Goal: Task Accomplishment & Management: Manage account settings

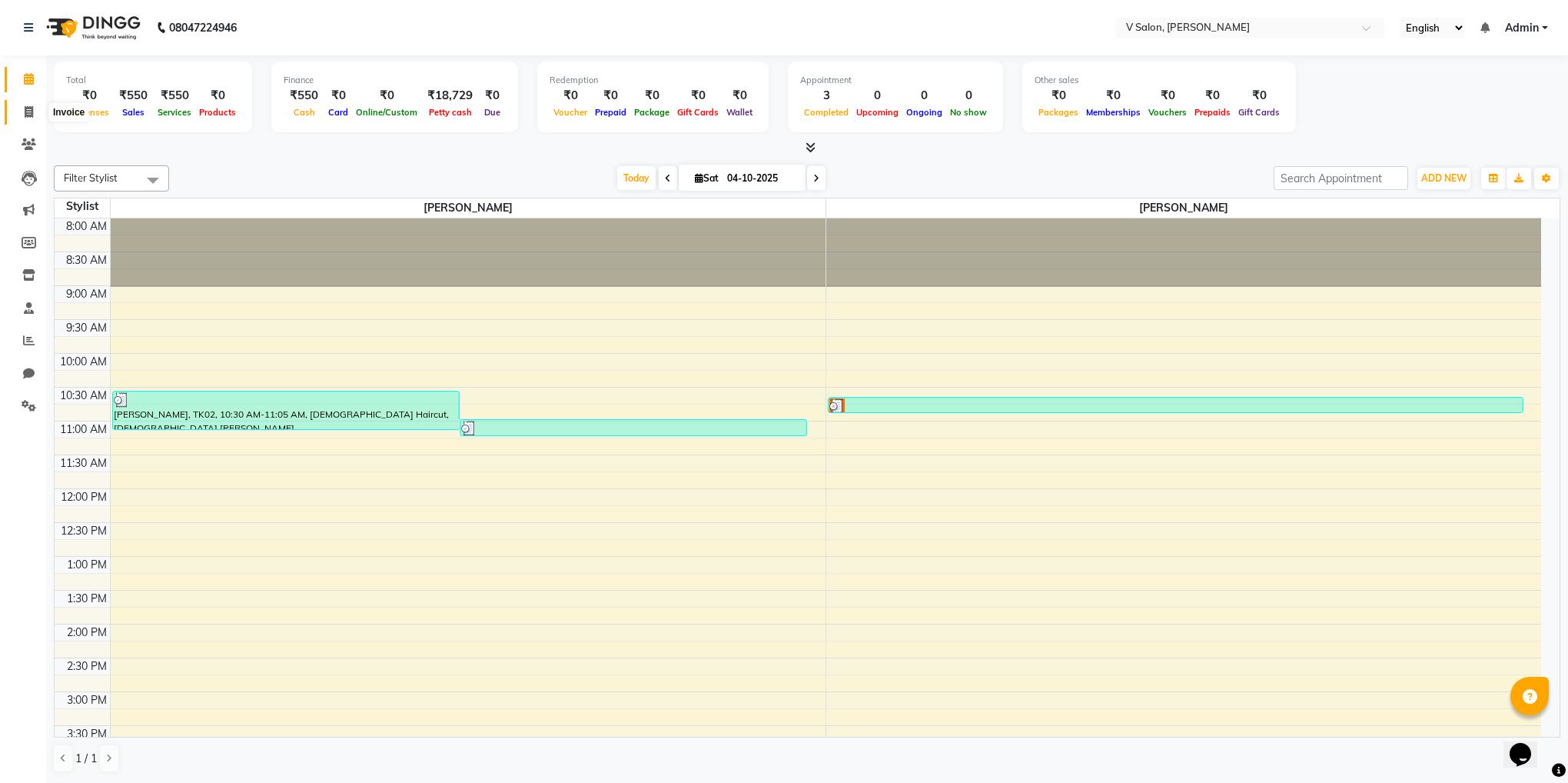
click at [31, 103] on span at bounding box center [28, 112] width 27 height 18
select select "8434"
select select "service"
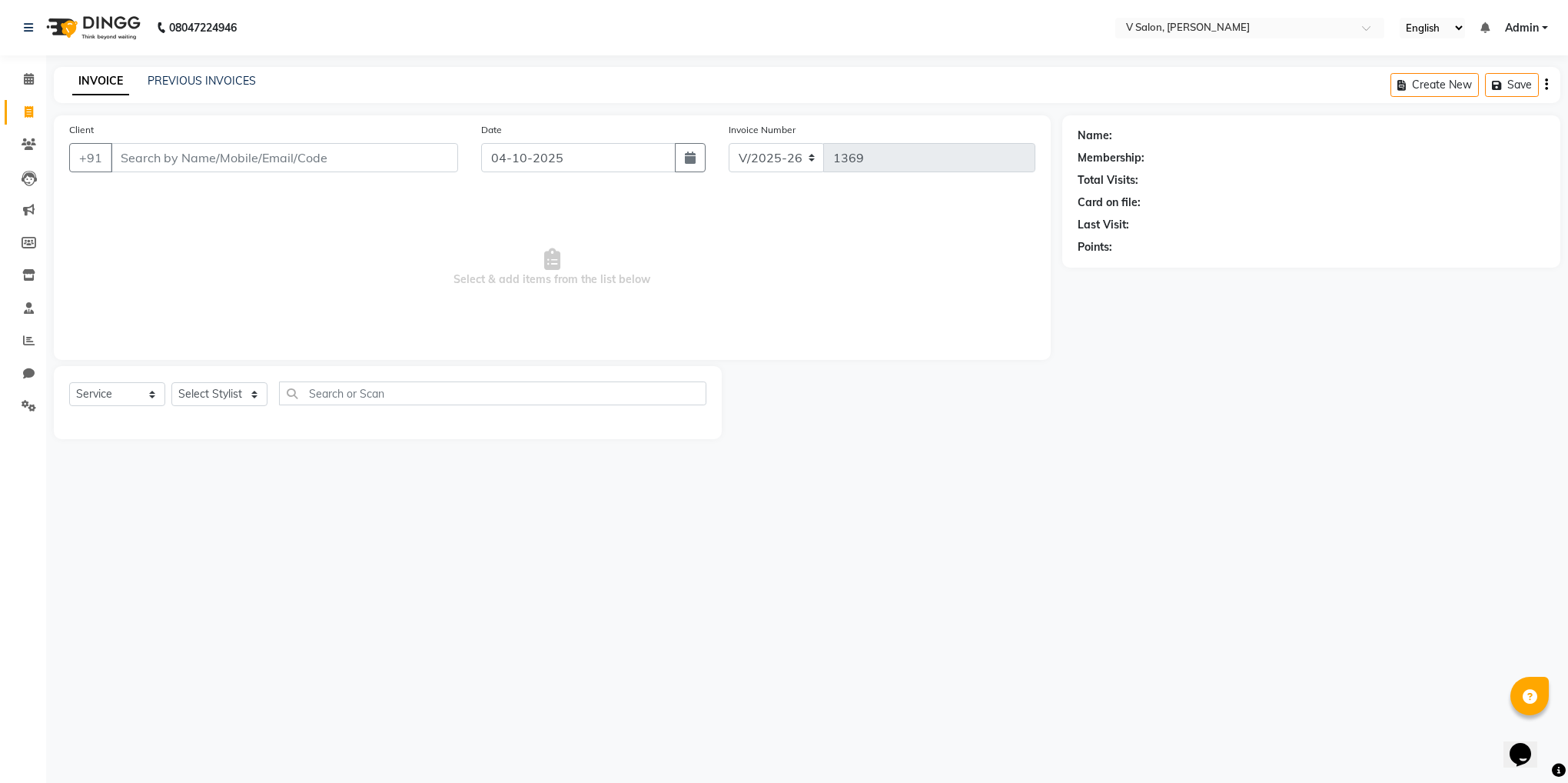
click at [168, 172] on input "Client" at bounding box center [284, 158] width 347 height 29
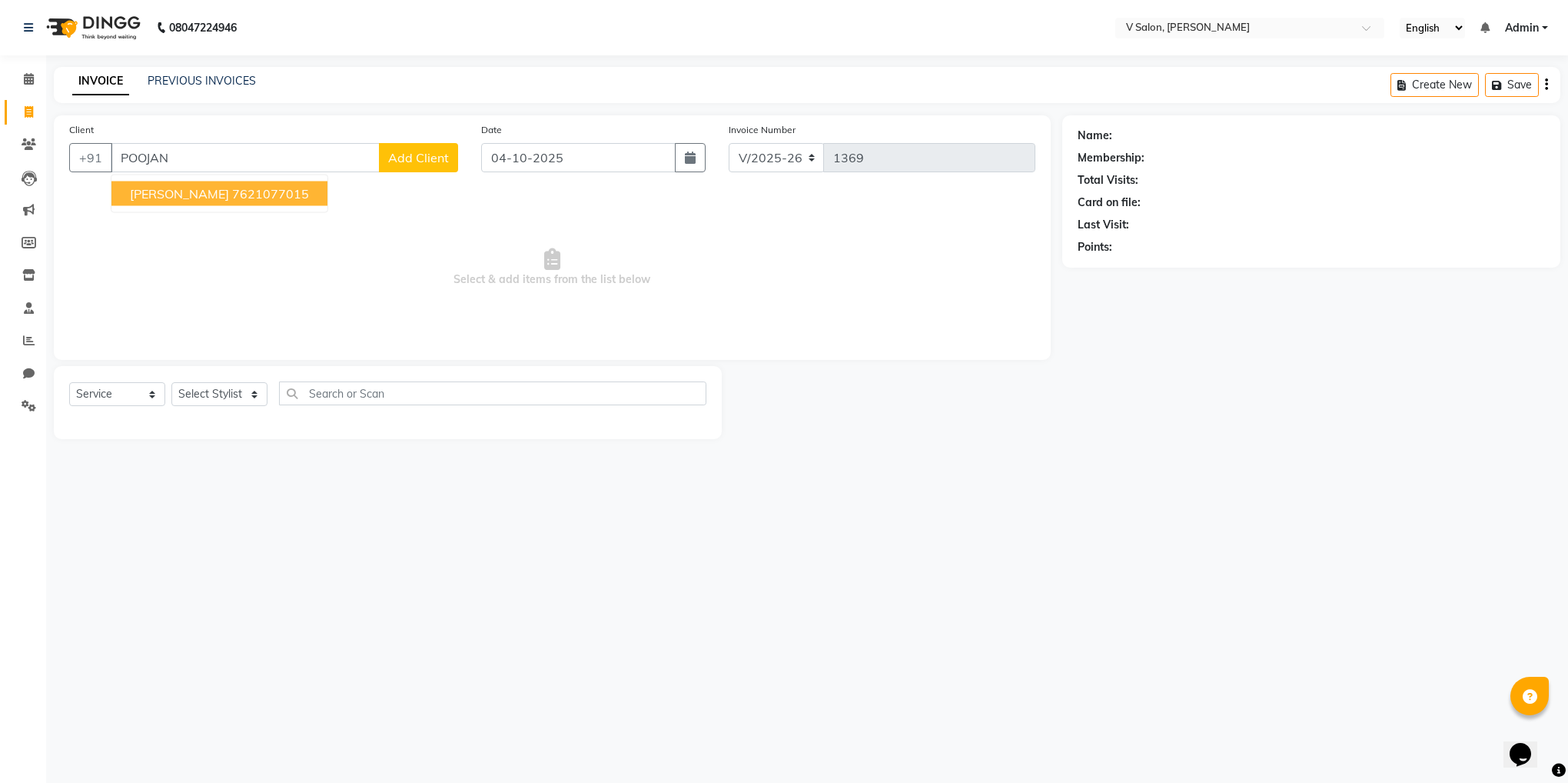
click at [232, 196] on ngb-highlight "7621077015" at bounding box center [270, 194] width 77 height 16
type input "7621077015"
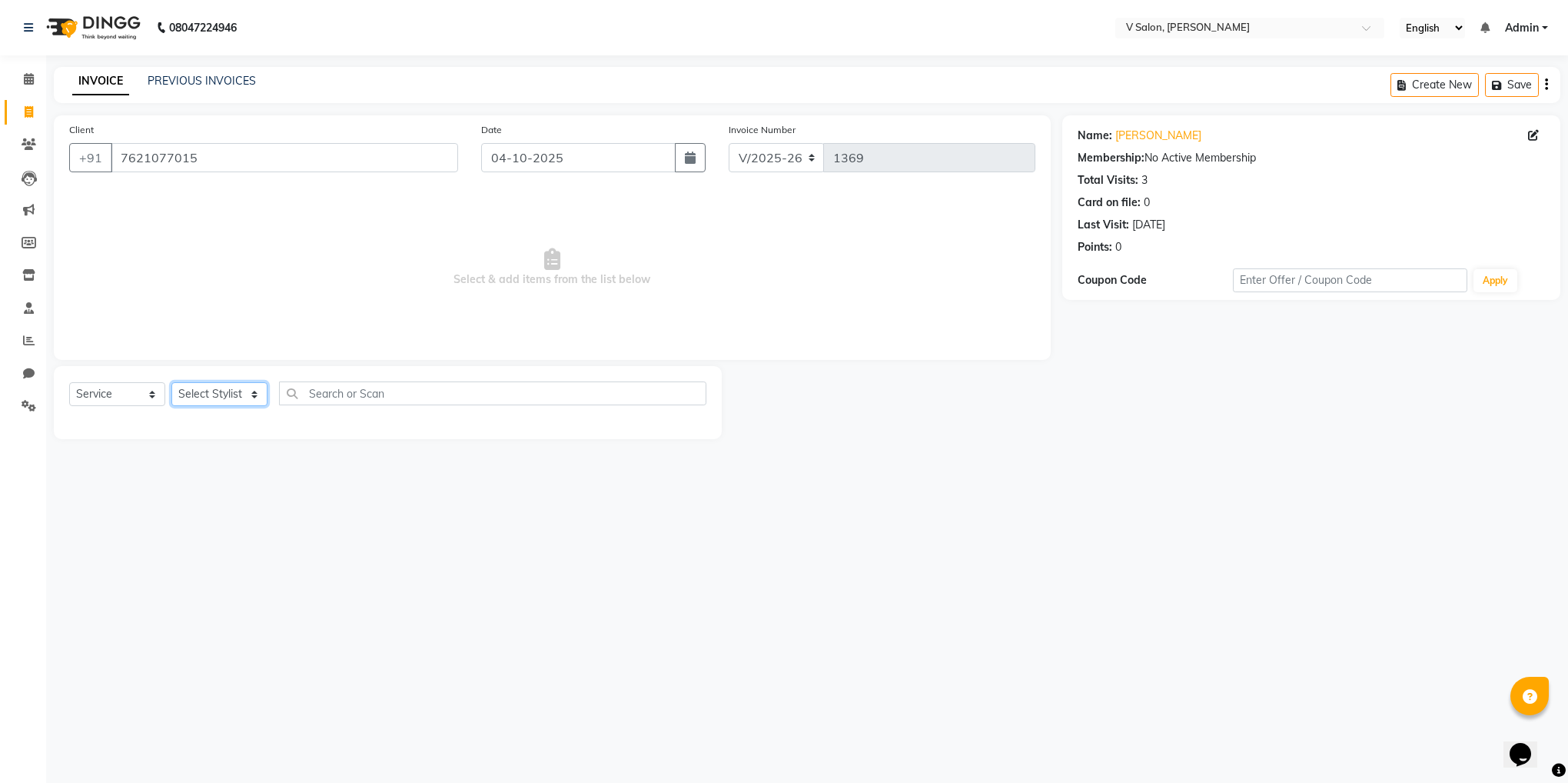
drag, startPoint x: 247, startPoint y: 404, endPoint x: 247, endPoint y: 444, distance: 40.0
click at [247, 444] on main "INVOICE PREVIOUS INVOICES Create New Save Client [PHONE_NUMBER] Date [DATE] Inv…" at bounding box center [808, 265] width 1522 height 395
select select "81550"
click at [172, 383] on select "Select Stylist [PERSON_NAME] vishal nai" at bounding box center [219, 394] width 96 height 24
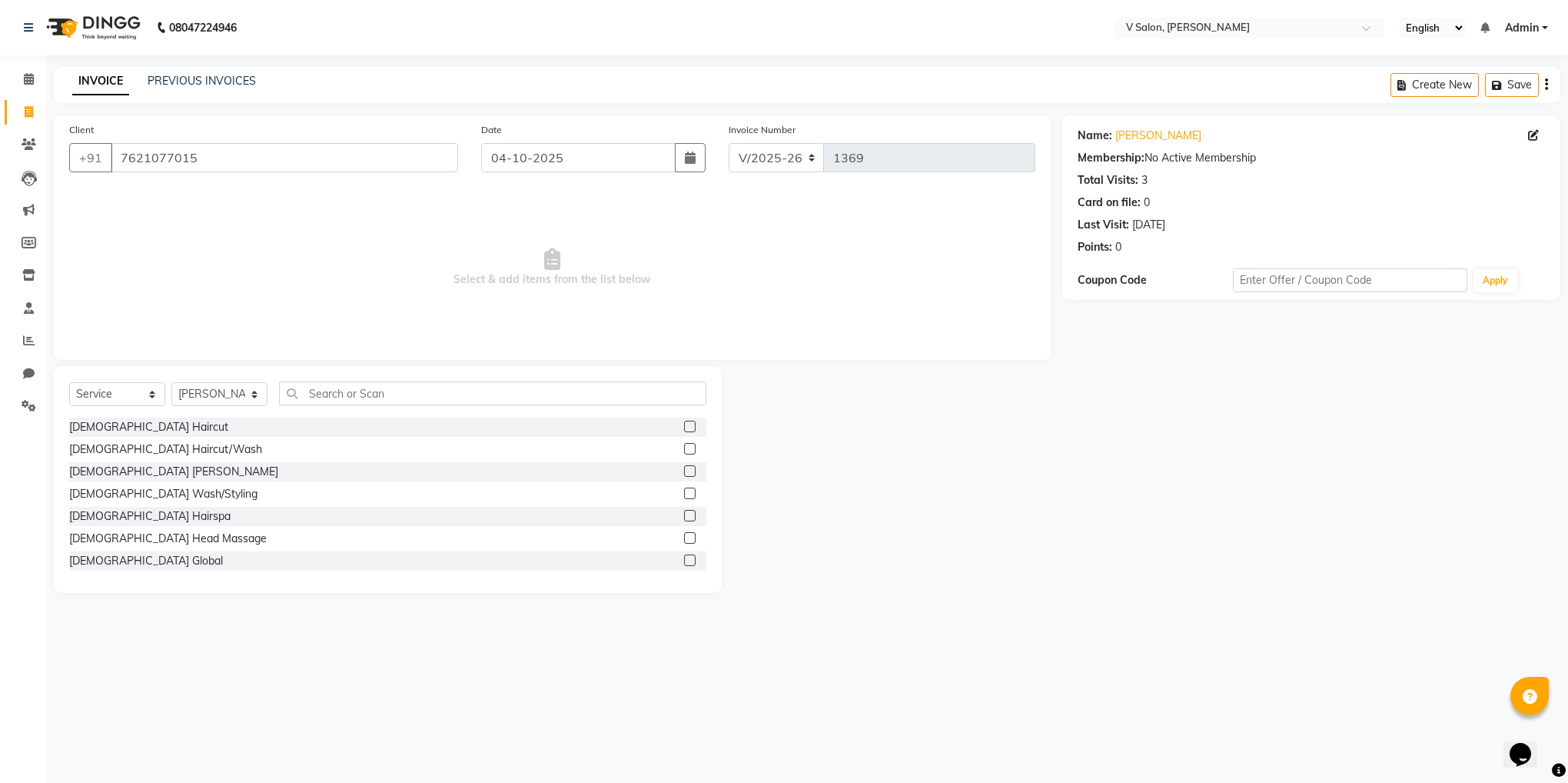
click at [684, 424] on label at bounding box center [690, 426] width 11 height 11
click at [684, 424] on input "checkbox" at bounding box center [690, 428] width 10 height 10
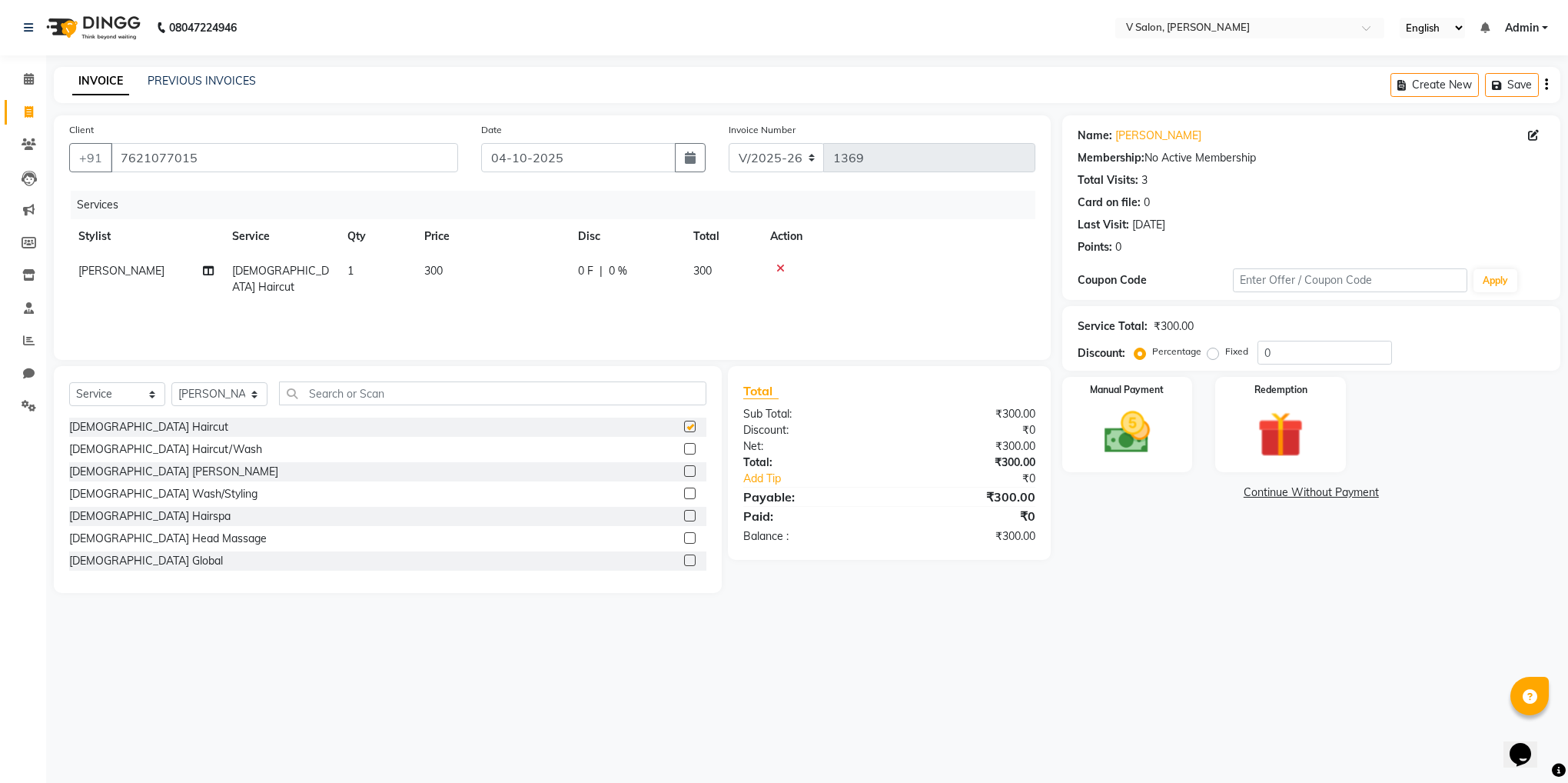
checkbox input "false"
click at [443, 267] on span "300" at bounding box center [433, 271] width 18 height 14
click at [515, 277] on input "300" at bounding box center [564, 275] width 135 height 24
type input "350"
click at [1161, 529] on div "Name: [PERSON_NAME] Membership: No Active Membership Total Visits: 3 Card on fi…" at bounding box center [1316, 354] width 509 height 478
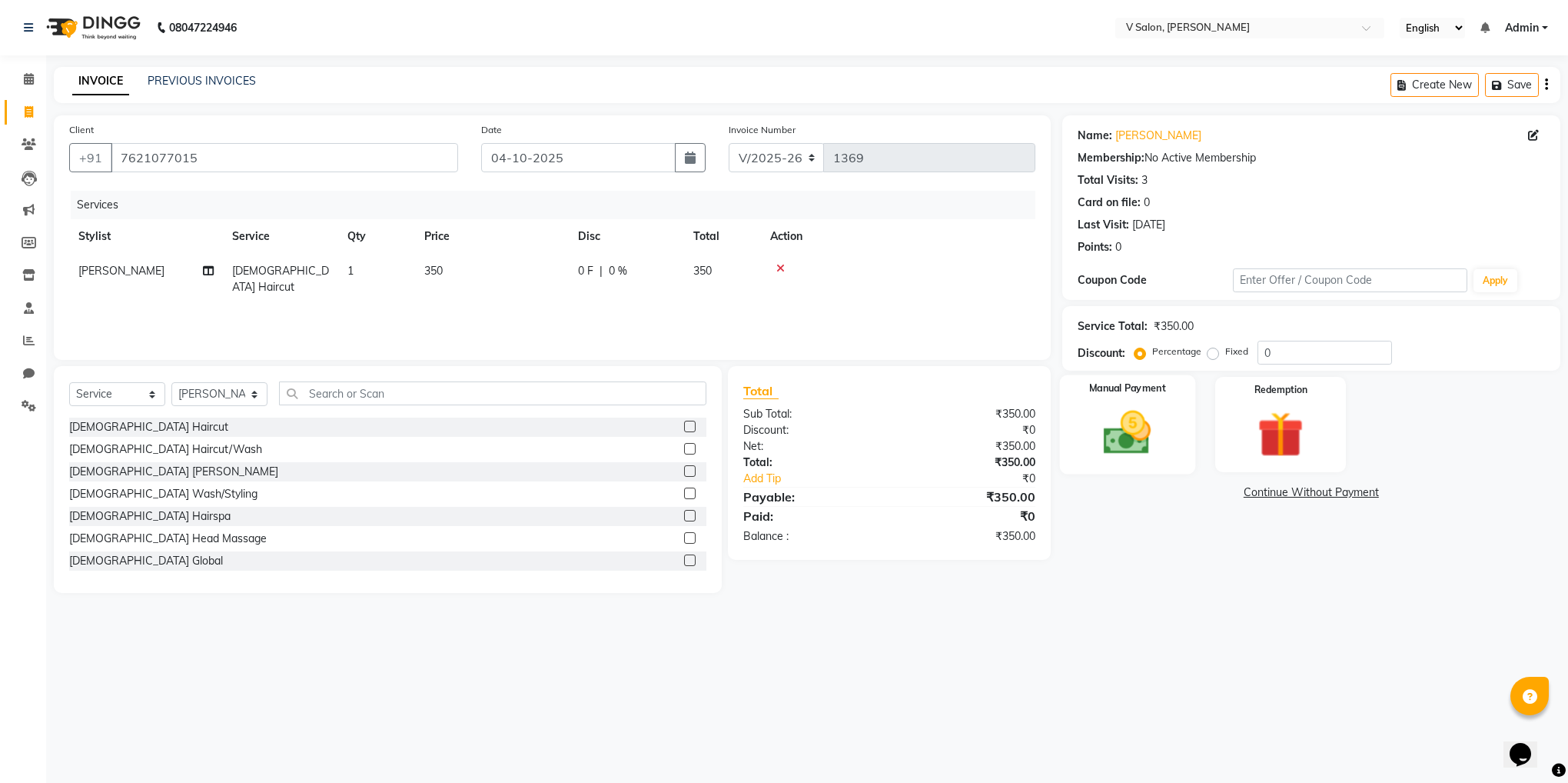
click at [1128, 437] on img at bounding box center [1128, 433] width 78 height 55
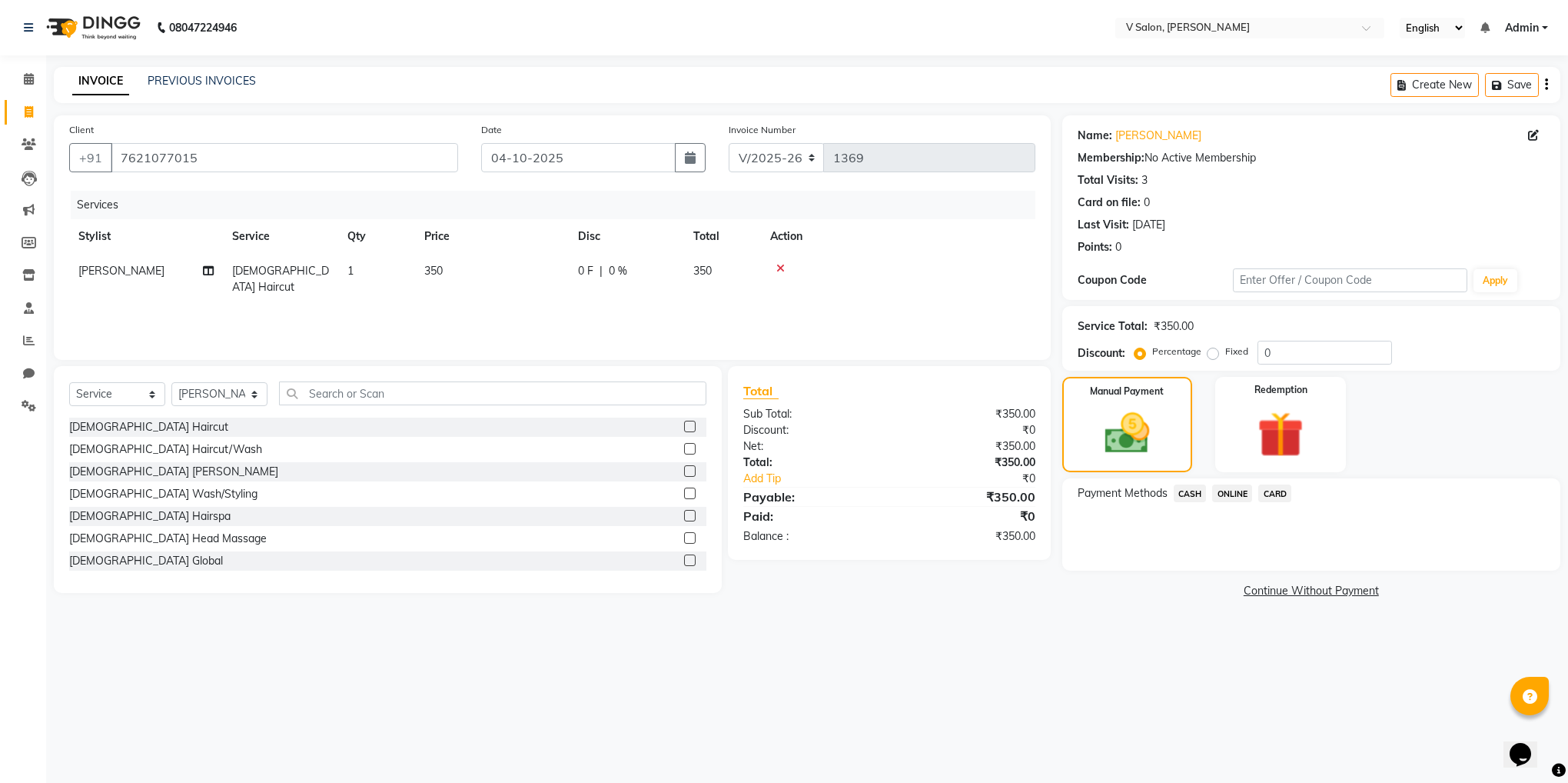
click at [1196, 494] on span "CASH" at bounding box center [1190, 493] width 33 height 18
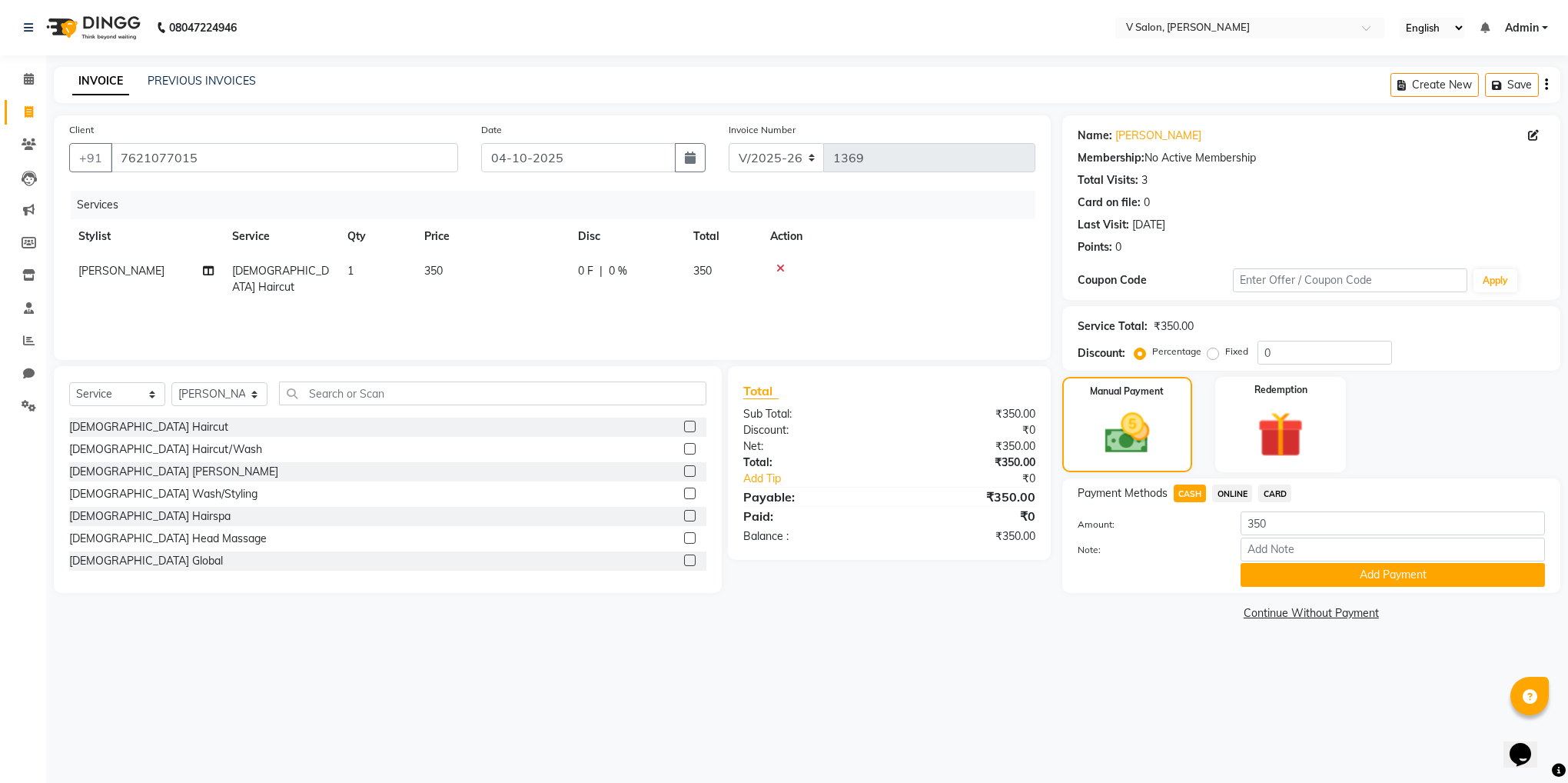
click at [1375, 591] on div "Payment Methods CASH ONLINE CARD Amount: 350 Note: Add Payment" at bounding box center [1311, 536] width 498 height 115
click at [1368, 568] on button "Add Payment" at bounding box center [1392, 575] width 304 height 24
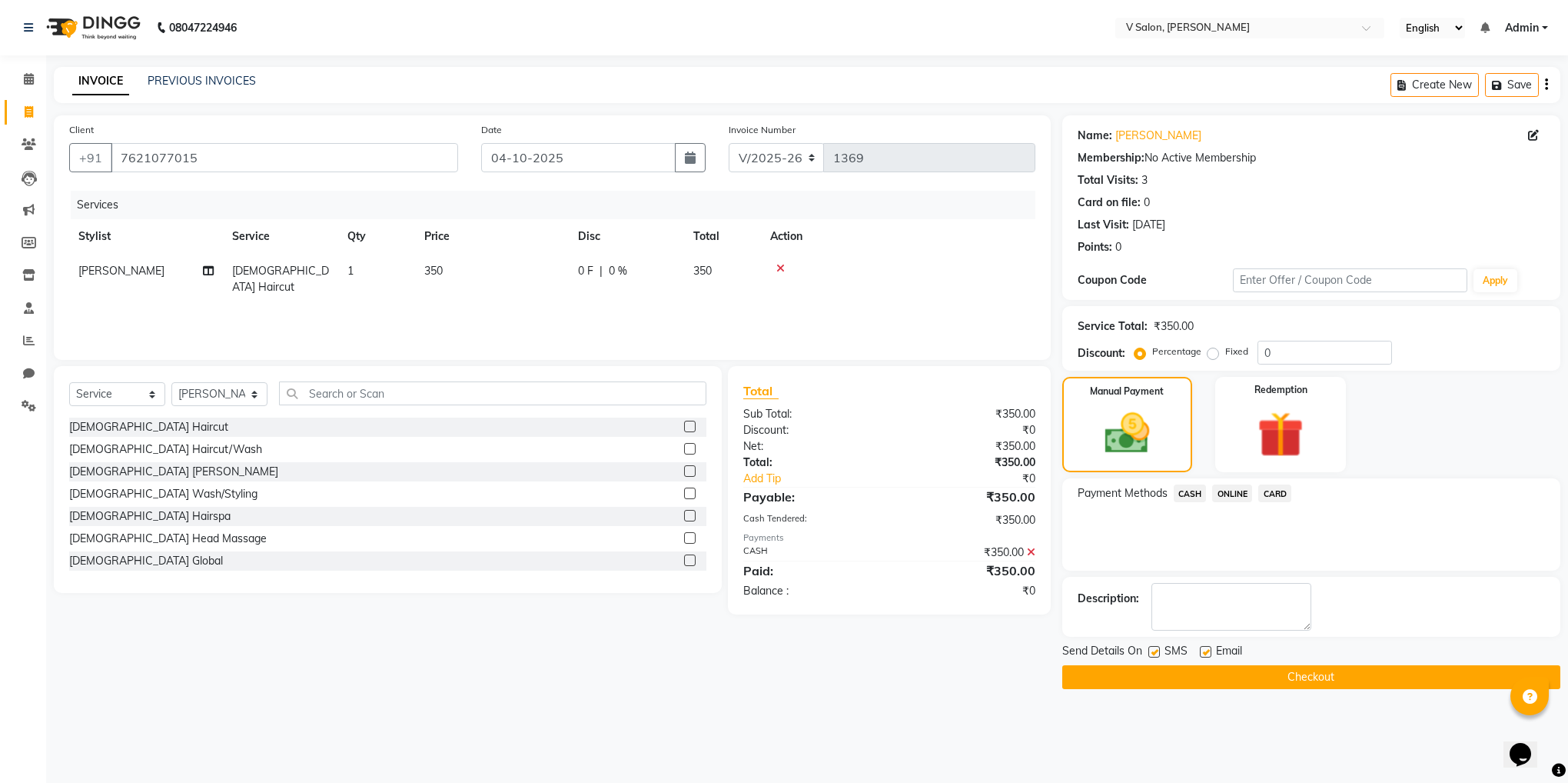
click at [1152, 644] on div "SMS" at bounding box center [1174, 653] width 52 height 19
click at [1200, 650] on label at bounding box center [1205, 651] width 11 height 11
click at [1200, 650] on input "checkbox" at bounding box center [1205, 653] width 10 height 10
checkbox input "false"
click at [1154, 657] on label at bounding box center [1153, 651] width 11 height 11
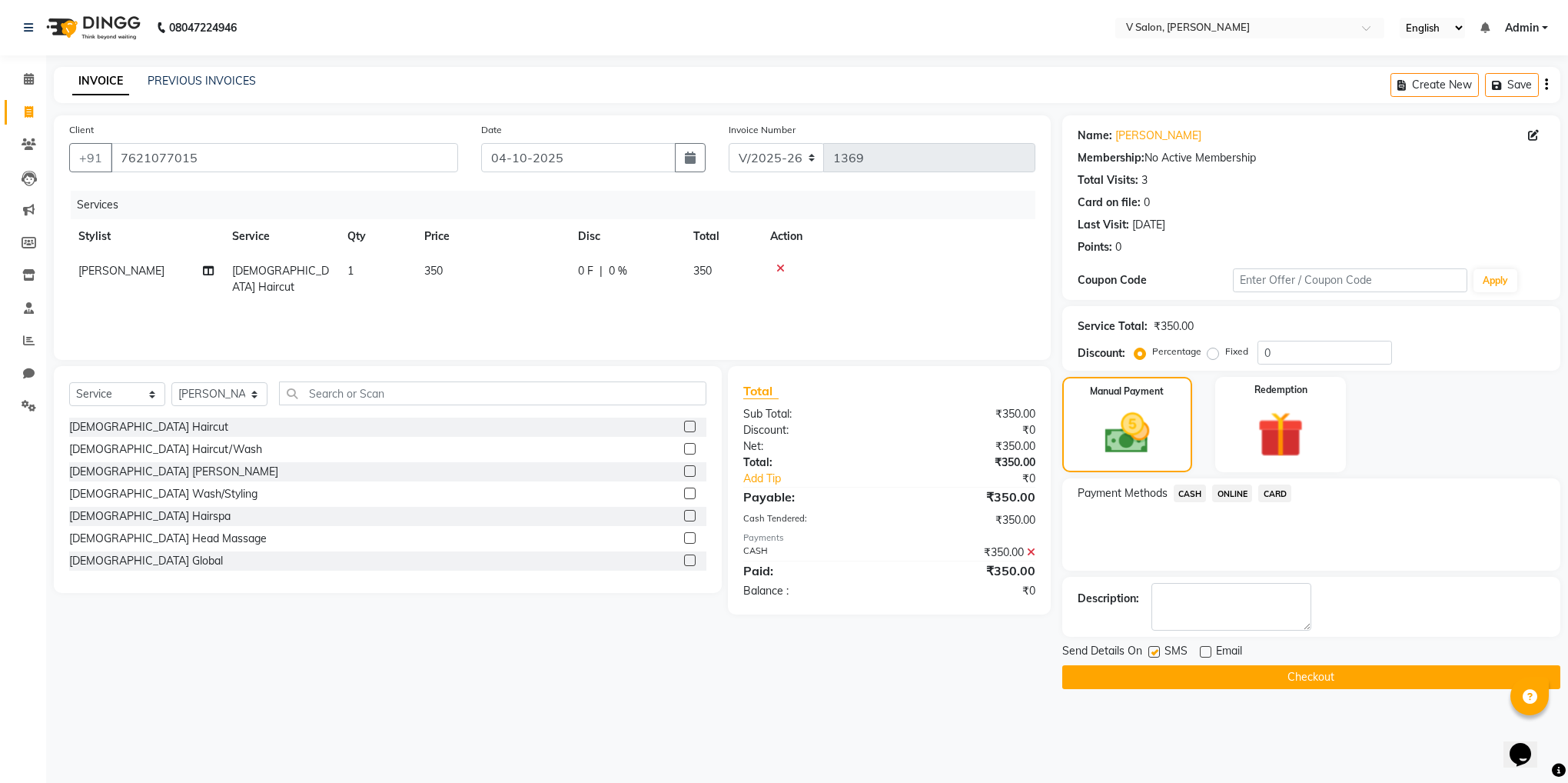
click at [1154, 657] on input "checkbox" at bounding box center [1153, 653] width 10 height 10
checkbox input "false"
click at [1167, 680] on button "Checkout" at bounding box center [1311, 677] width 498 height 24
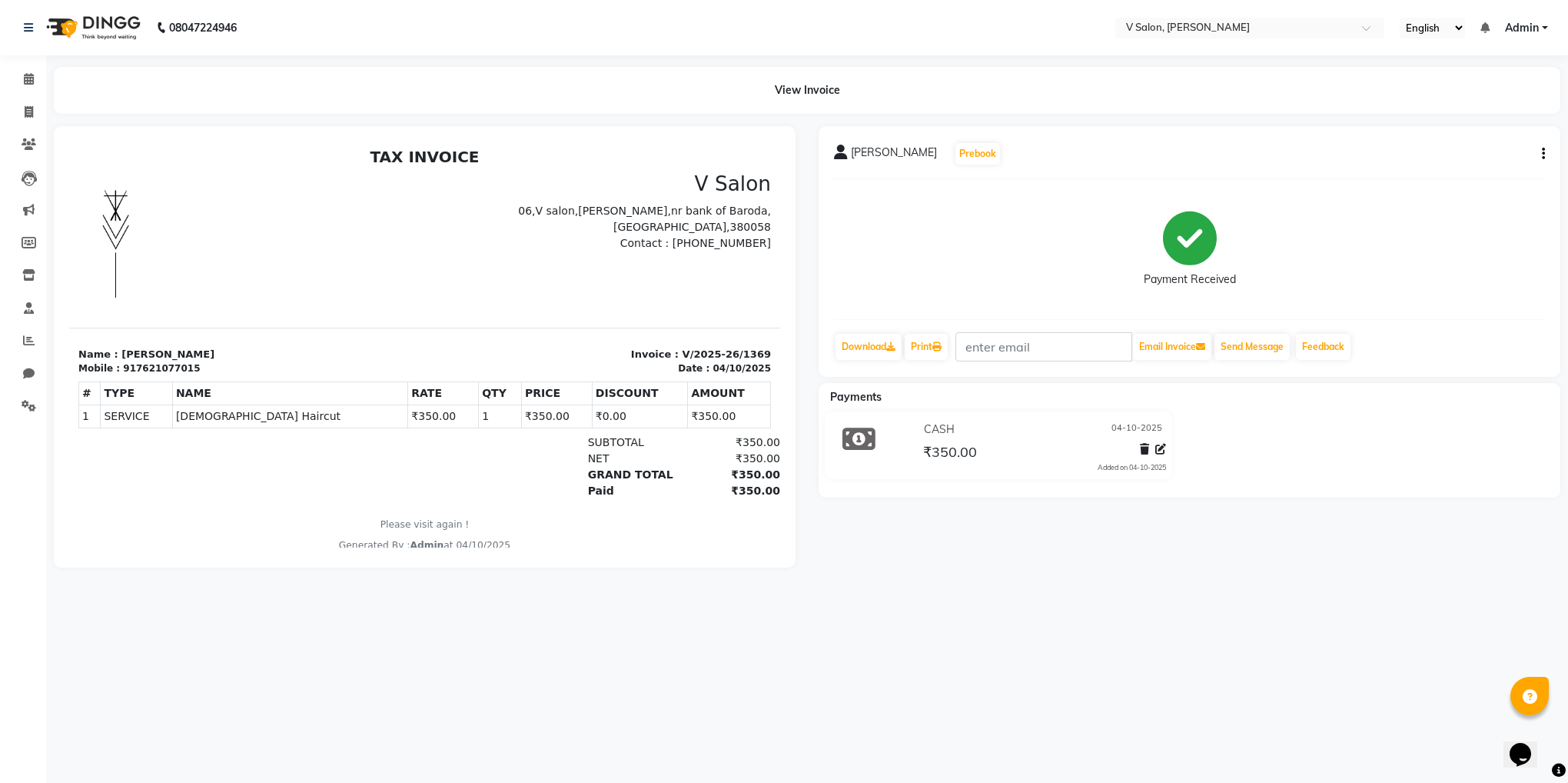
click at [42, 116] on li "Invoice" at bounding box center [23, 112] width 47 height 33
click at [38, 116] on span at bounding box center [28, 112] width 27 height 18
select select "service"
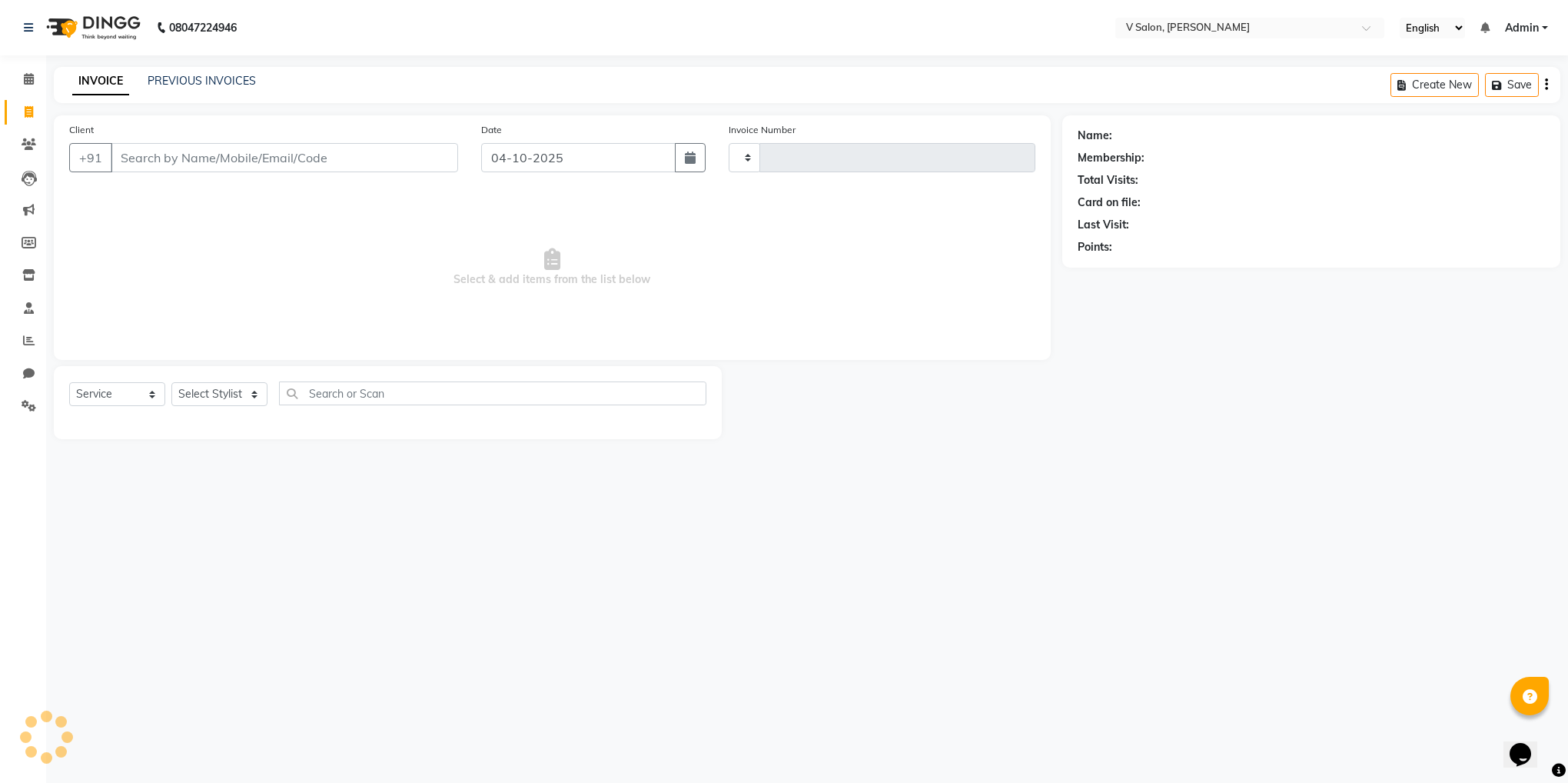
type input "1370"
select select "8434"
click at [180, 155] on input "Client" at bounding box center [284, 158] width 347 height 29
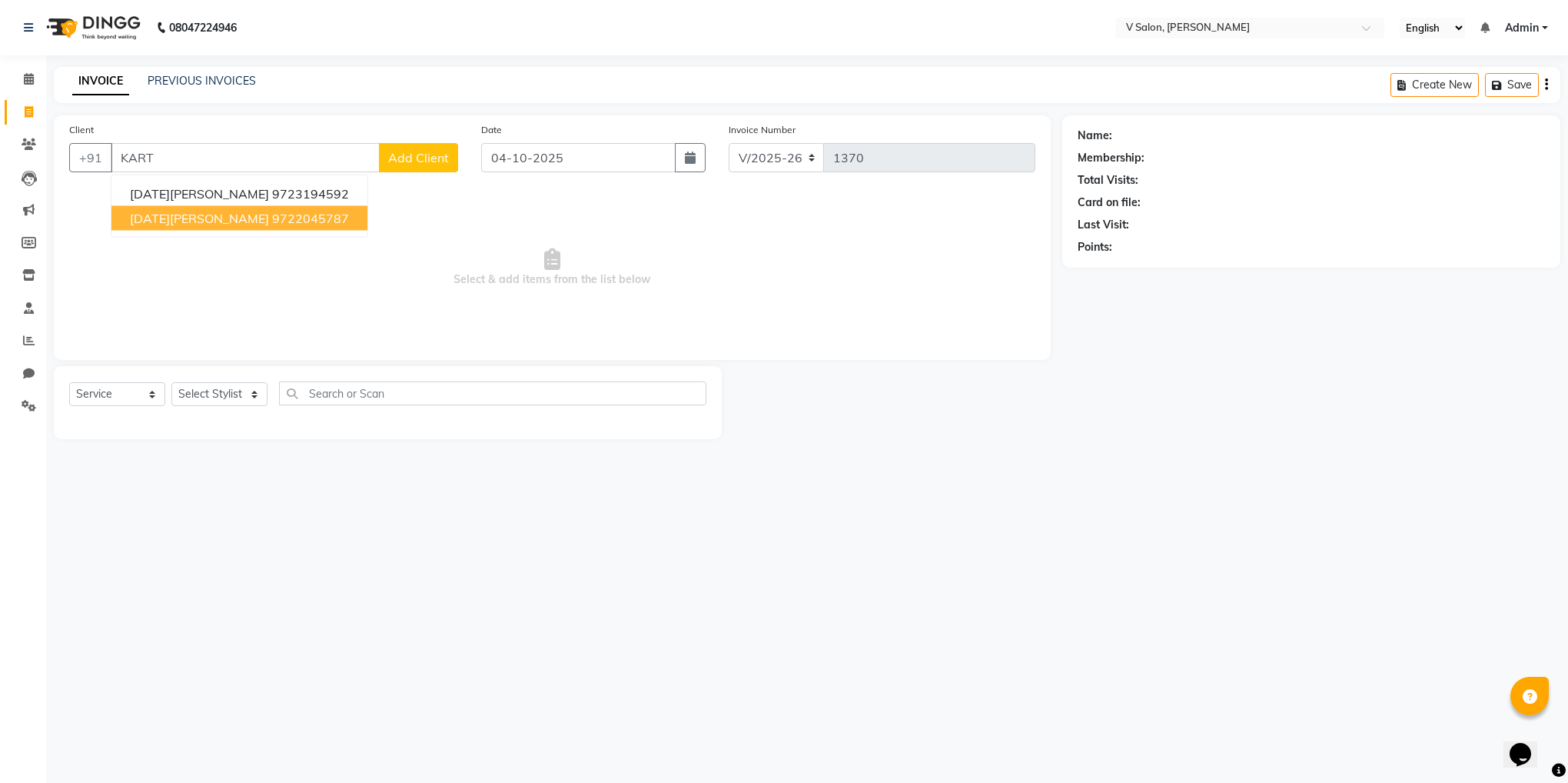
click at [272, 216] on ngb-highlight "9722045787" at bounding box center [310, 218] width 77 height 16
type input "9722045787"
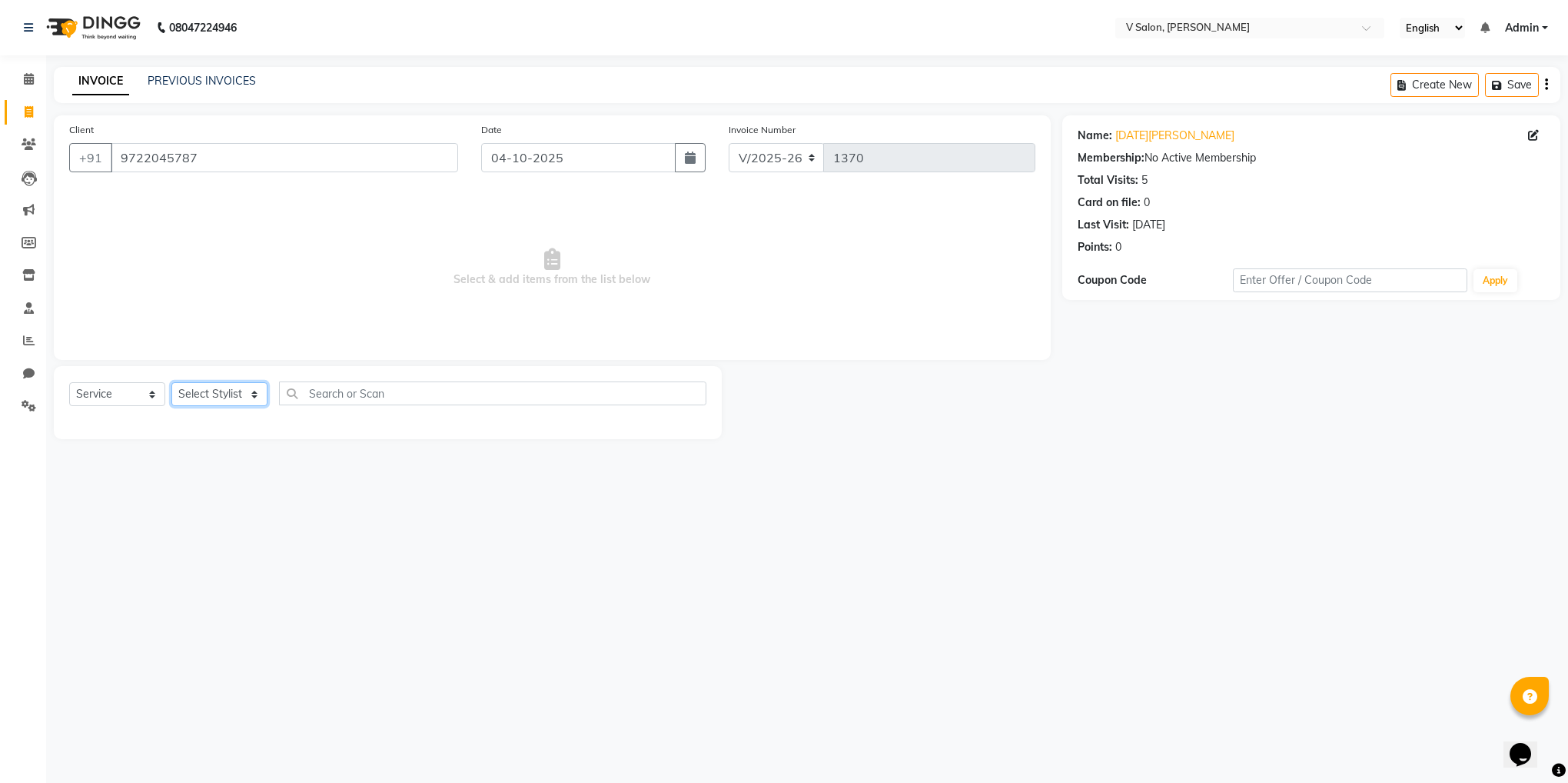
click at [213, 393] on select "Select Stylist darshil parekh vishal nai" at bounding box center [219, 394] width 96 height 24
select select "81550"
click at [172, 383] on select "Select Stylist darshil parekh vishal nai" at bounding box center [219, 394] width 96 height 24
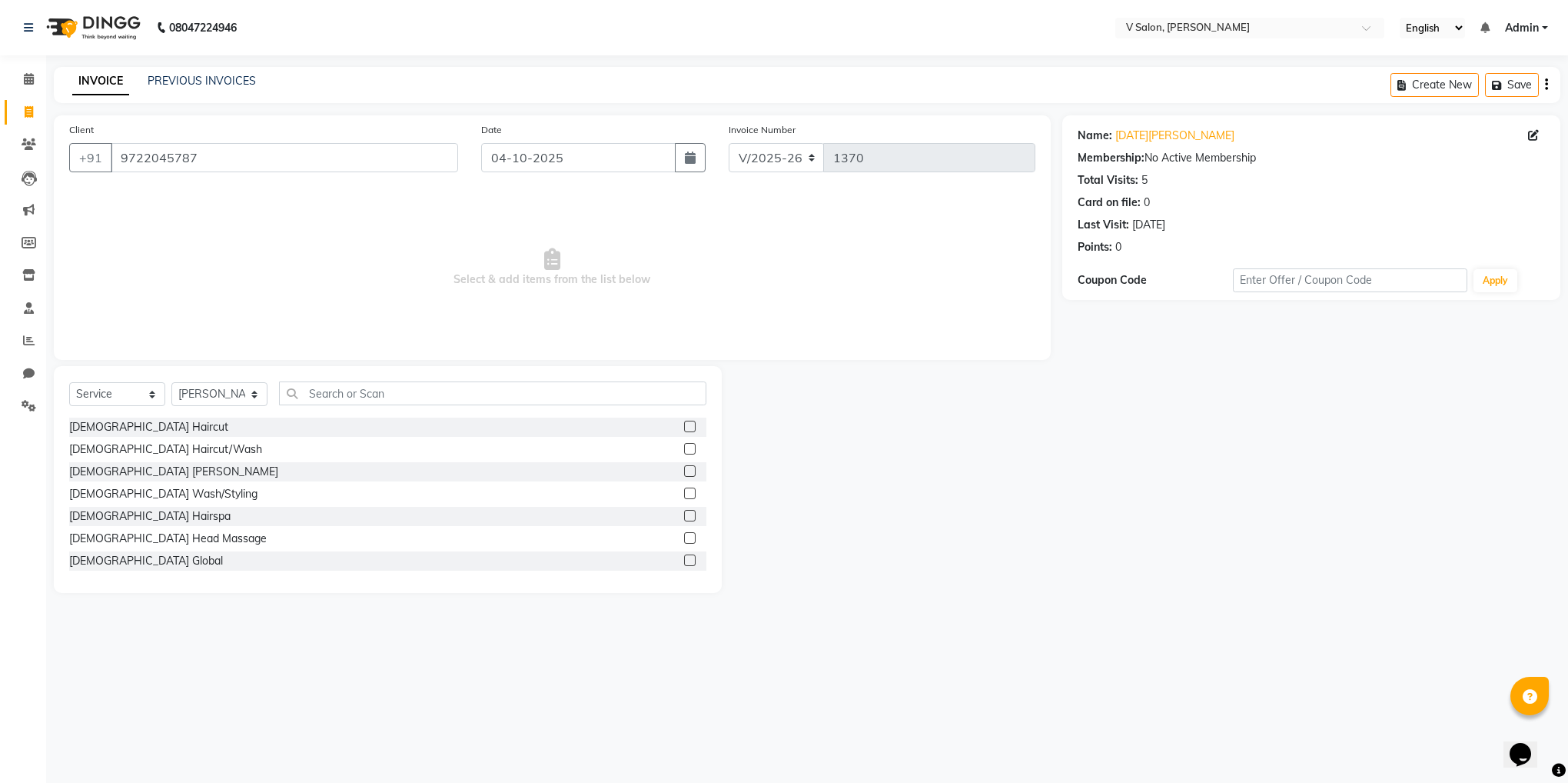
click at [684, 423] on label at bounding box center [690, 426] width 11 height 11
click at [684, 423] on input "checkbox" at bounding box center [690, 428] width 10 height 10
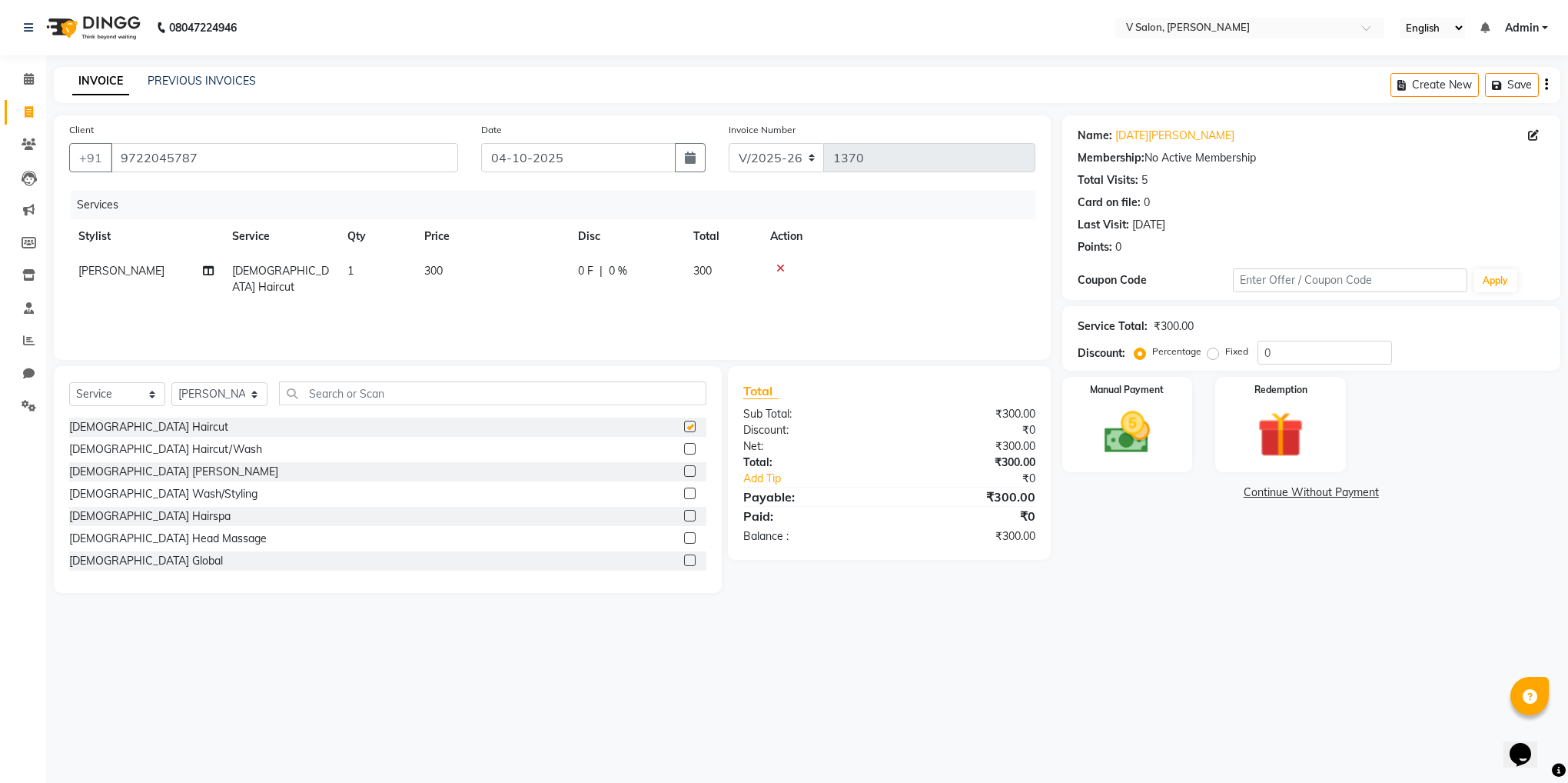
checkbox input "false"
click at [684, 471] on label at bounding box center [690, 471] width 11 height 11
click at [684, 471] on input "checkbox" at bounding box center [690, 472] width 10 height 10
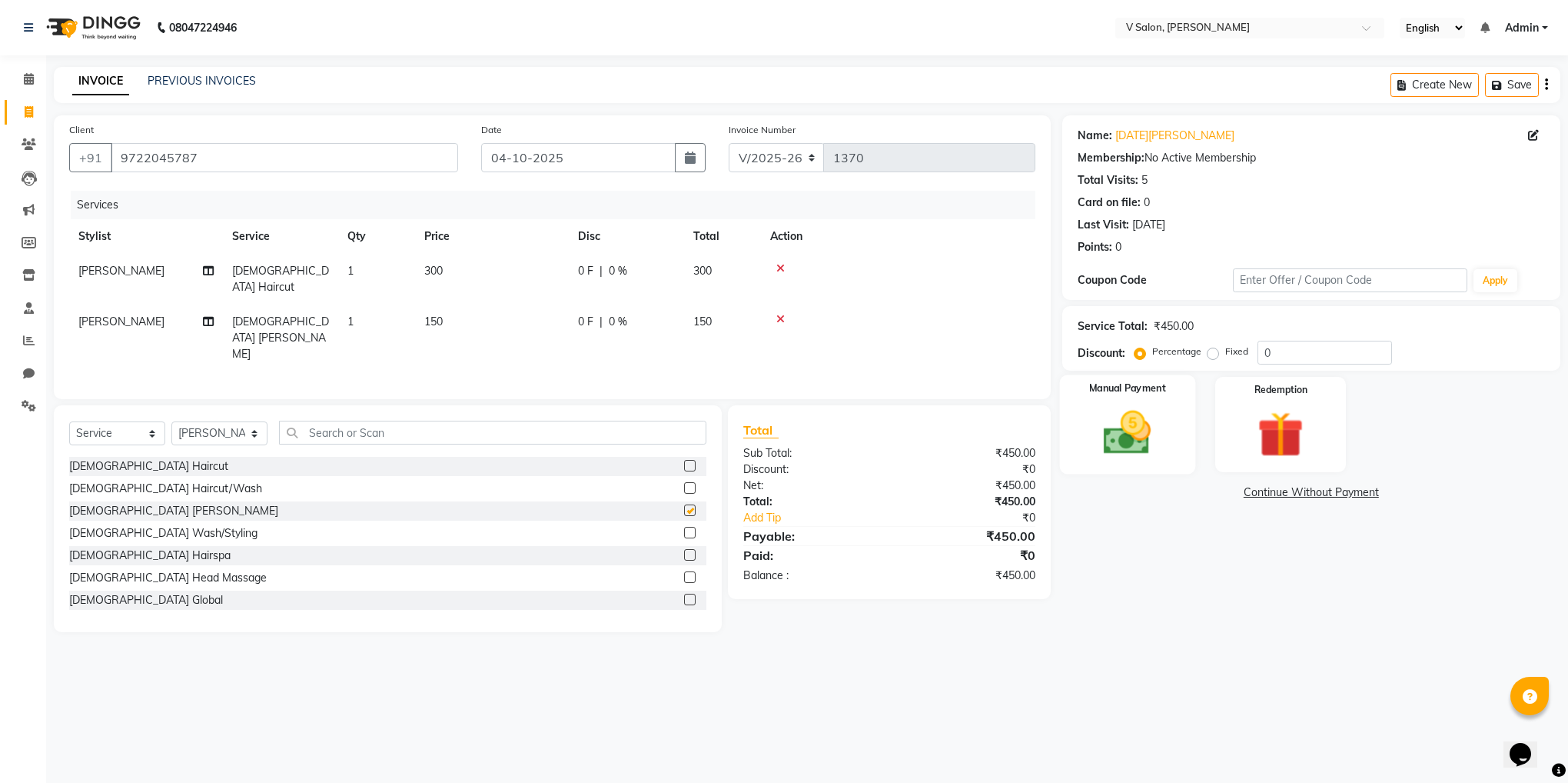
checkbox input "false"
click at [1097, 437] on img at bounding box center [1128, 433] width 78 height 55
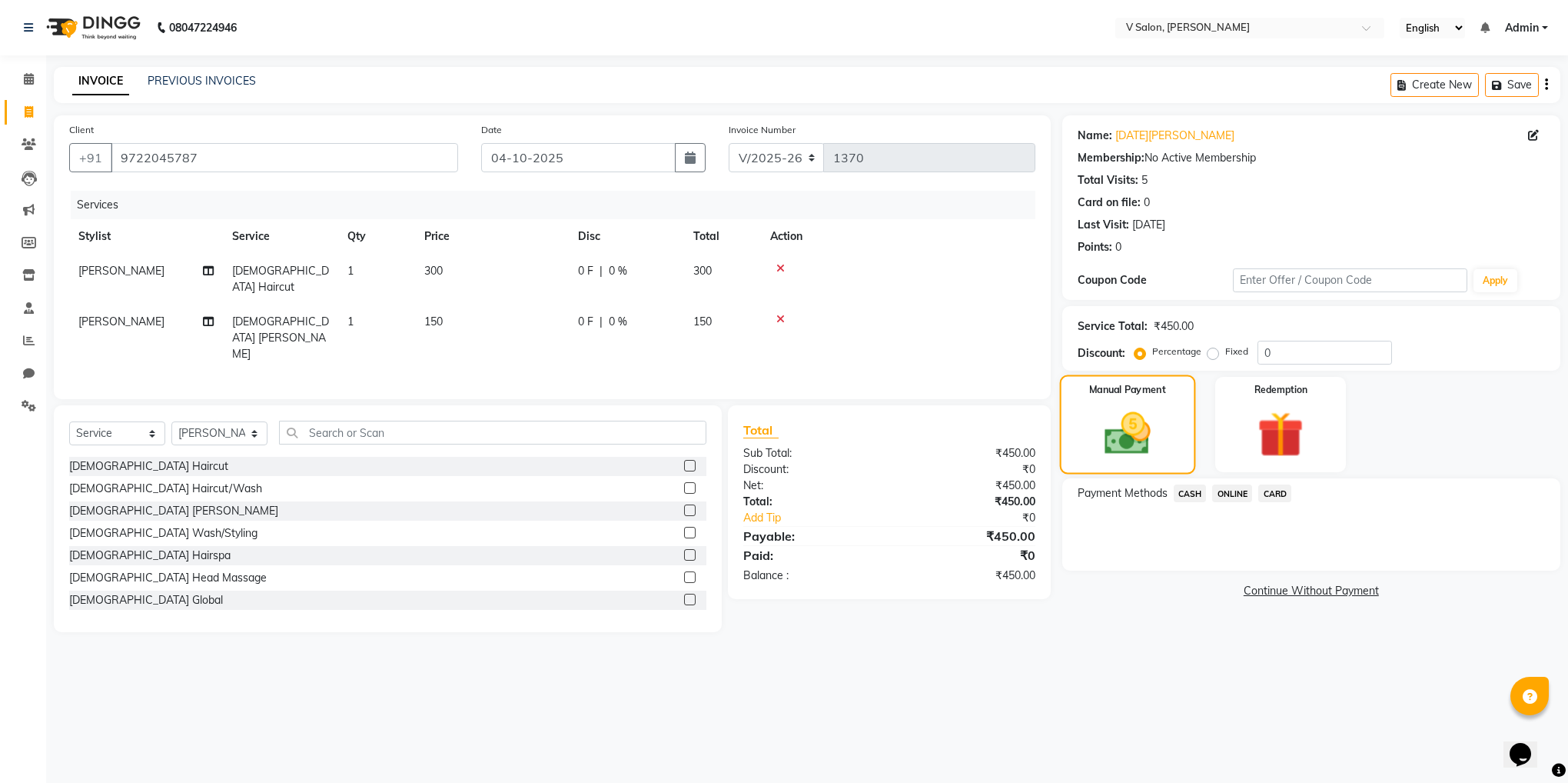
click at [1097, 437] on img at bounding box center [1127, 434] width 75 height 53
click at [1230, 490] on span "ONLINE" at bounding box center [1232, 493] width 40 height 18
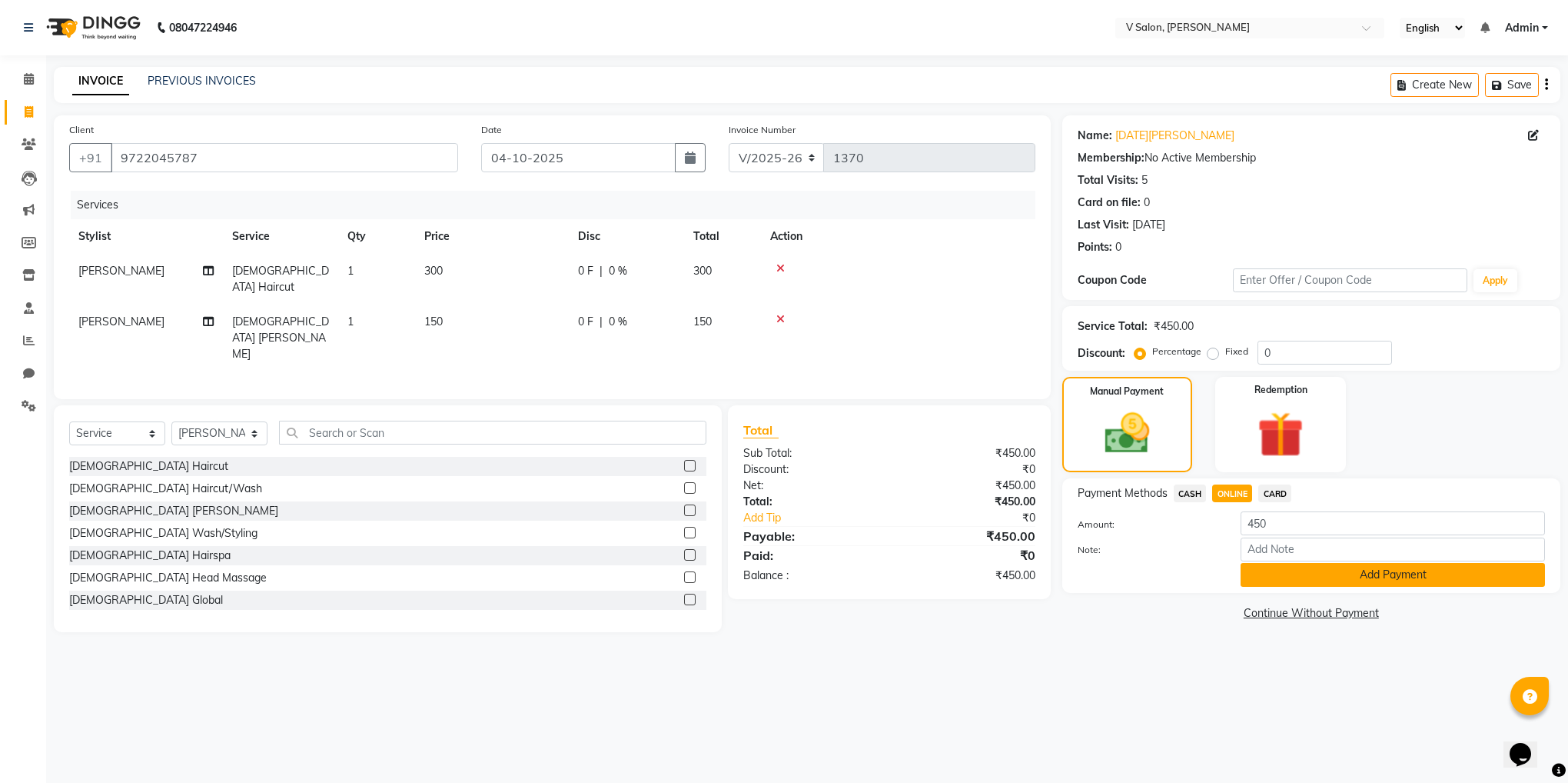
click at [1278, 571] on button "Add Payment" at bounding box center [1392, 575] width 304 height 24
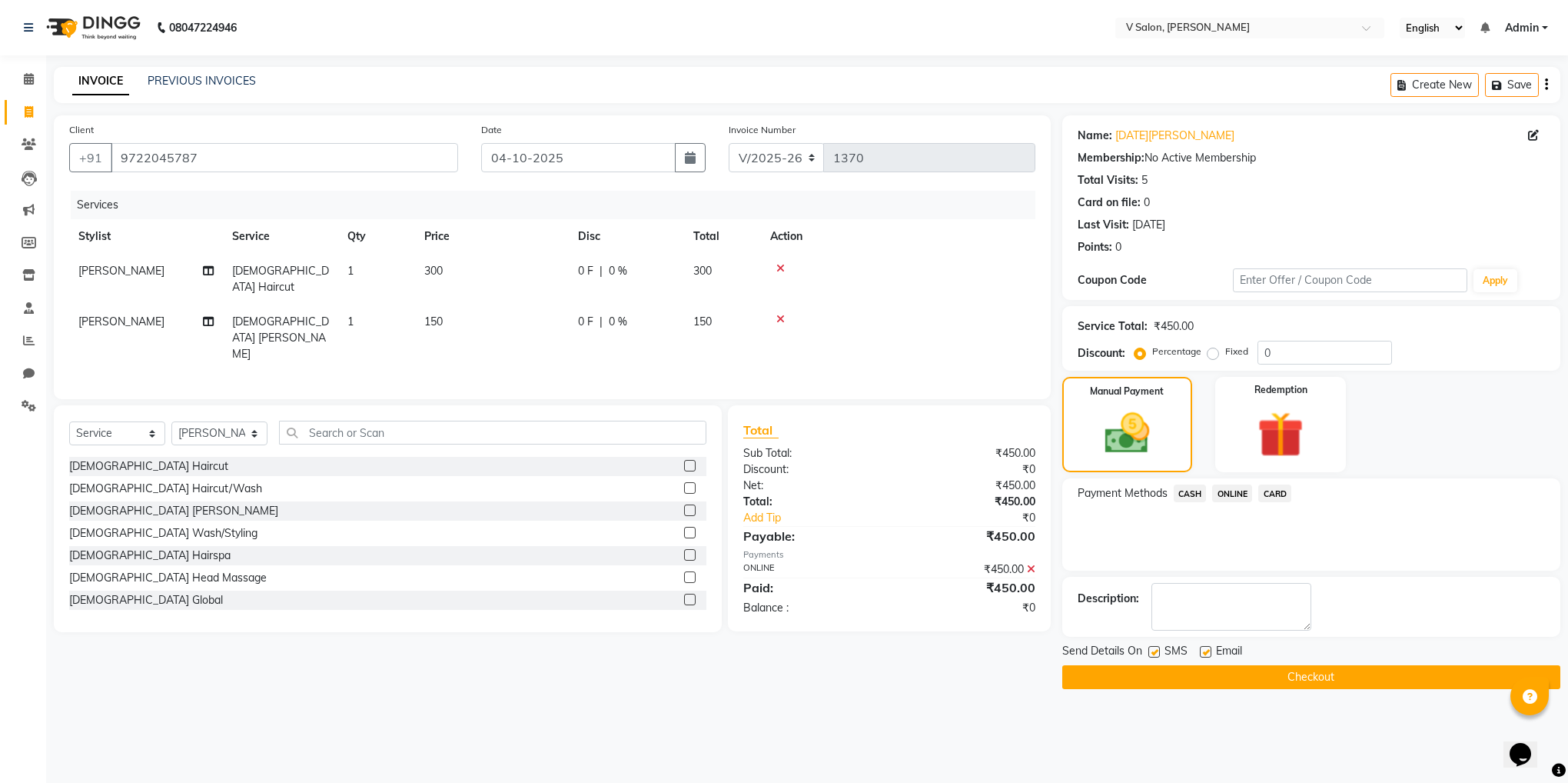
click at [1158, 655] on label at bounding box center [1153, 651] width 11 height 11
click at [1158, 655] on input "checkbox" at bounding box center [1153, 653] width 10 height 10
checkbox input "false"
click at [1200, 657] on label at bounding box center [1205, 651] width 11 height 11
click at [1200, 657] on input "checkbox" at bounding box center [1205, 653] width 10 height 10
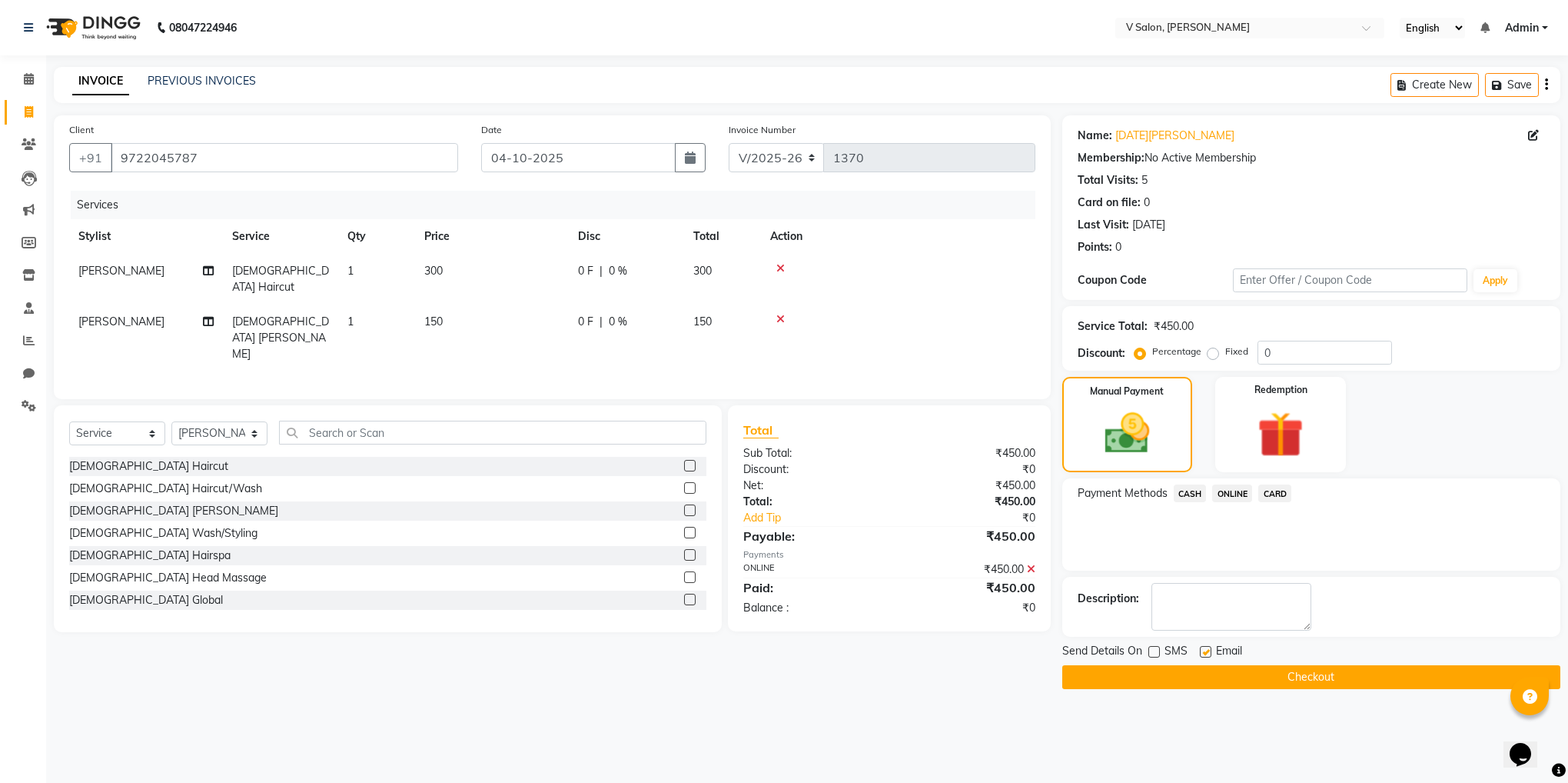
checkbox input "false"
click at [1220, 680] on button "Checkout" at bounding box center [1311, 677] width 498 height 24
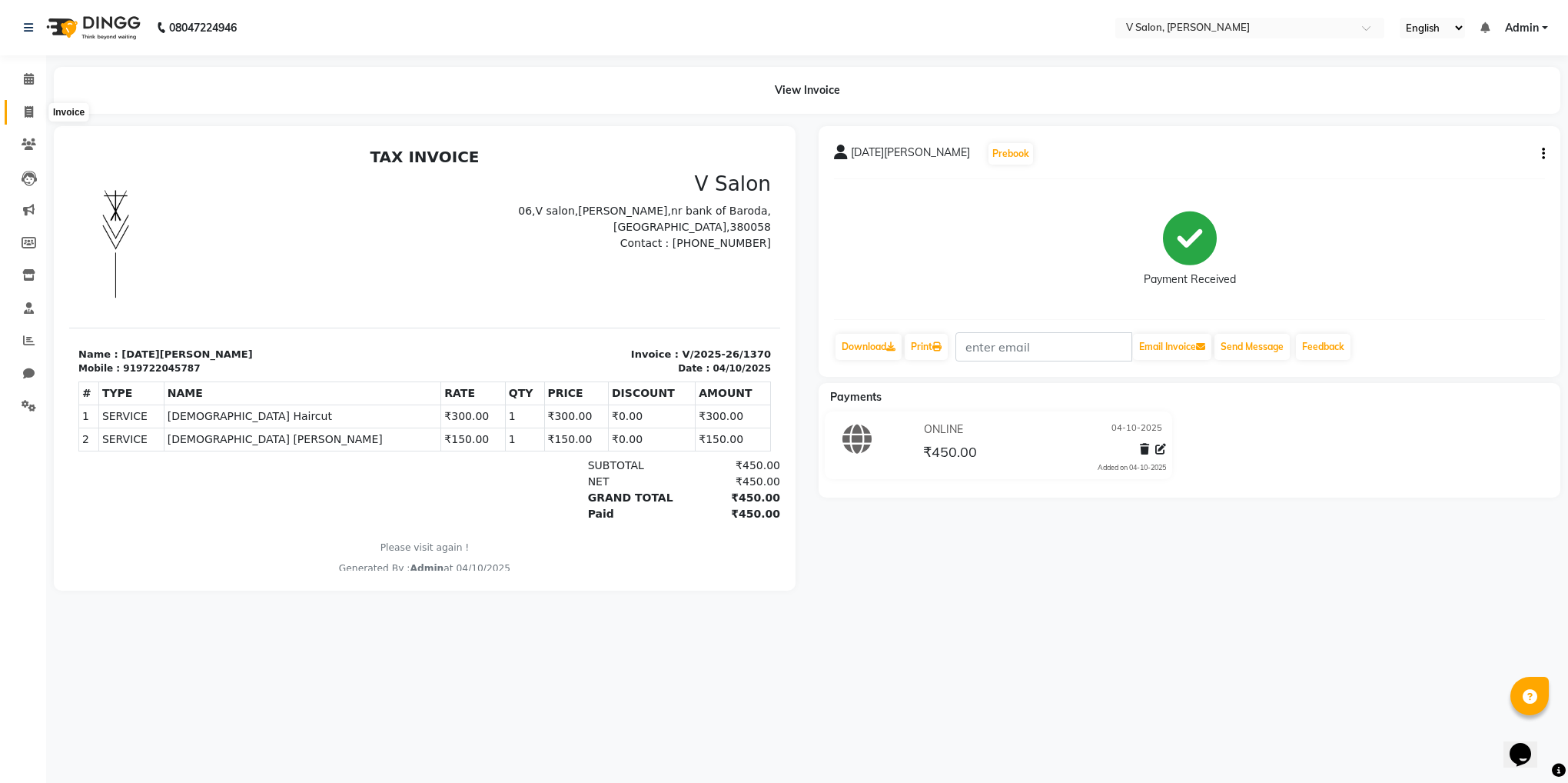
click at [25, 109] on icon at bounding box center [29, 111] width 9 height 11
select select "8434"
select select "service"
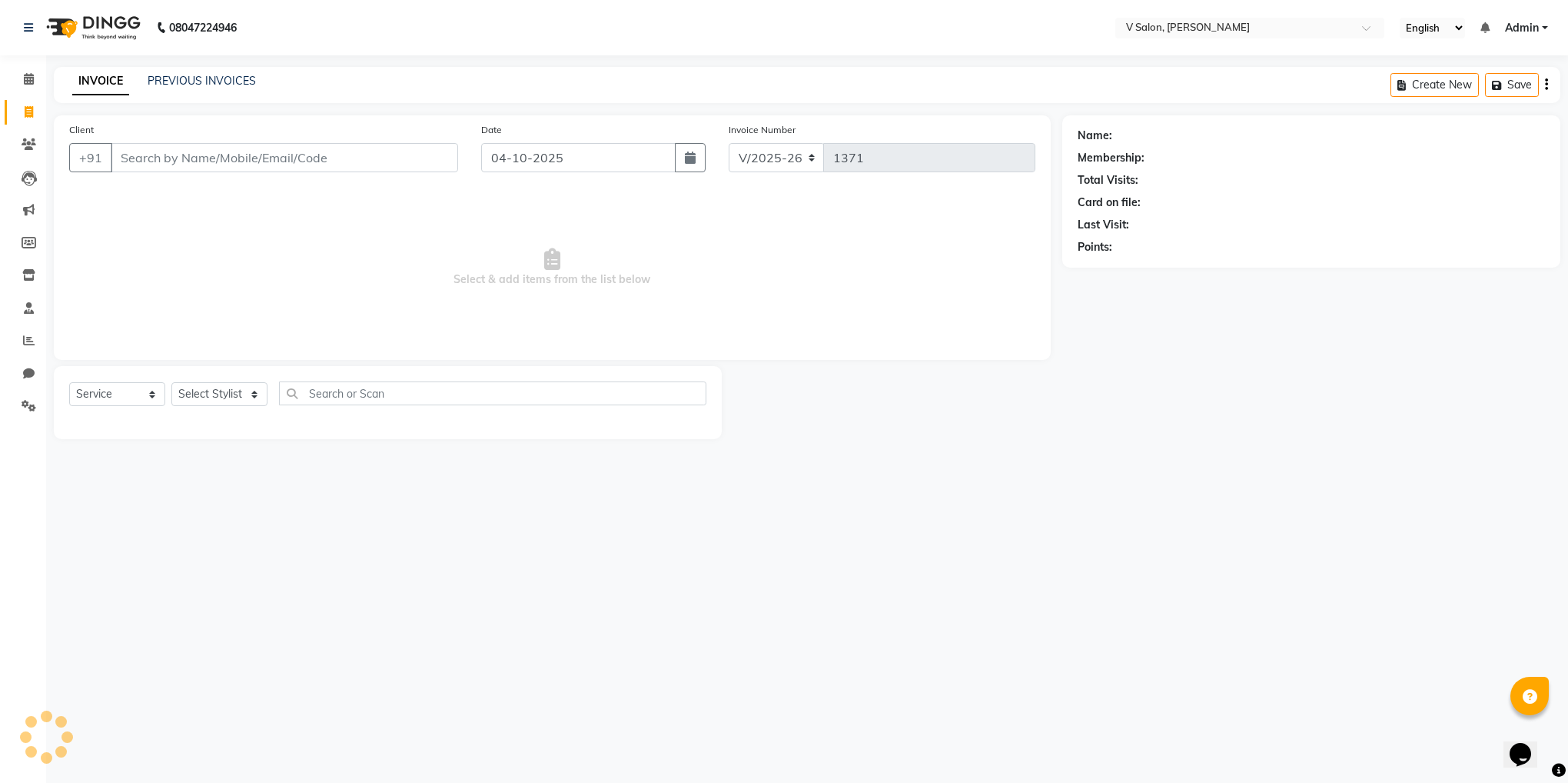
click at [183, 141] on div "Client +91" at bounding box center [264, 153] width 412 height 63
click at [183, 153] on input "Client" at bounding box center [284, 158] width 347 height 29
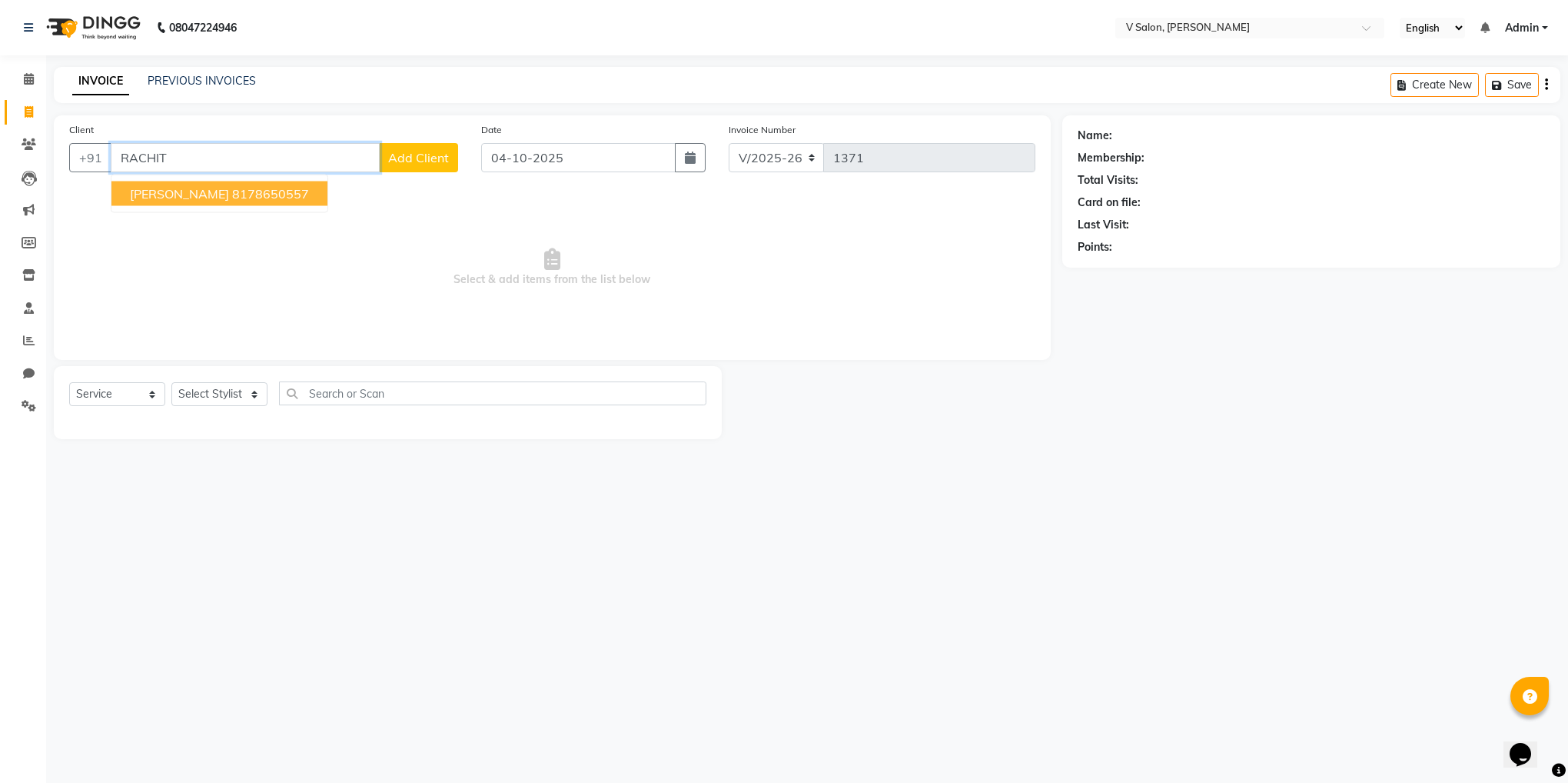
click at [183, 199] on span "rachit ghai" at bounding box center [179, 194] width 99 height 16
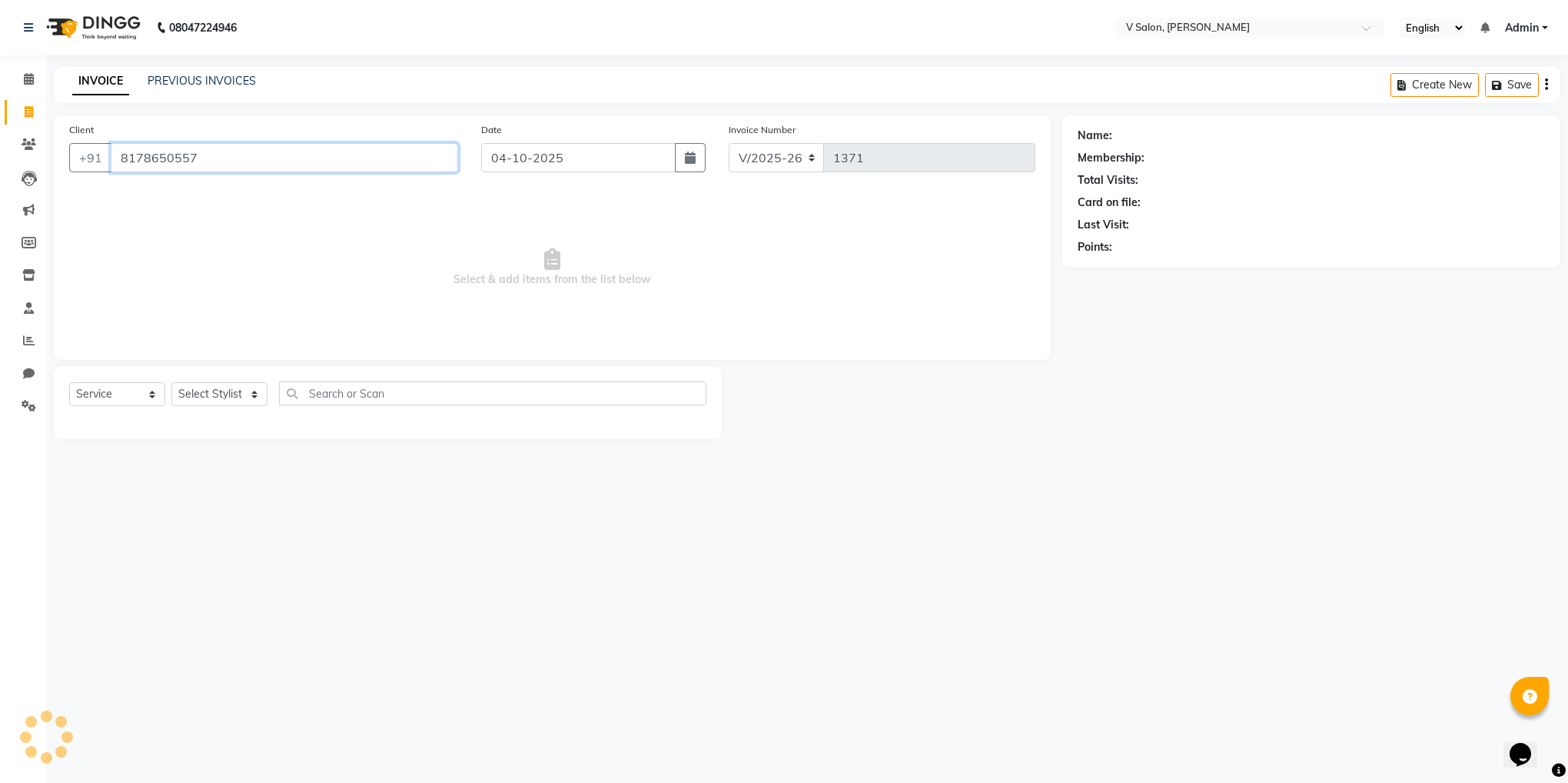
type input "8178650557"
select select "1: Object"
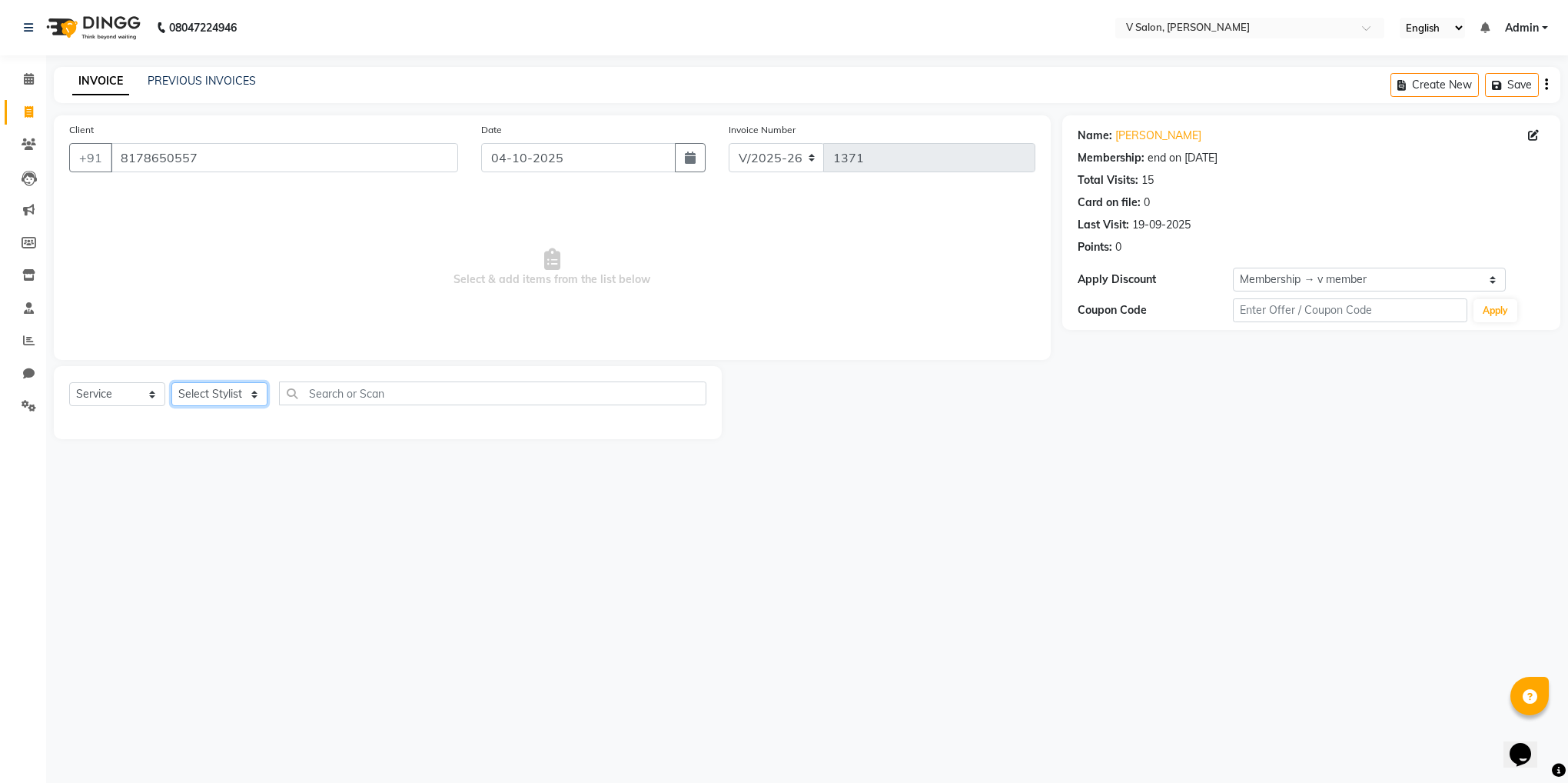
click at [245, 394] on select "Select Stylist darshil parekh vishal nai" at bounding box center [219, 394] width 96 height 24
select select "82636"
click at [172, 383] on select "Select Stylist darshil parekh vishal nai" at bounding box center [219, 394] width 96 height 24
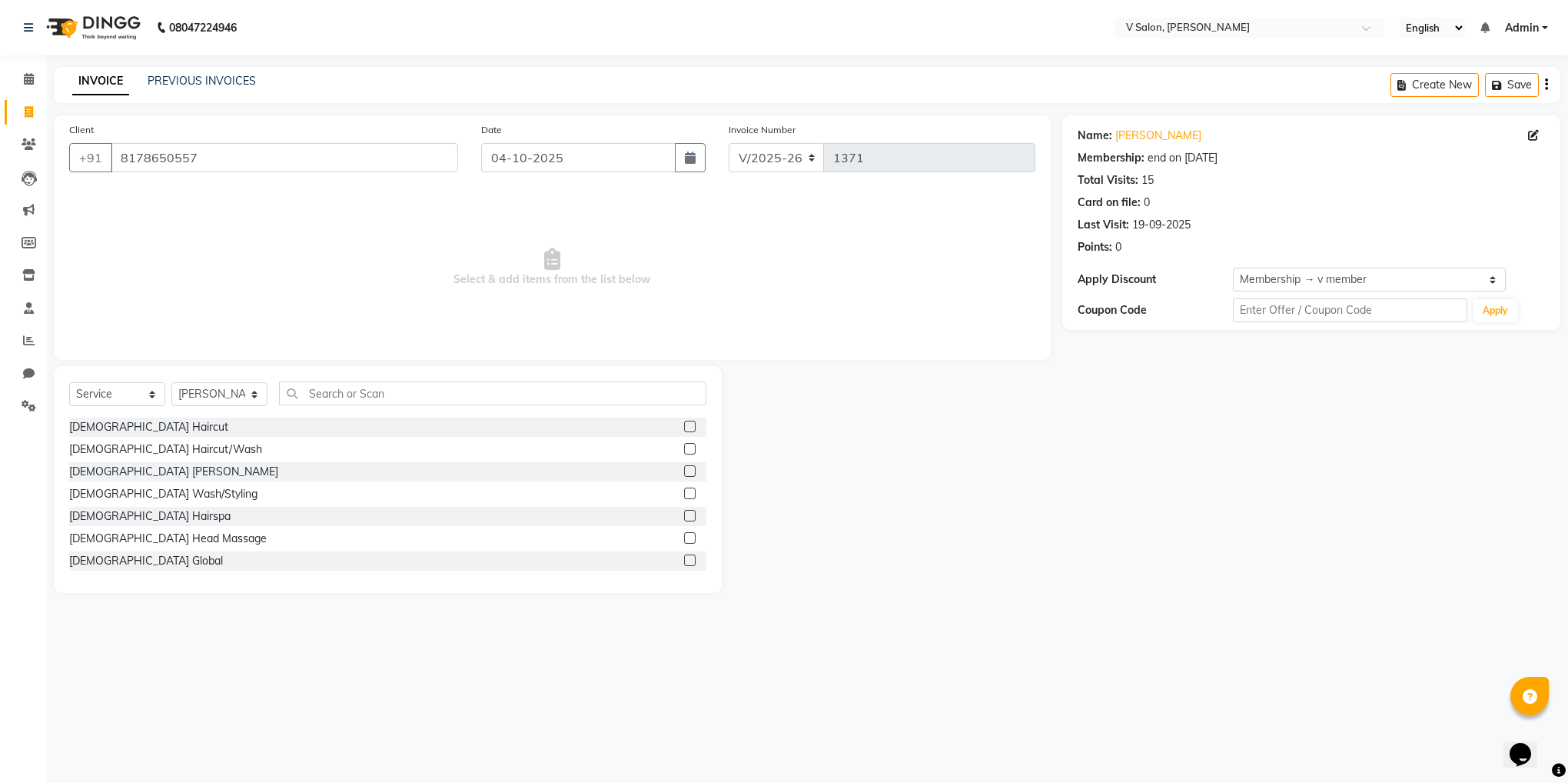
click at [684, 423] on label at bounding box center [690, 426] width 11 height 11
click at [684, 423] on input "checkbox" at bounding box center [690, 428] width 10 height 10
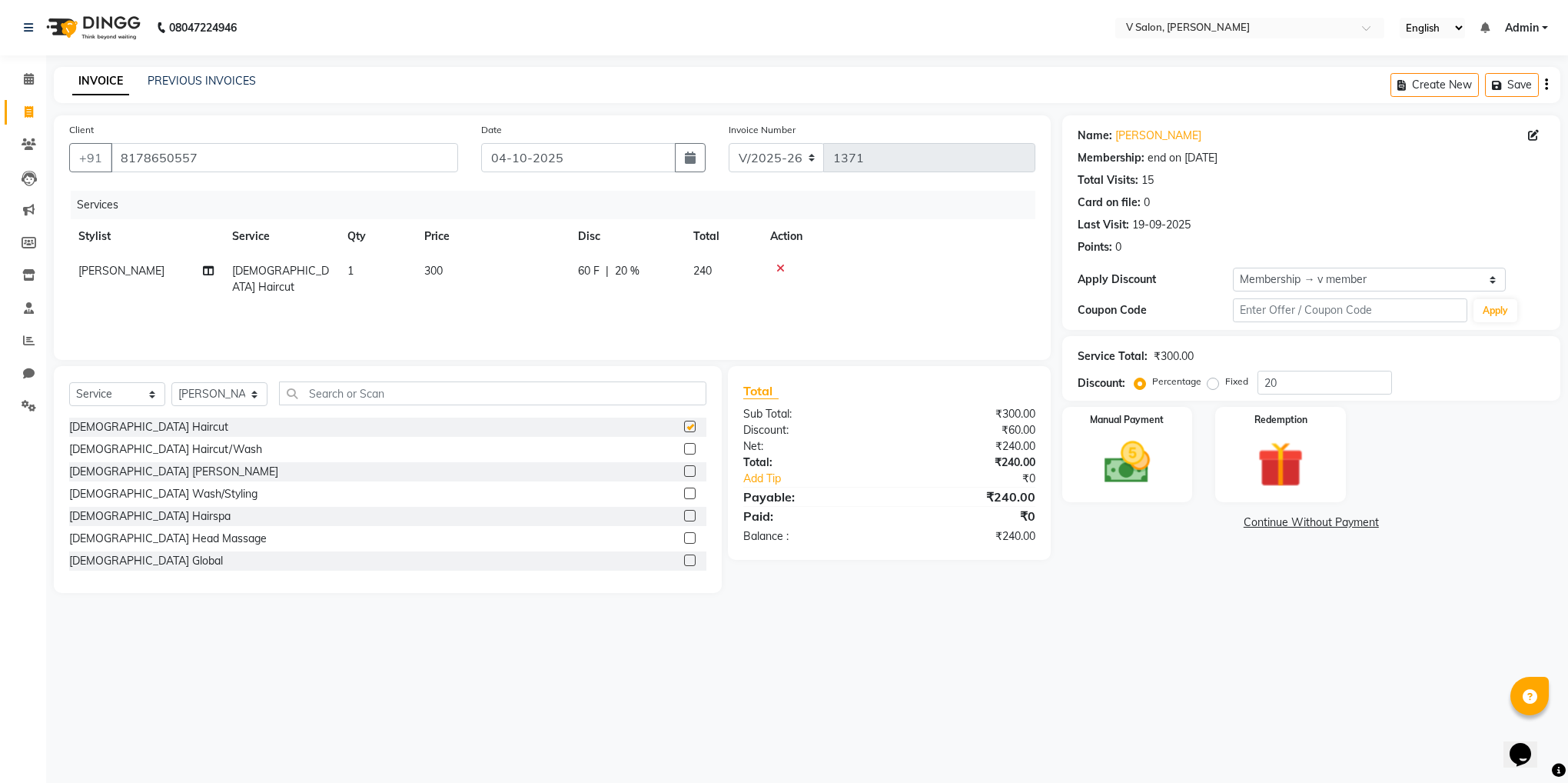
checkbox input "false"
click at [684, 471] on label at bounding box center [690, 471] width 11 height 11
click at [684, 471] on input "checkbox" at bounding box center [690, 472] width 10 height 10
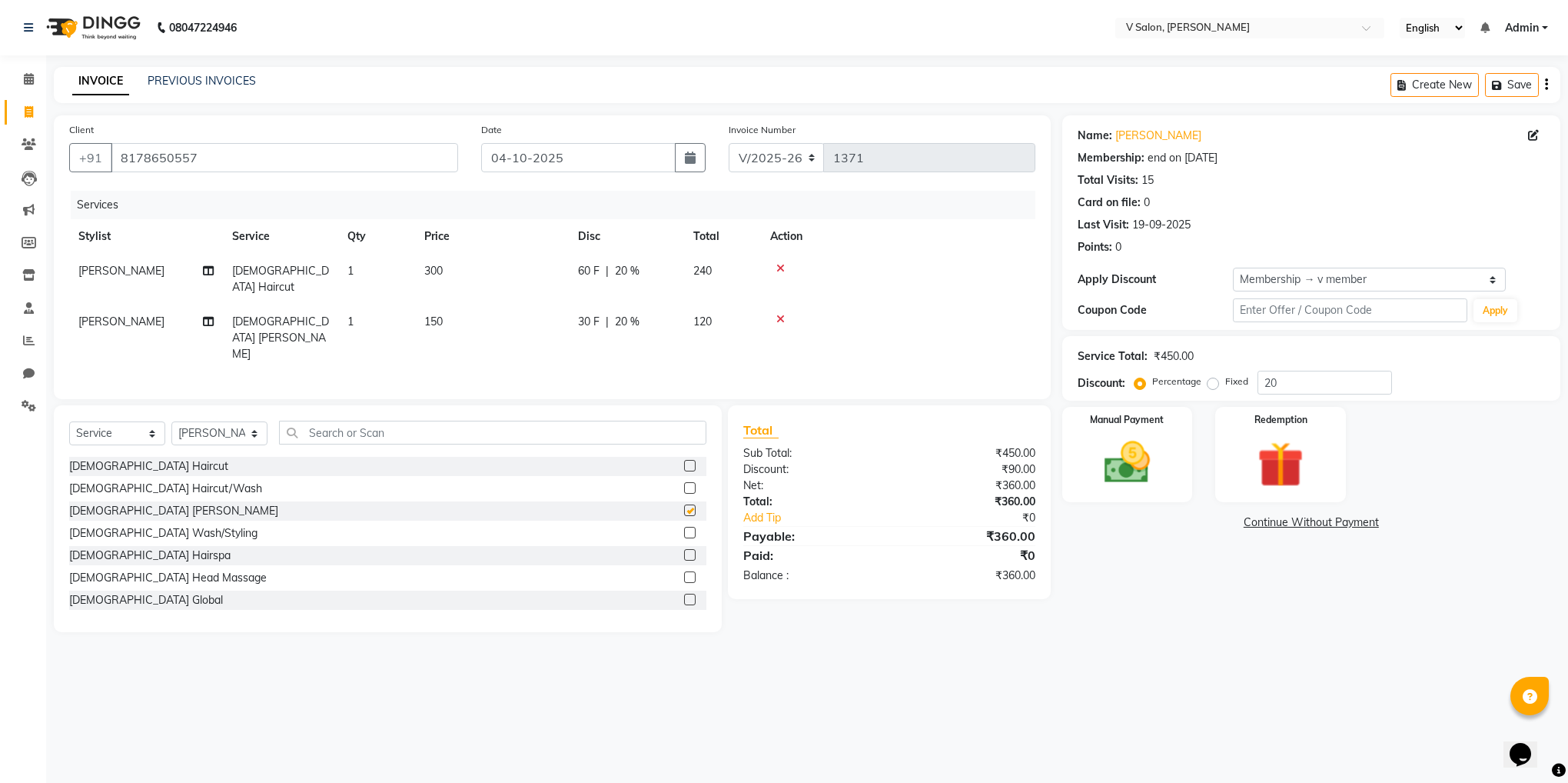
checkbox input "false"
click at [684, 572] on label at bounding box center [690, 577] width 11 height 11
click at [684, 573] on input "checkbox" at bounding box center [690, 578] width 10 height 10
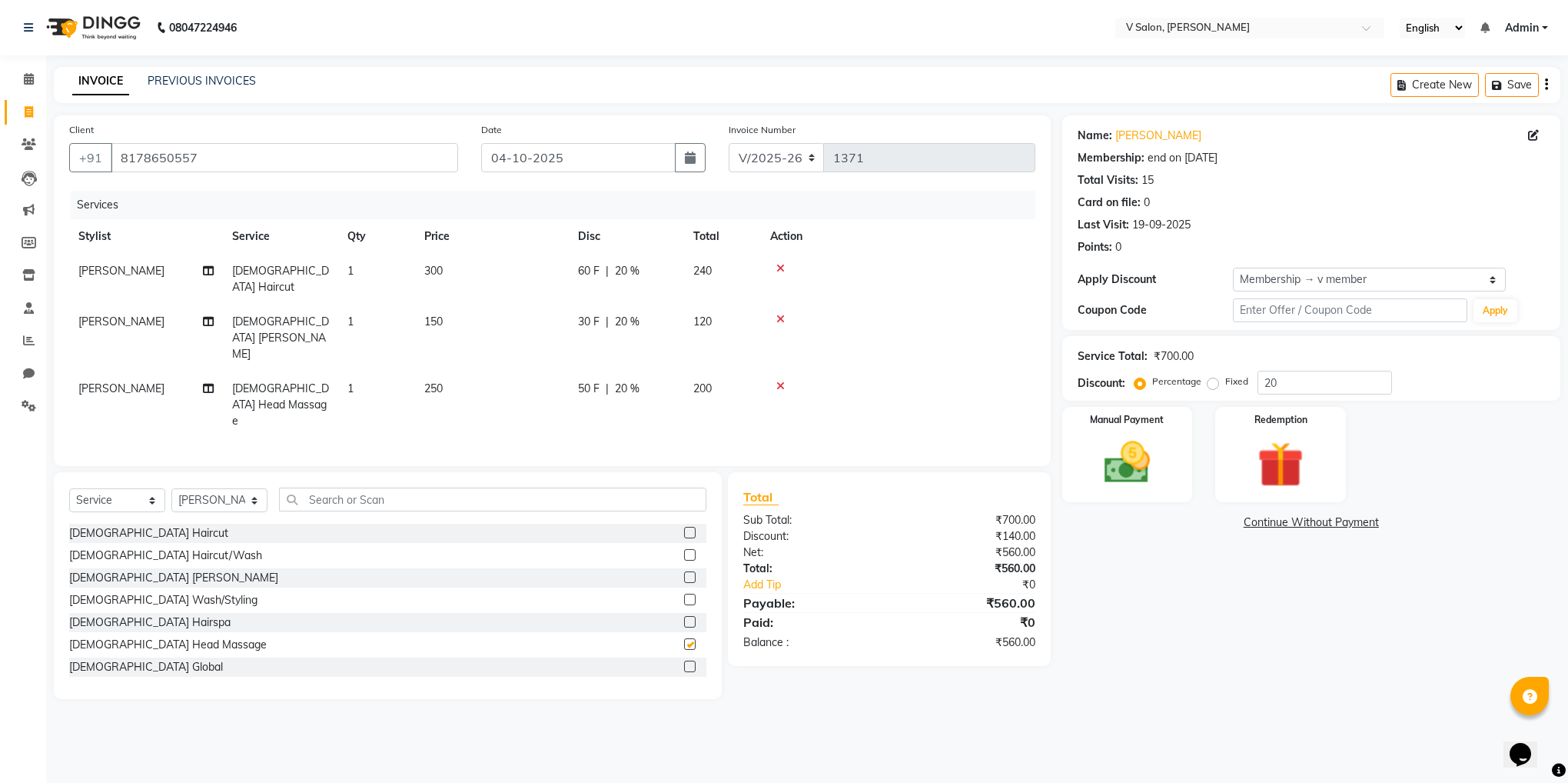
checkbox input "false"
click at [1148, 479] on img at bounding box center [1128, 463] width 78 height 55
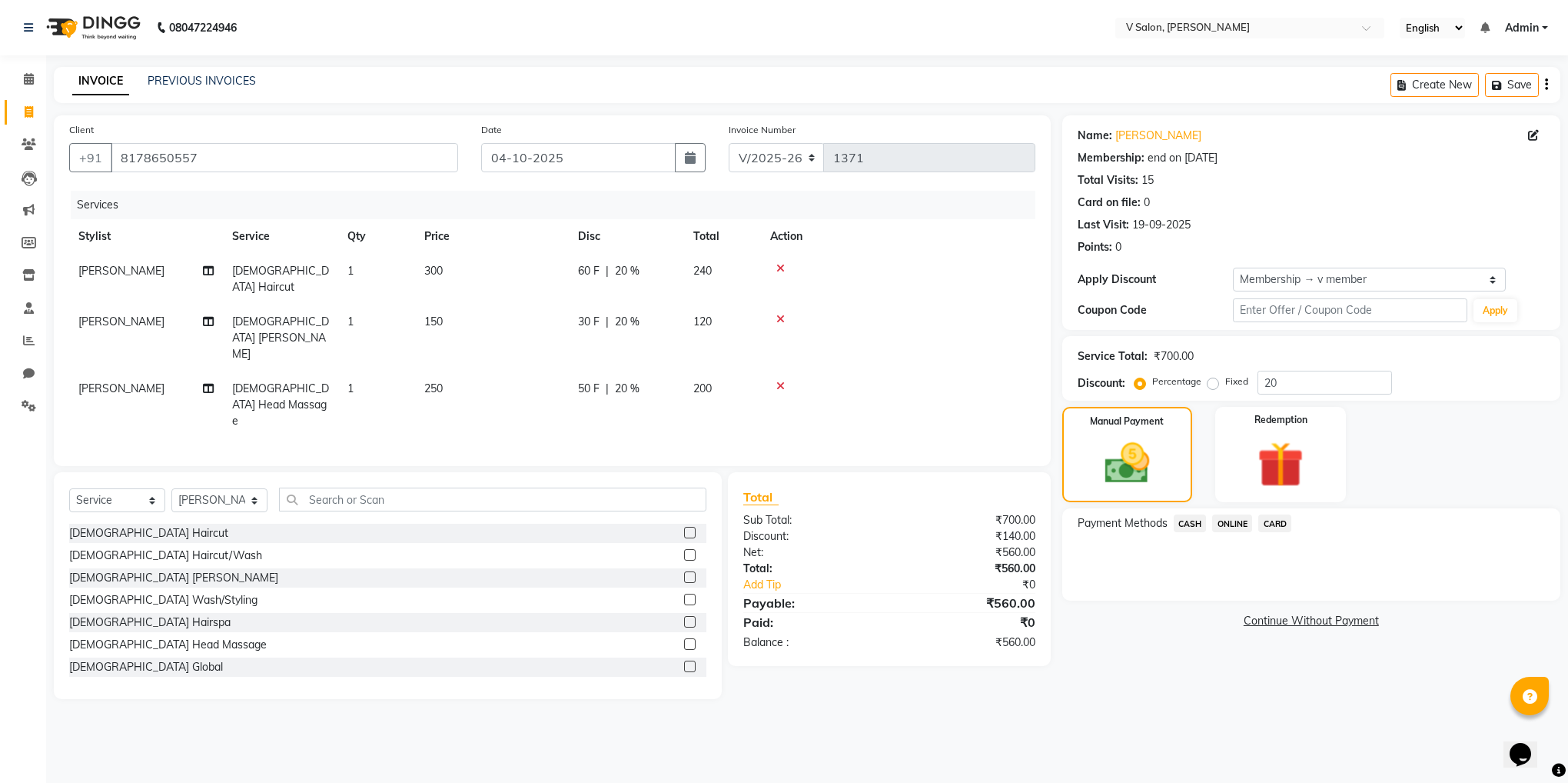
click at [1234, 523] on span "ONLINE" at bounding box center [1232, 523] width 40 height 18
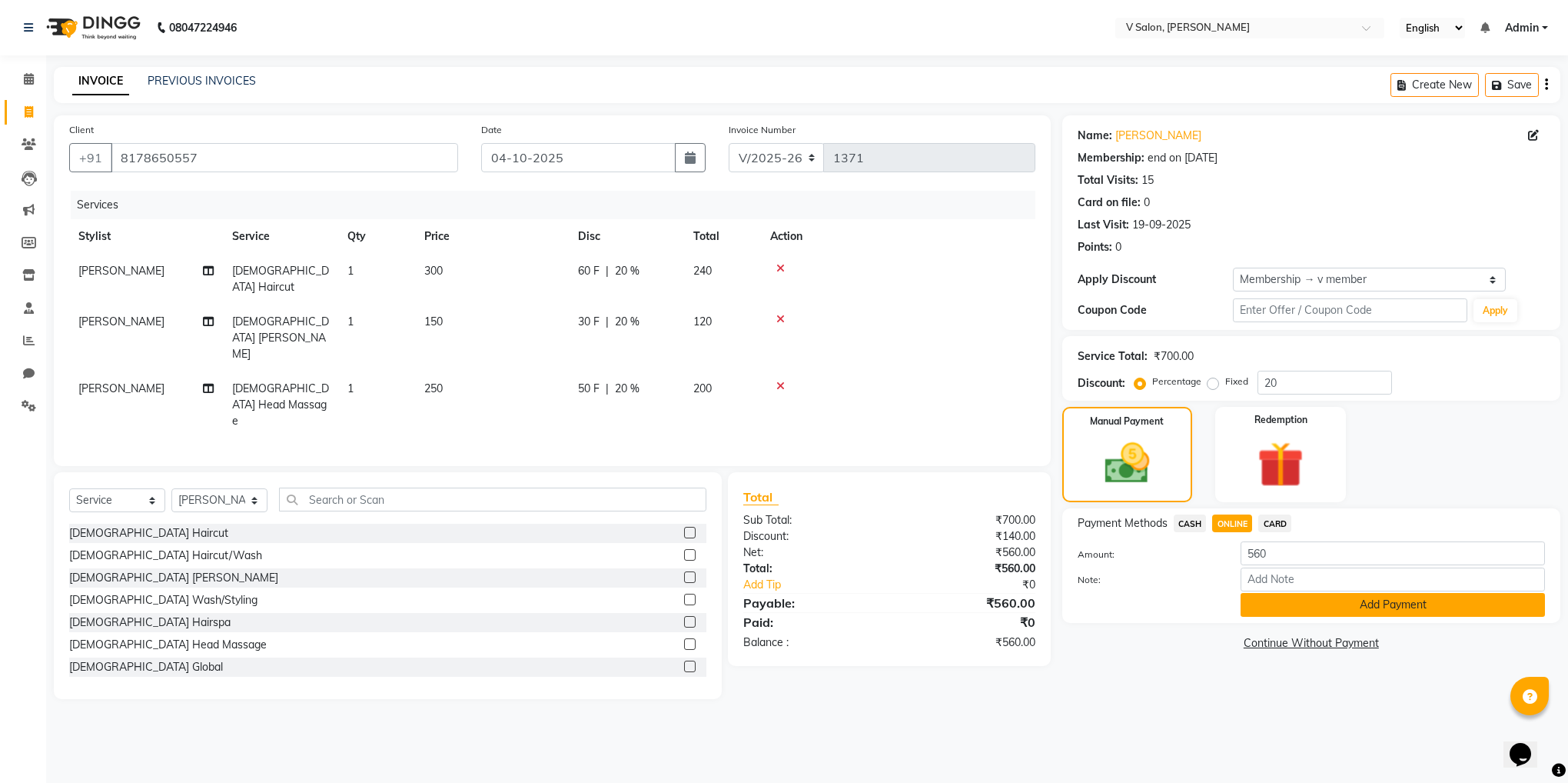
click at [1266, 603] on button "Add Payment" at bounding box center [1392, 605] width 304 height 24
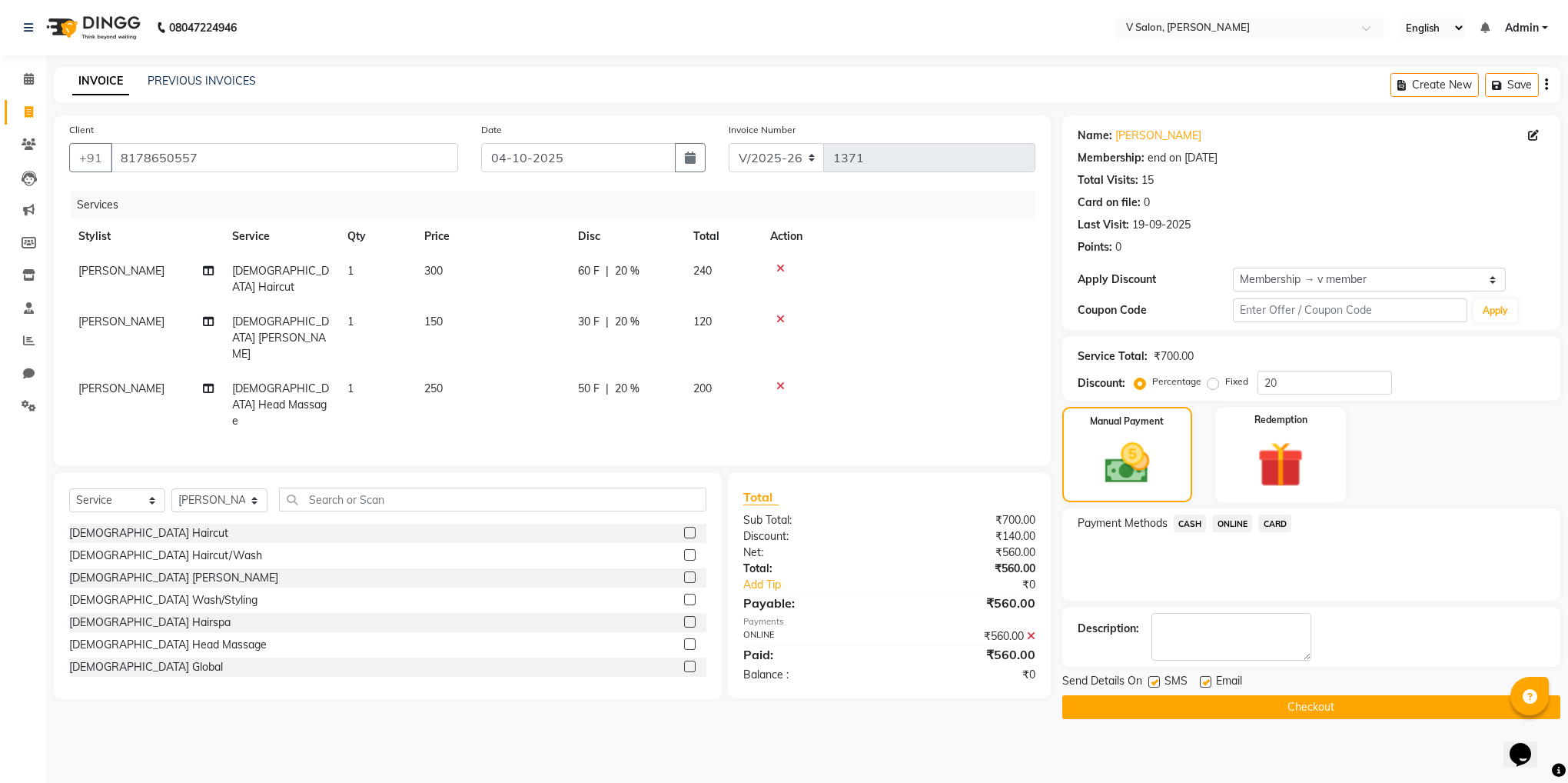
click at [1152, 686] on label at bounding box center [1153, 681] width 11 height 11
click at [1152, 686] on input "checkbox" at bounding box center [1153, 683] width 10 height 10
checkbox input "false"
click at [1204, 681] on label at bounding box center [1205, 681] width 11 height 11
click at [1204, 681] on input "checkbox" at bounding box center [1205, 683] width 10 height 10
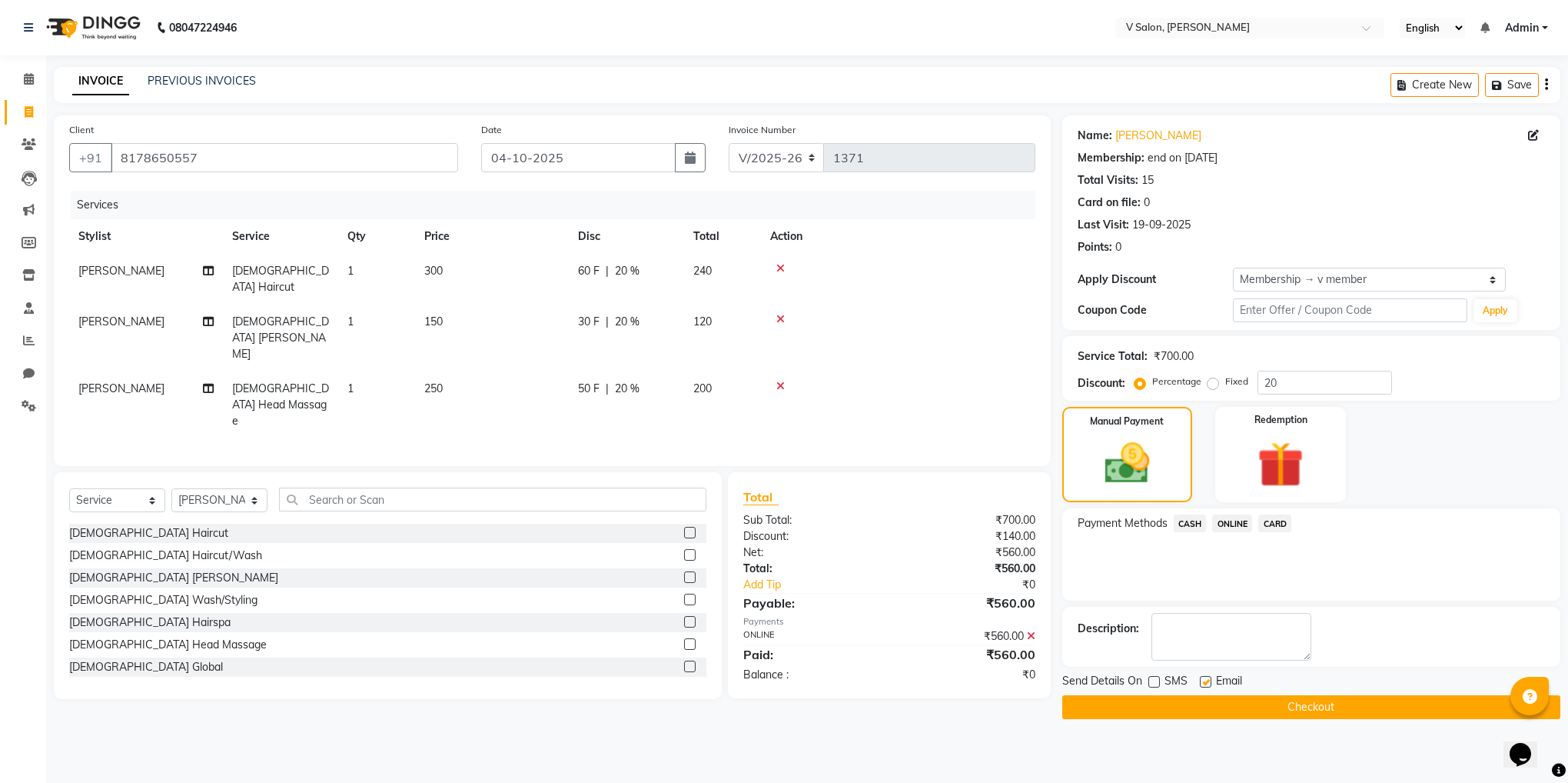
checkbox input "false"
click at [1226, 707] on button "Checkout" at bounding box center [1311, 707] width 498 height 24
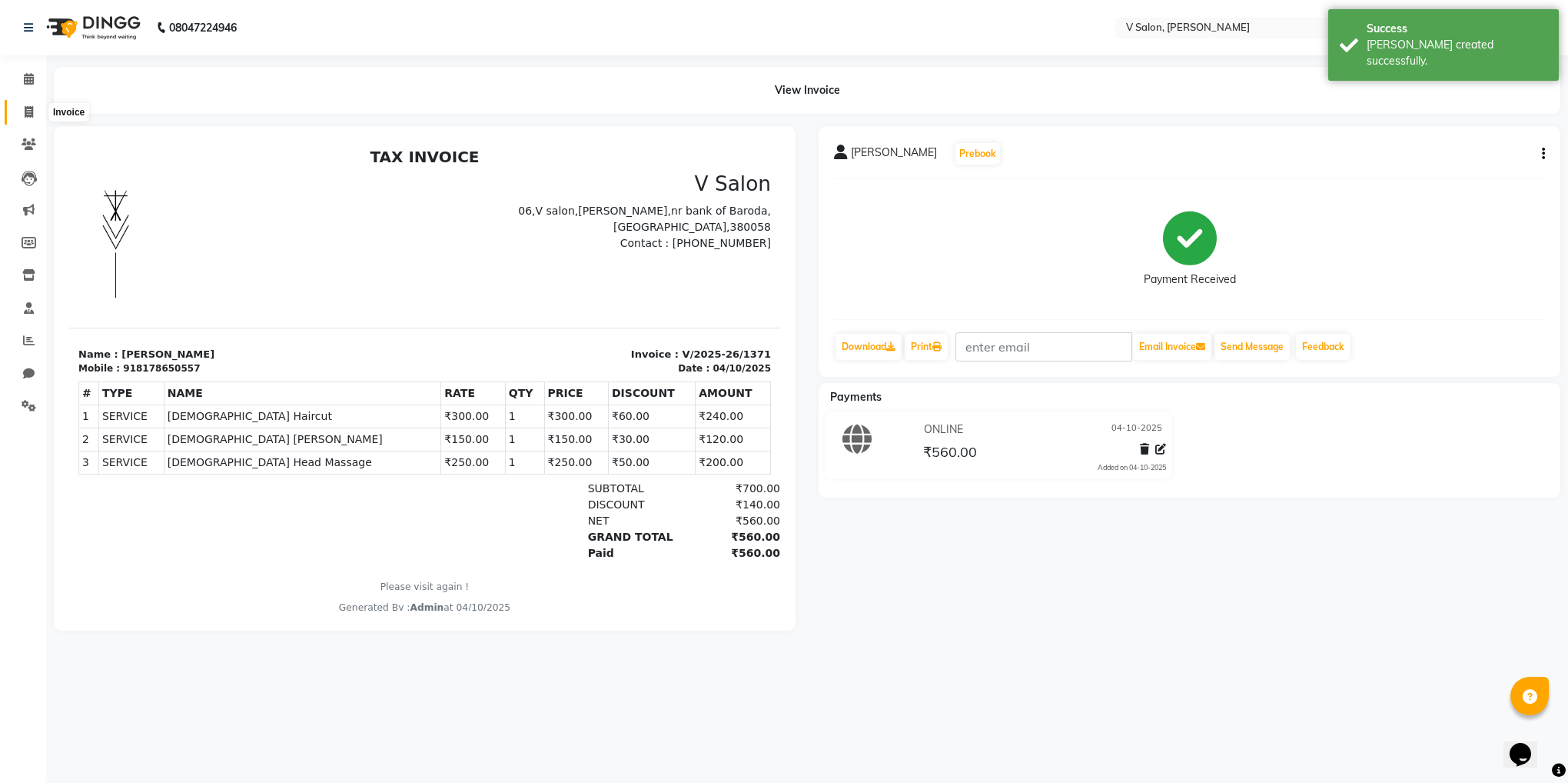
click at [31, 111] on icon at bounding box center [29, 111] width 9 height 11
select select "8434"
select select "service"
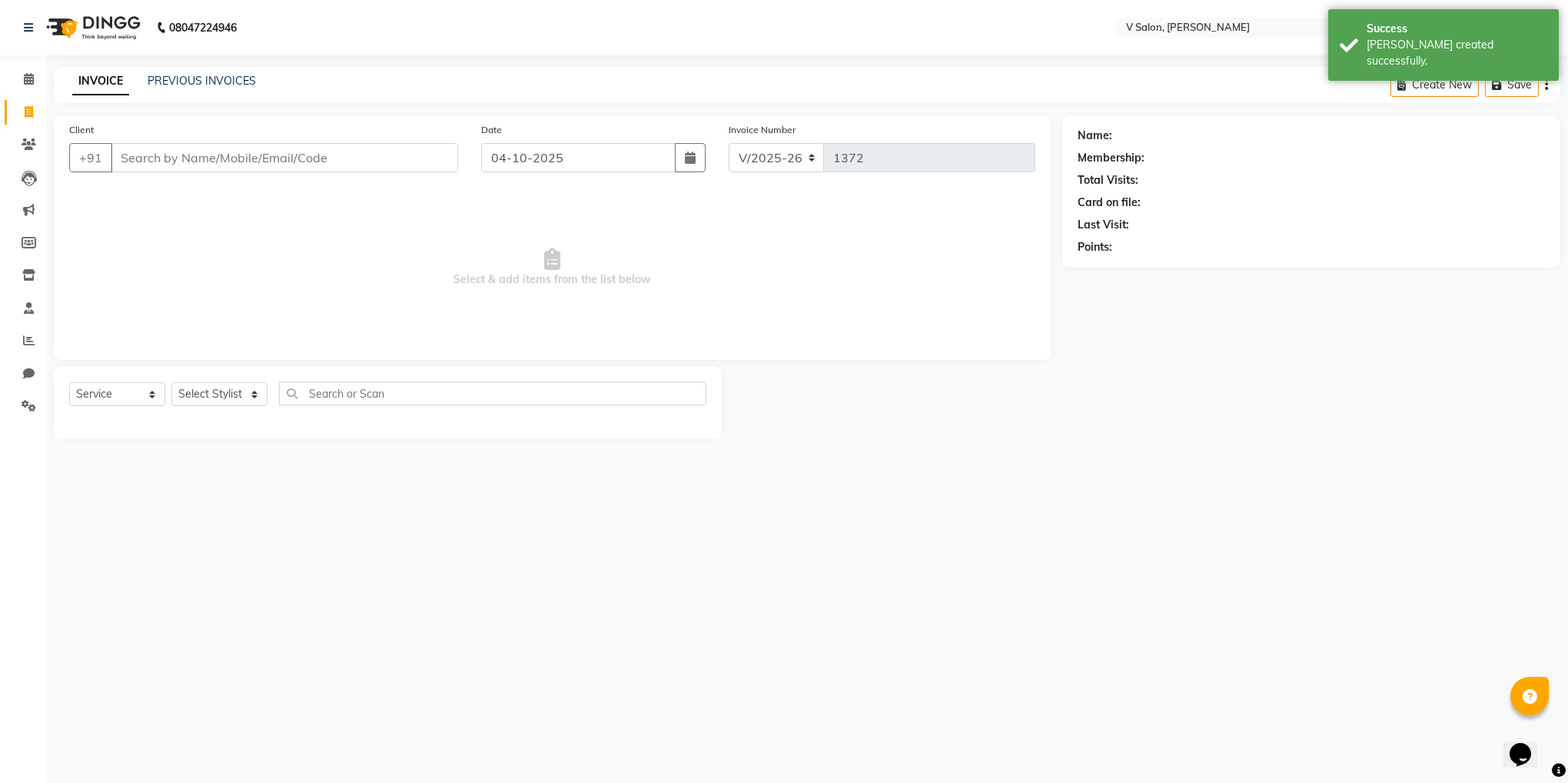
click at [130, 164] on input "Client" at bounding box center [284, 158] width 347 height 29
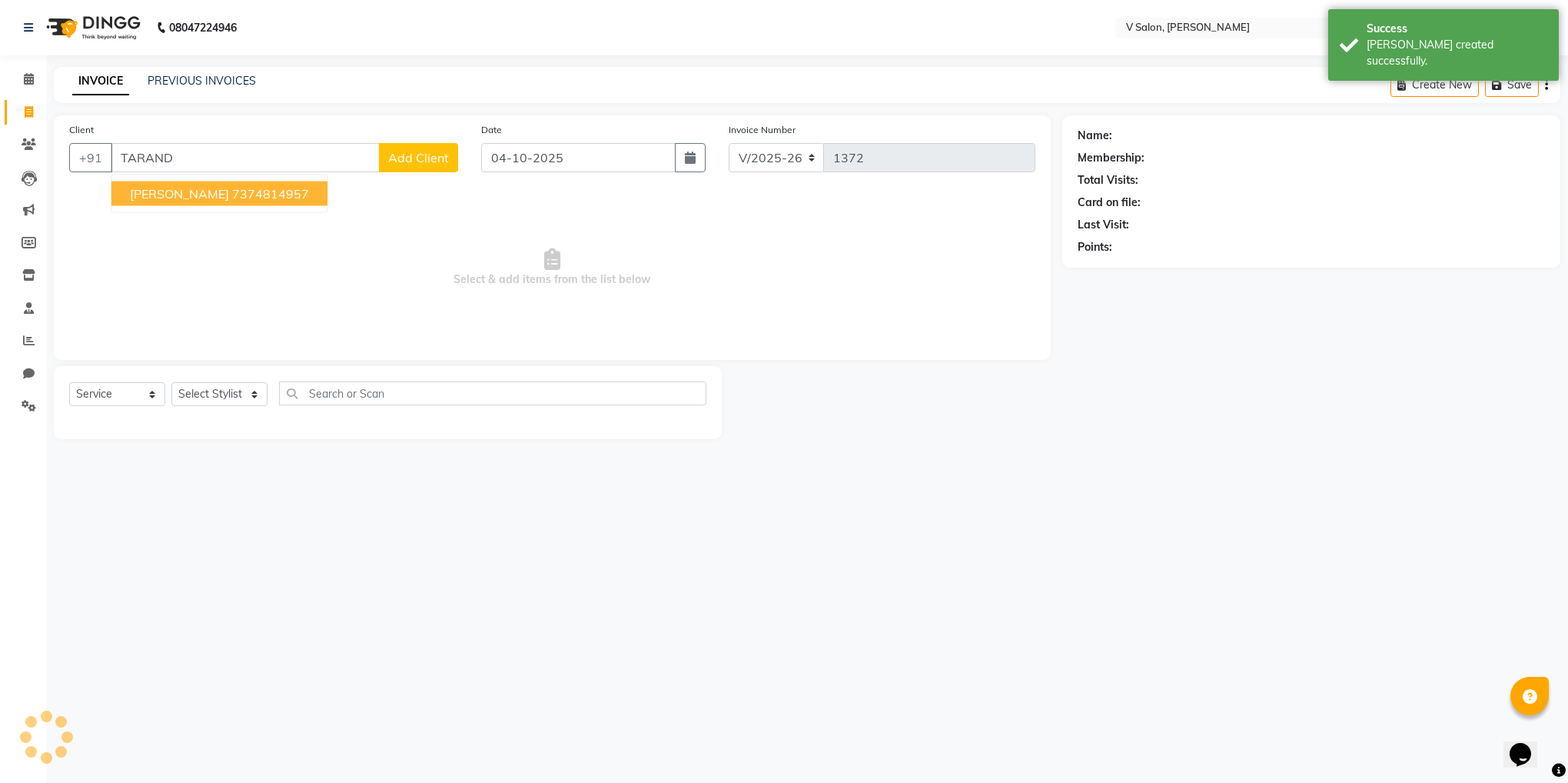
click at [153, 185] on button "tarandeep neel 7374814957" at bounding box center [219, 193] width 216 height 25
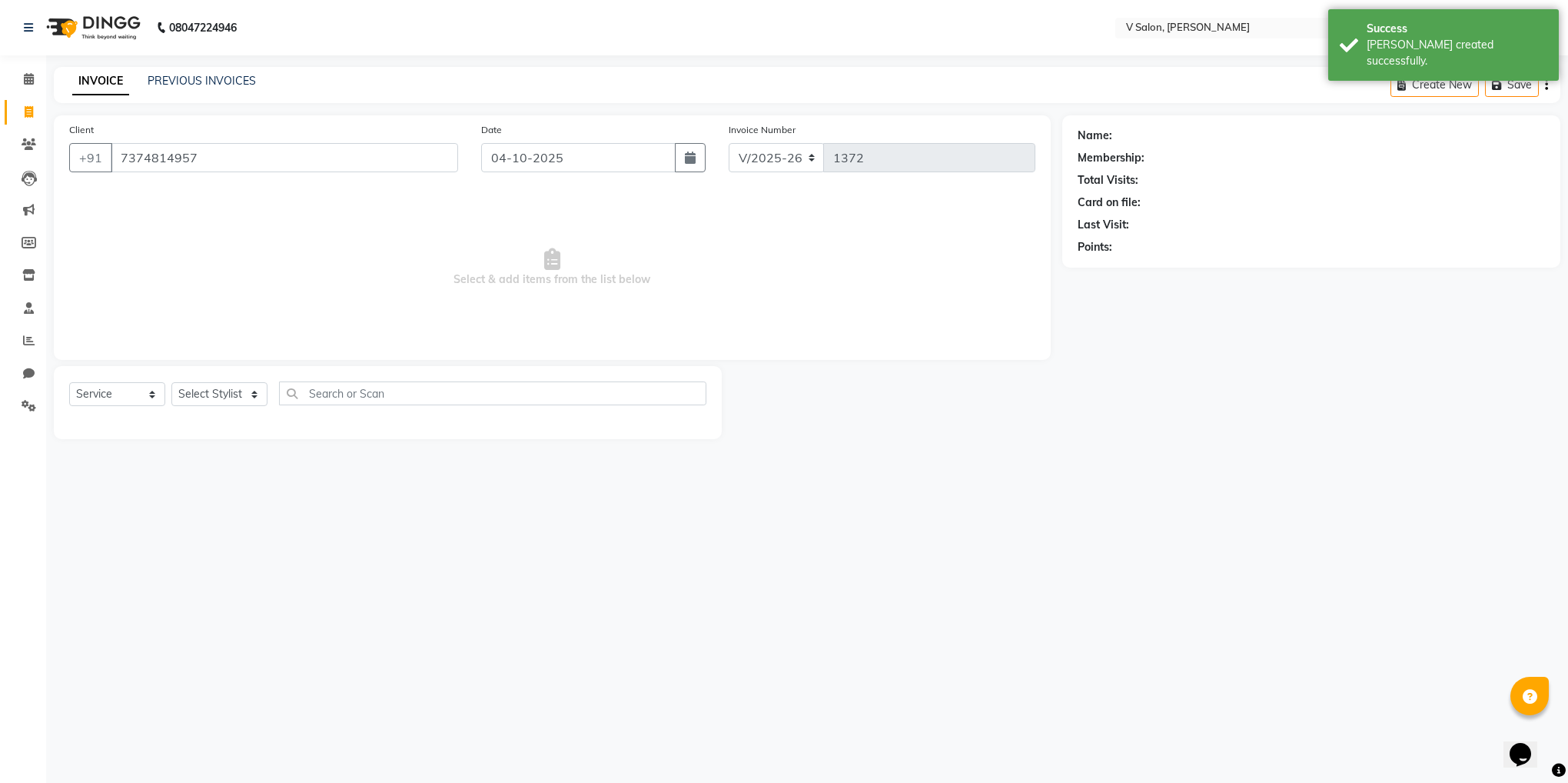
type input "7374814957"
click at [205, 383] on select "Select Stylist darshil parekh vishal nai" at bounding box center [219, 394] width 96 height 24
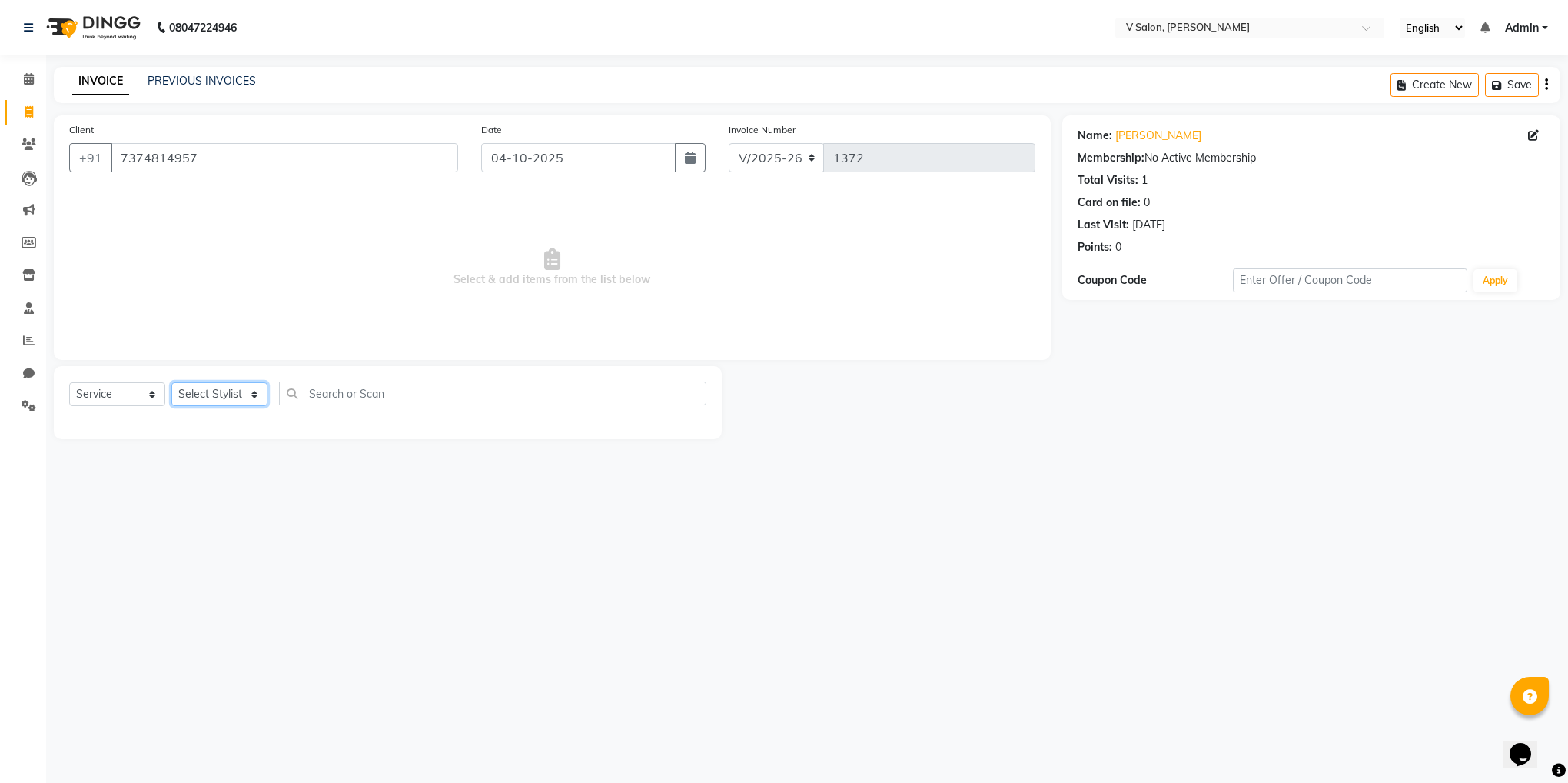
select select "81550"
click at [172, 383] on select "Select Stylist darshil parekh vishal nai" at bounding box center [219, 394] width 96 height 24
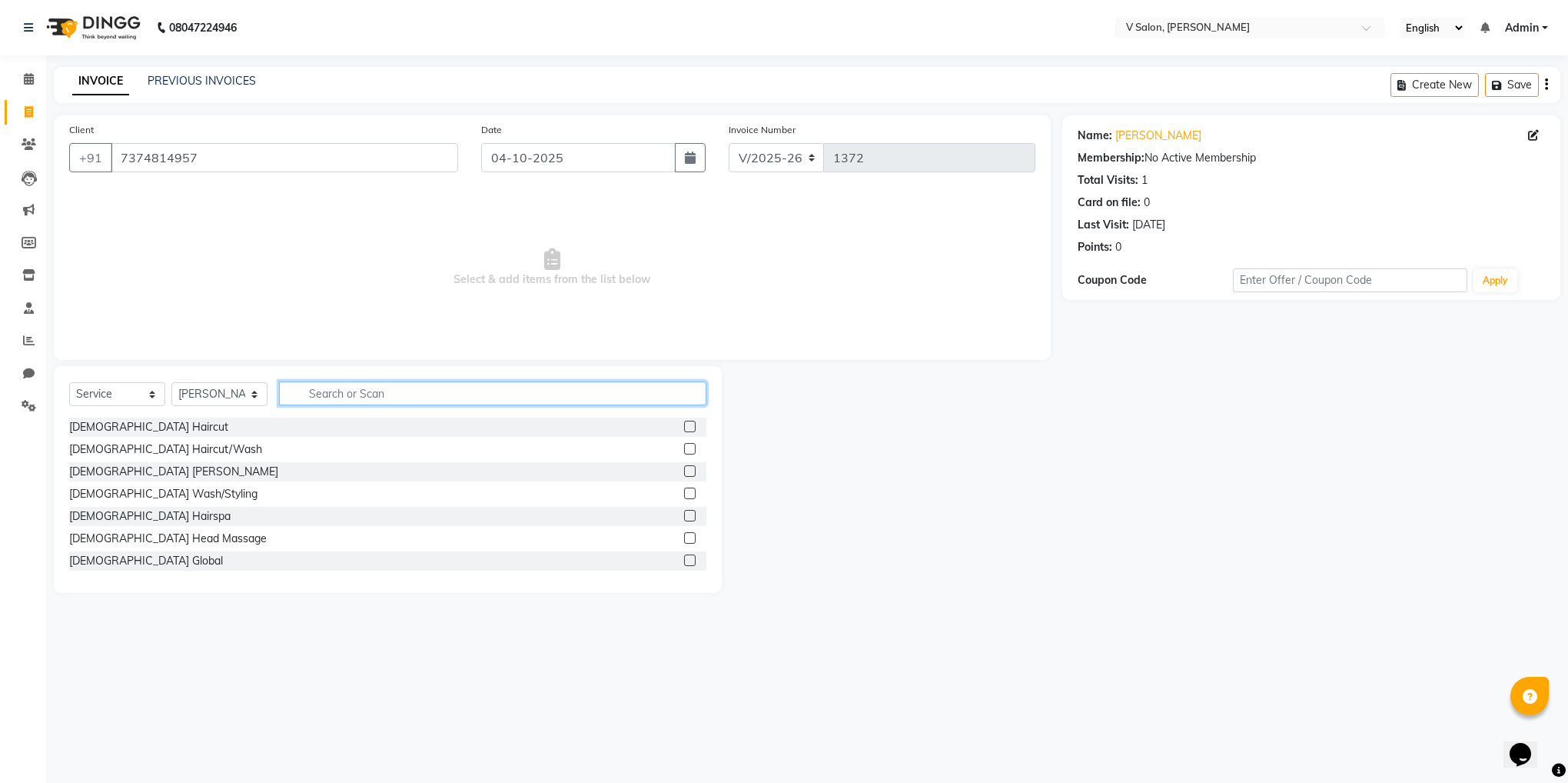
click at [663, 384] on input "text" at bounding box center [493, 393] width 428 height 24
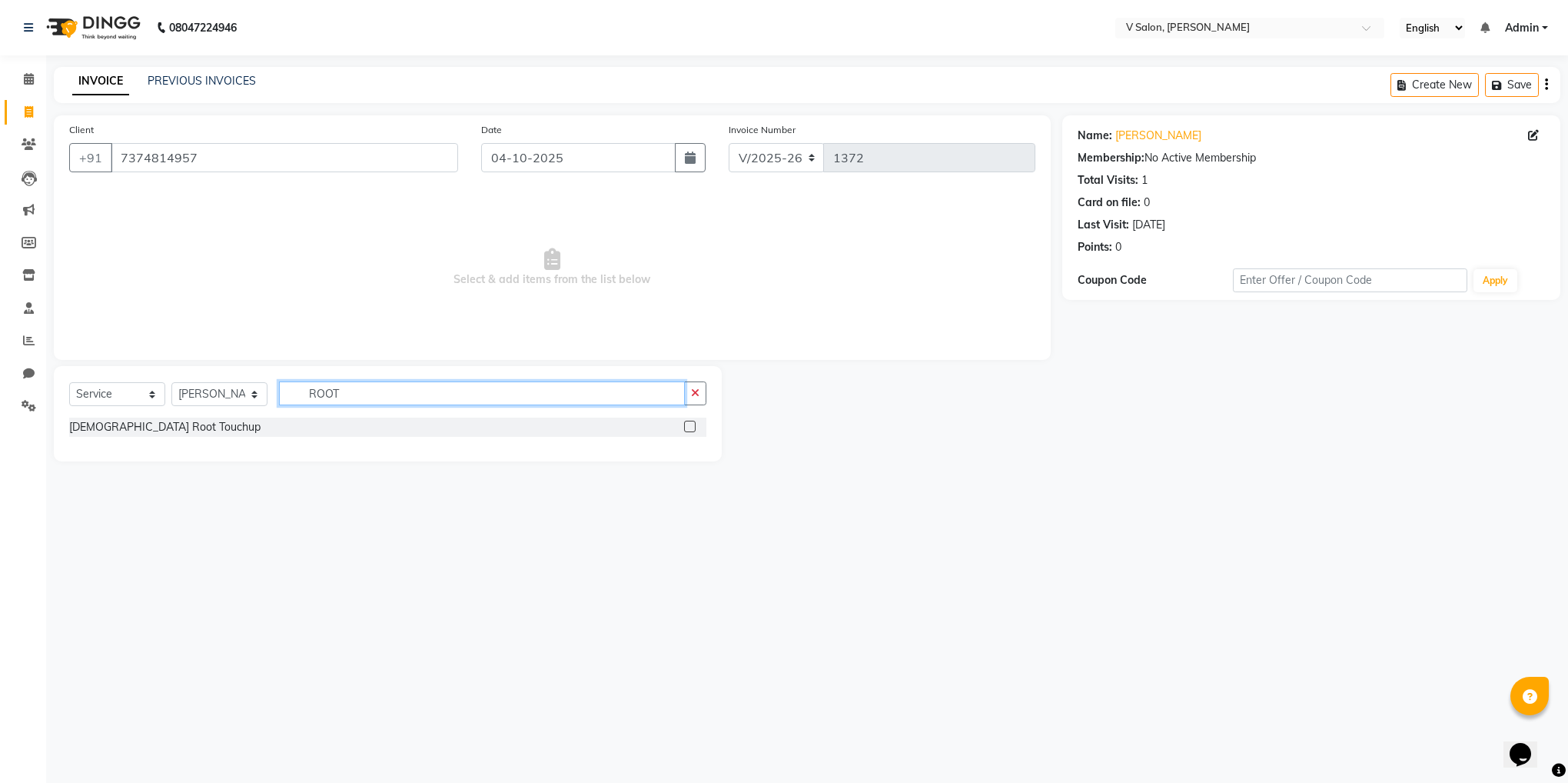
type input "ROOT"
click at [687, 425] on label at bounding box center [690, 426] width 11 height 11
click at [687, 425] on input "checkbox" at bounding box center [690, 428] width 10 height 10
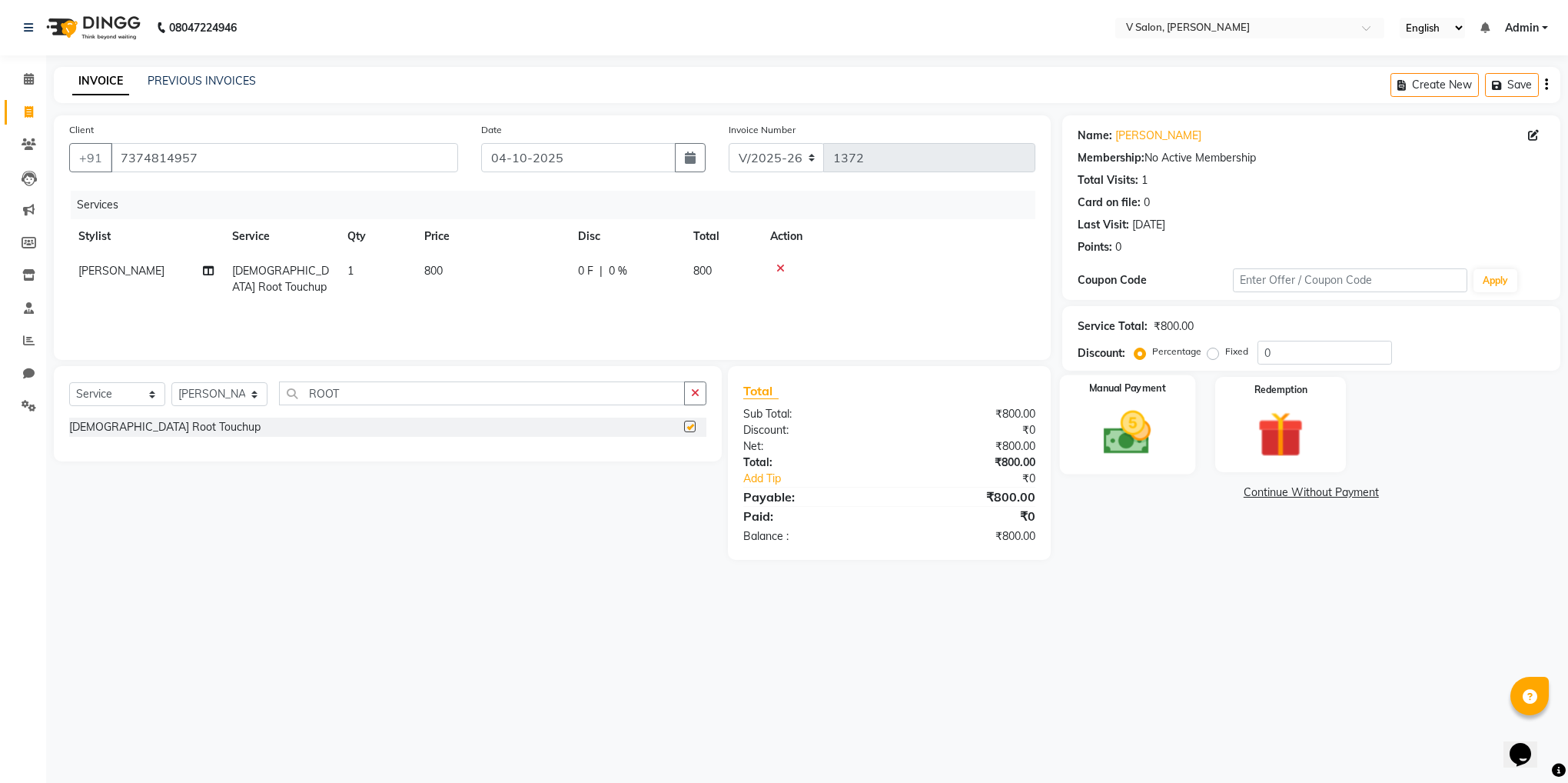
checkbox input "false"
click at [1142, 435] on img at bounding box center [1128, 433] width 78 height 55
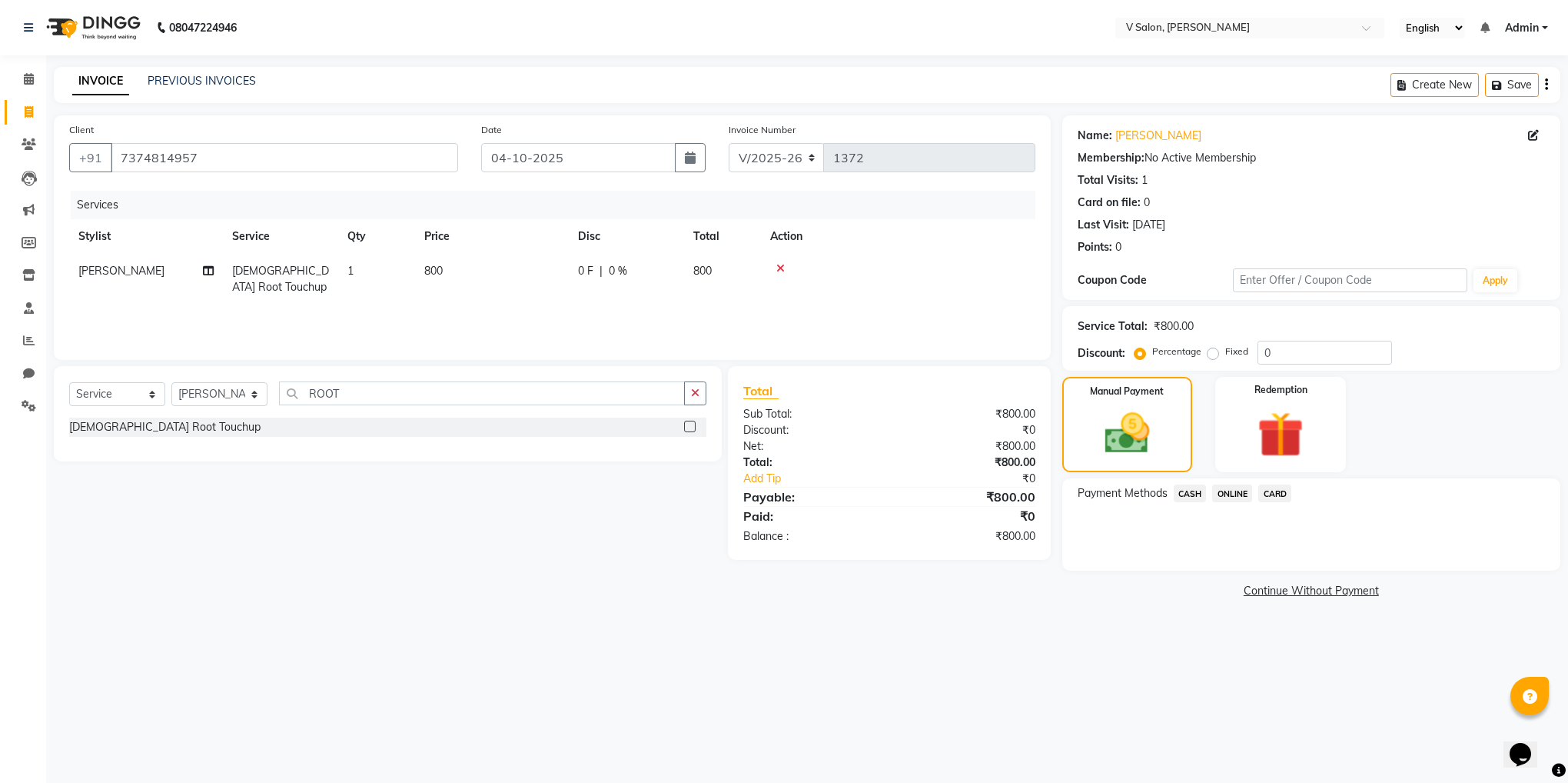
click at [1222, 494] on span "ONLINE" at bounding box center [1232, 493] width 40 height 18
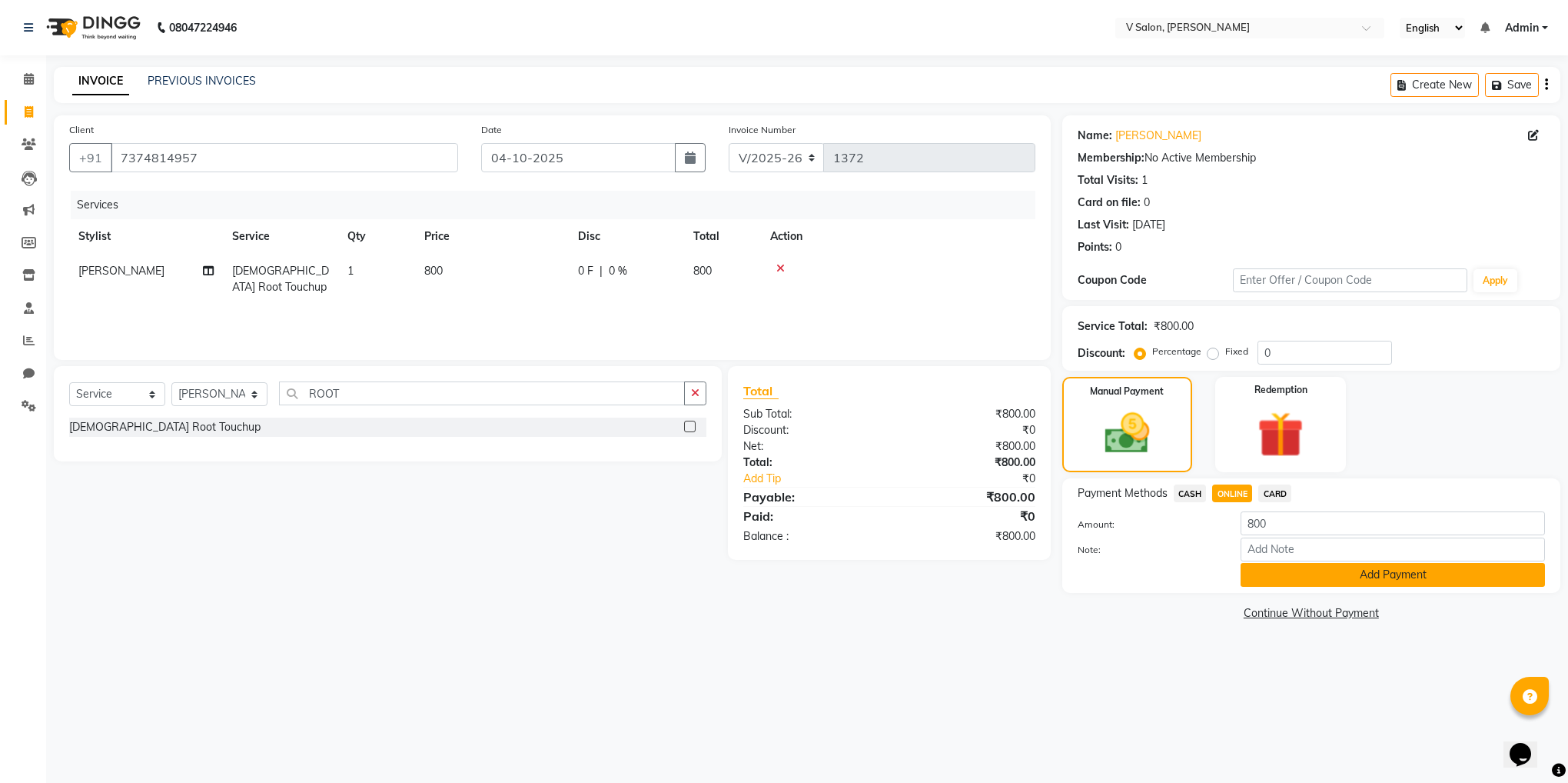
click at [1261, 570] on button "Add Payment" at bounding box center [1392, 575] width 304 height 24
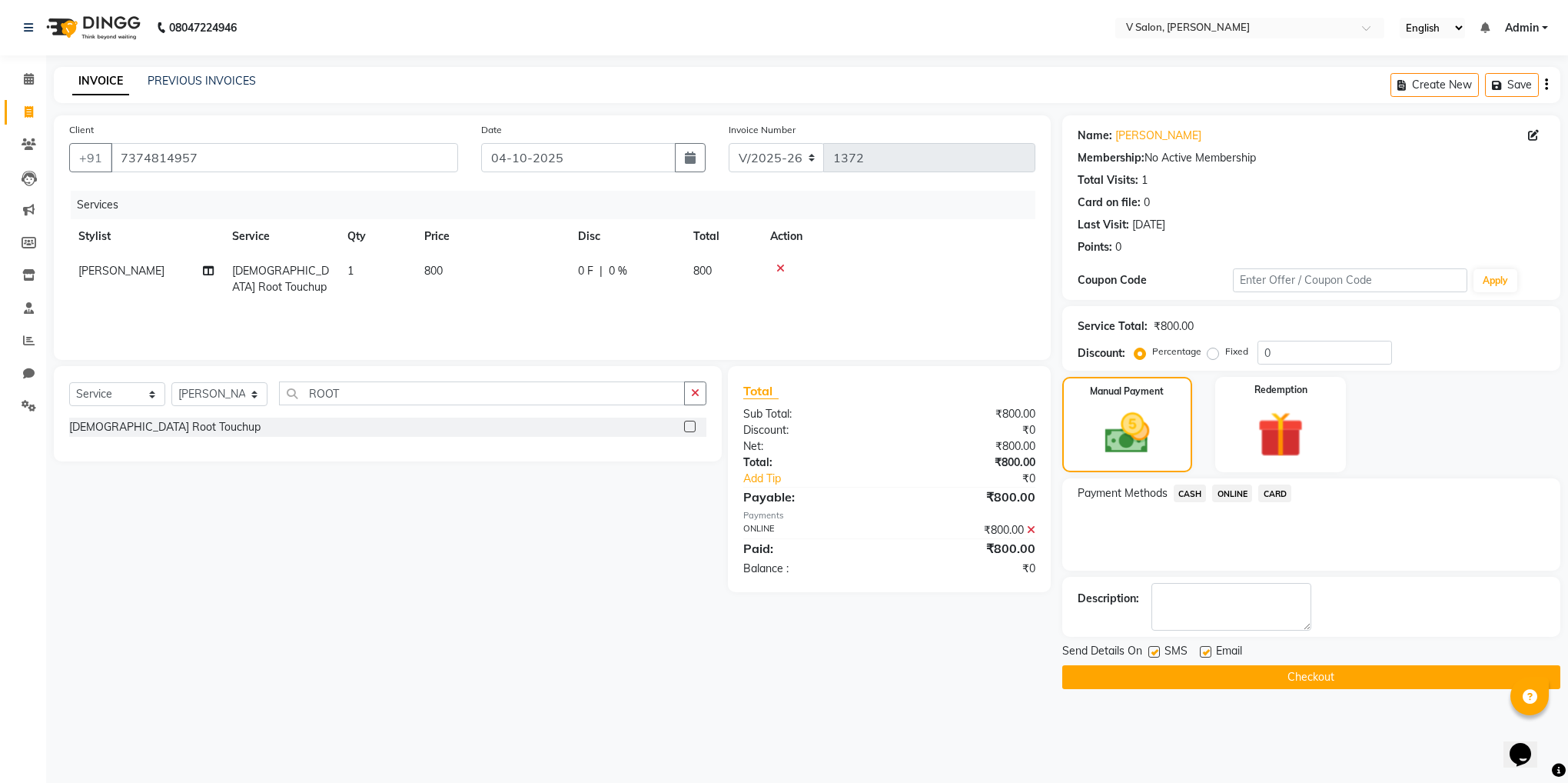
click at [1149, 653] on label at bounding box center [1153, 651] width 11 height 11
click at [1149, 653] on input "checkbox" at bounding box center [1153, 653] width 10 height 10
checkbox input "false"
click at [1203, 654] on label at bounding box center [1205, 651] width 11 height 11
click at [1203, 654] on input "checkbox" at bounding box center [1205, 653] width 10 height 10
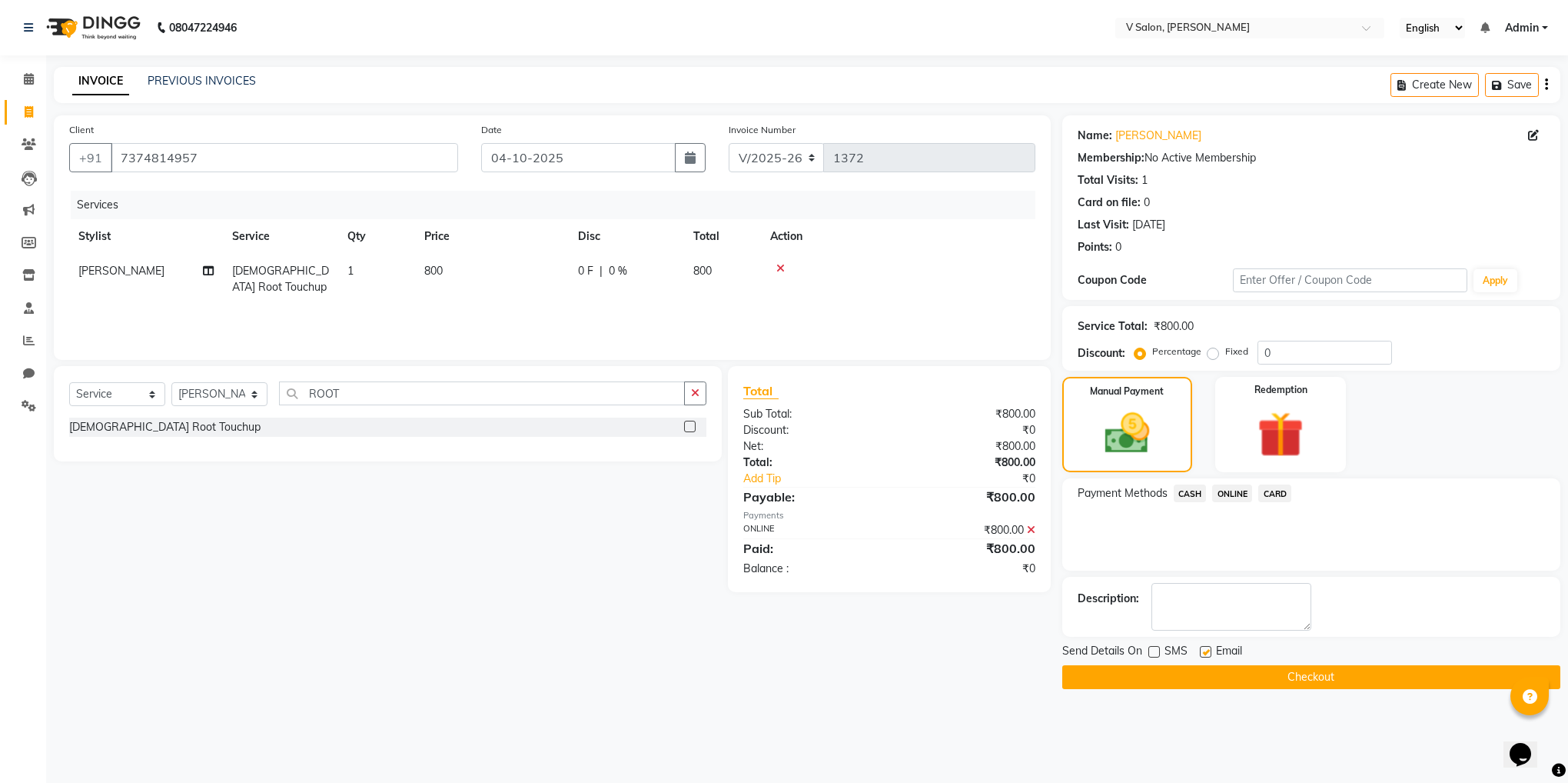
checkbox input "false"
click at [1220, 686] on button "Checkout" at bounding box center [1311, 677] width 498 height 24
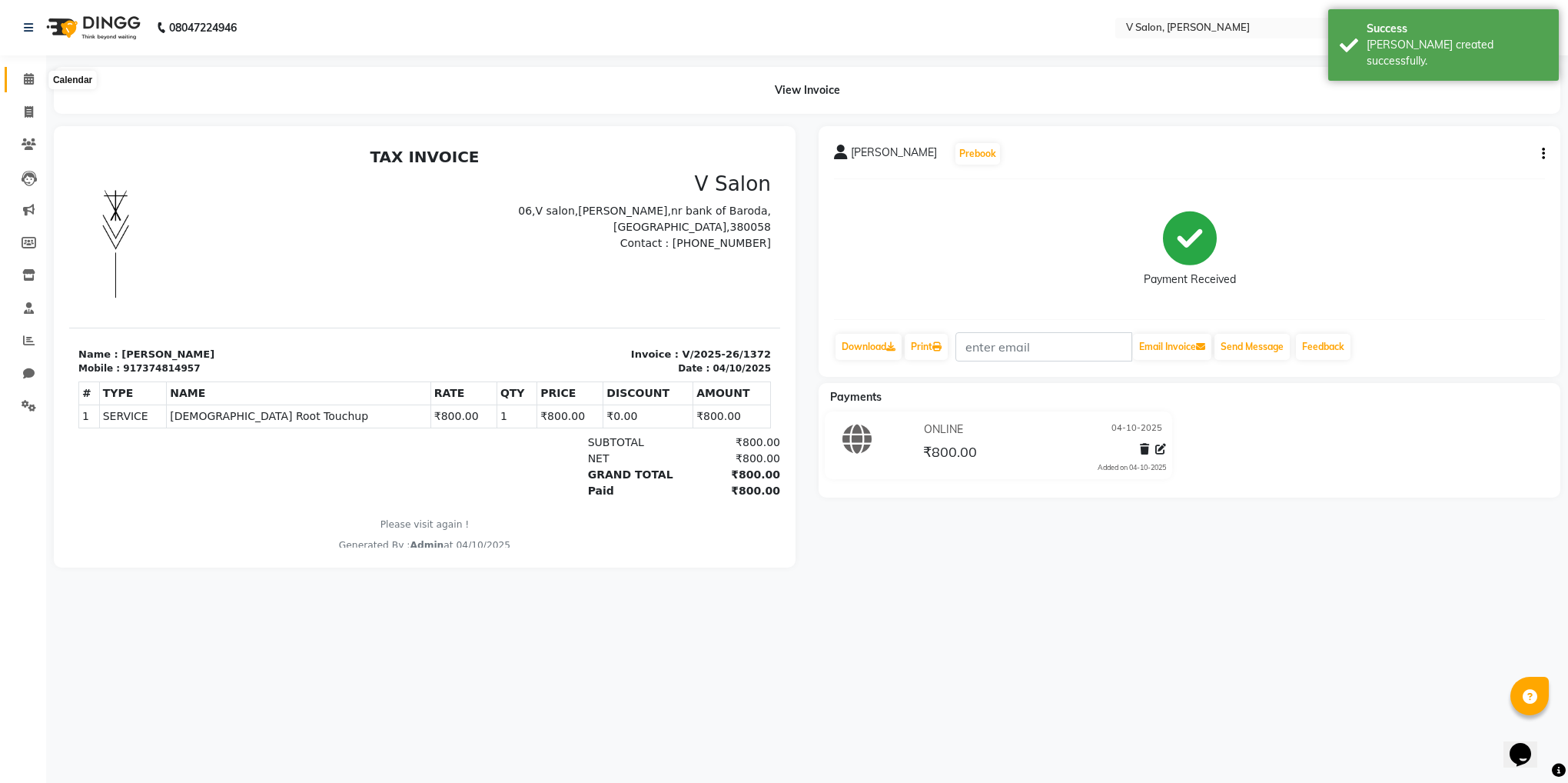
click at [24, 83] on icon at bounding box center [29, 78] width 10 height 11
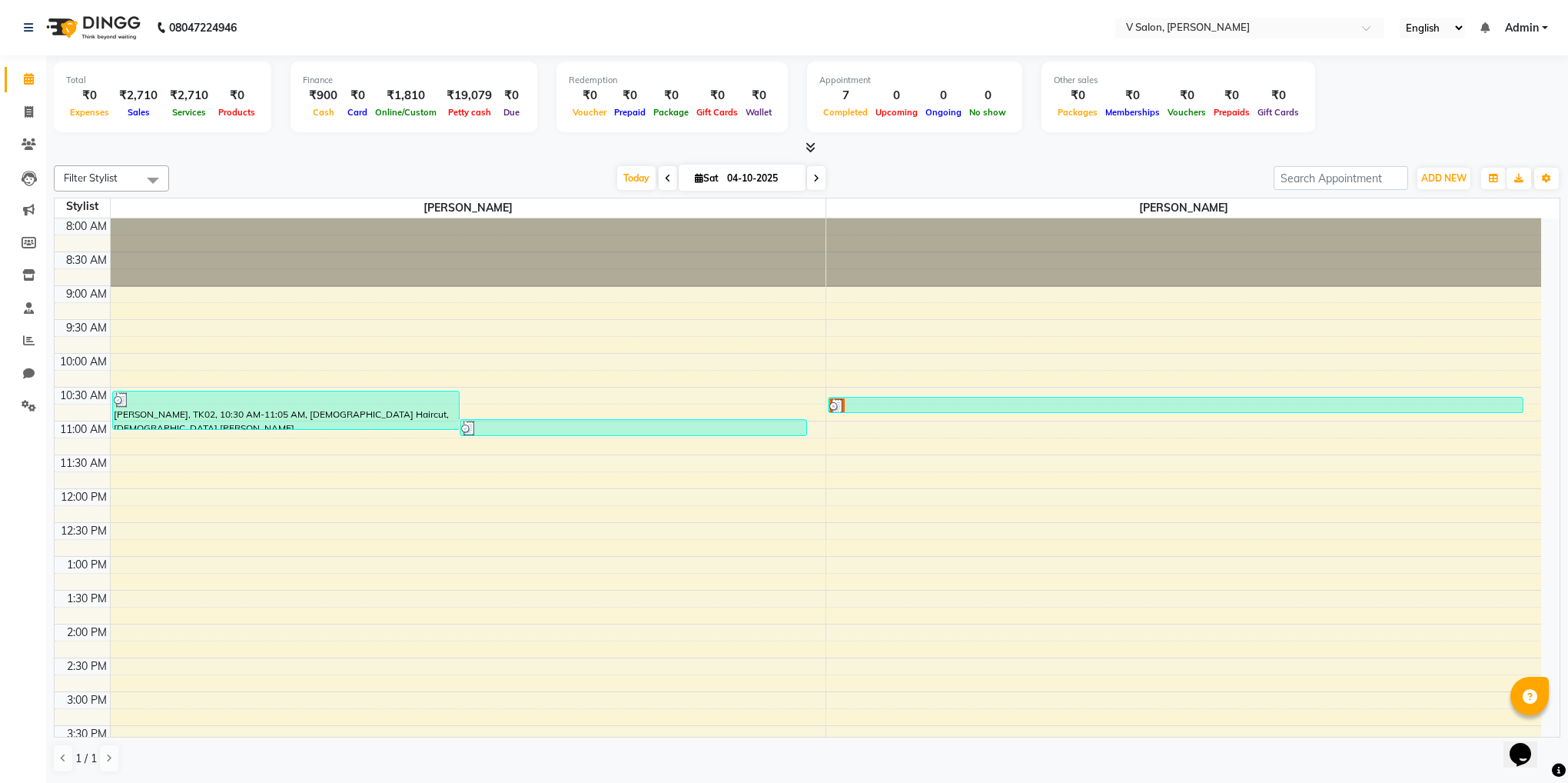
click at [1417, 189] on div "ADD NEW Toggle Dropdown Add Appointment Add Invoice Add Expense Add Attendance …" at bounding box center [1444, 179] width 56 height 25
click at [1439, 175] on span "ADD NEW" at bounding box center [1444, 178] width 46 height 11
click at [1401, 254] on link "Add Expense" at bounding box center [1409, 247] width 122 height 20
select select "1"
select select "7556"
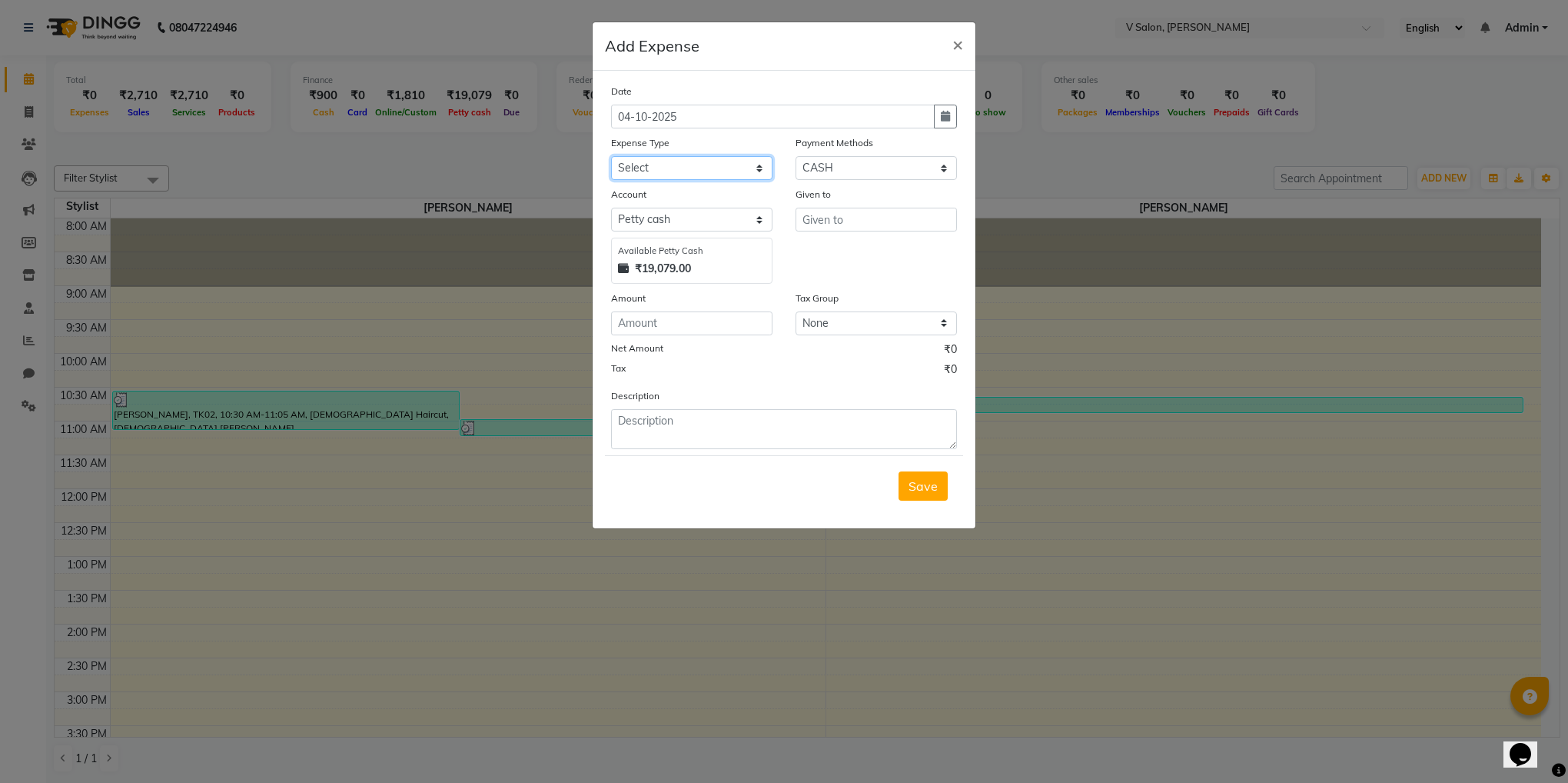
click at [714, 175] on select "Select Advance Salary Bank charges Car maintenance Cash transfer to bank Cash t…" at bounding box center [691, 168] width 161 height 24
select select "23219"
click at [611, 156] on select "Select Advance Salary Bank charges Car maintenance Cash transfer to bank Cash t…" at bounding box center [691, 168] width 161 height 24
click at [669, 330] on input "number" at bounding box center [691, 323] width 161 height 24
type input "40"
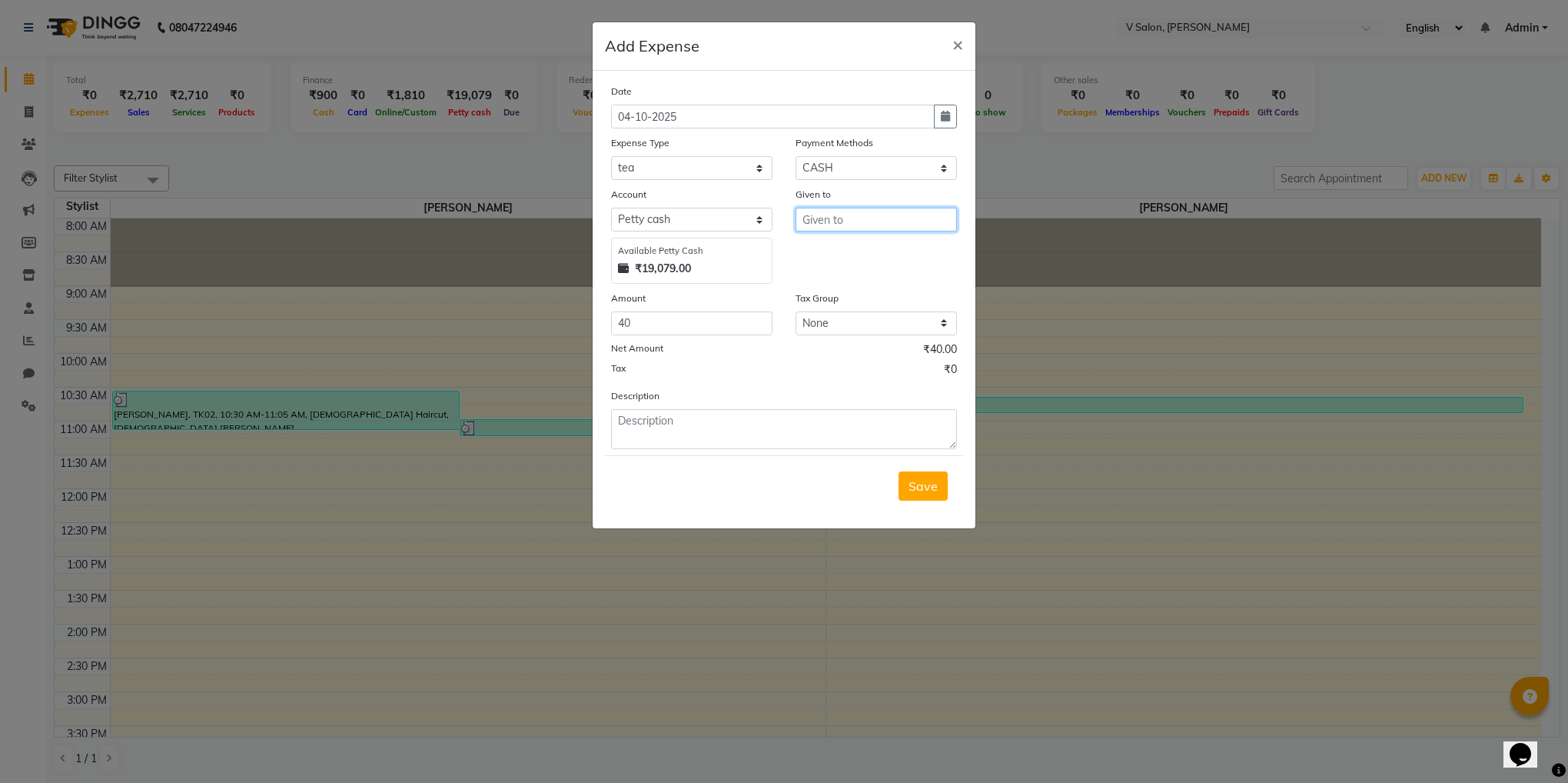
click at [885, 217] on input "text" at bounding box center [876, 220] width 161 height 24
click at [863, 245] on ngb-highlight "visha l nai" at bounding box center [842, 252] width 55 height 16
type input "[PERSON_NAME]"
click at [921, 483] on span "Save" at bounding box center [923, 486] width 29 height 16
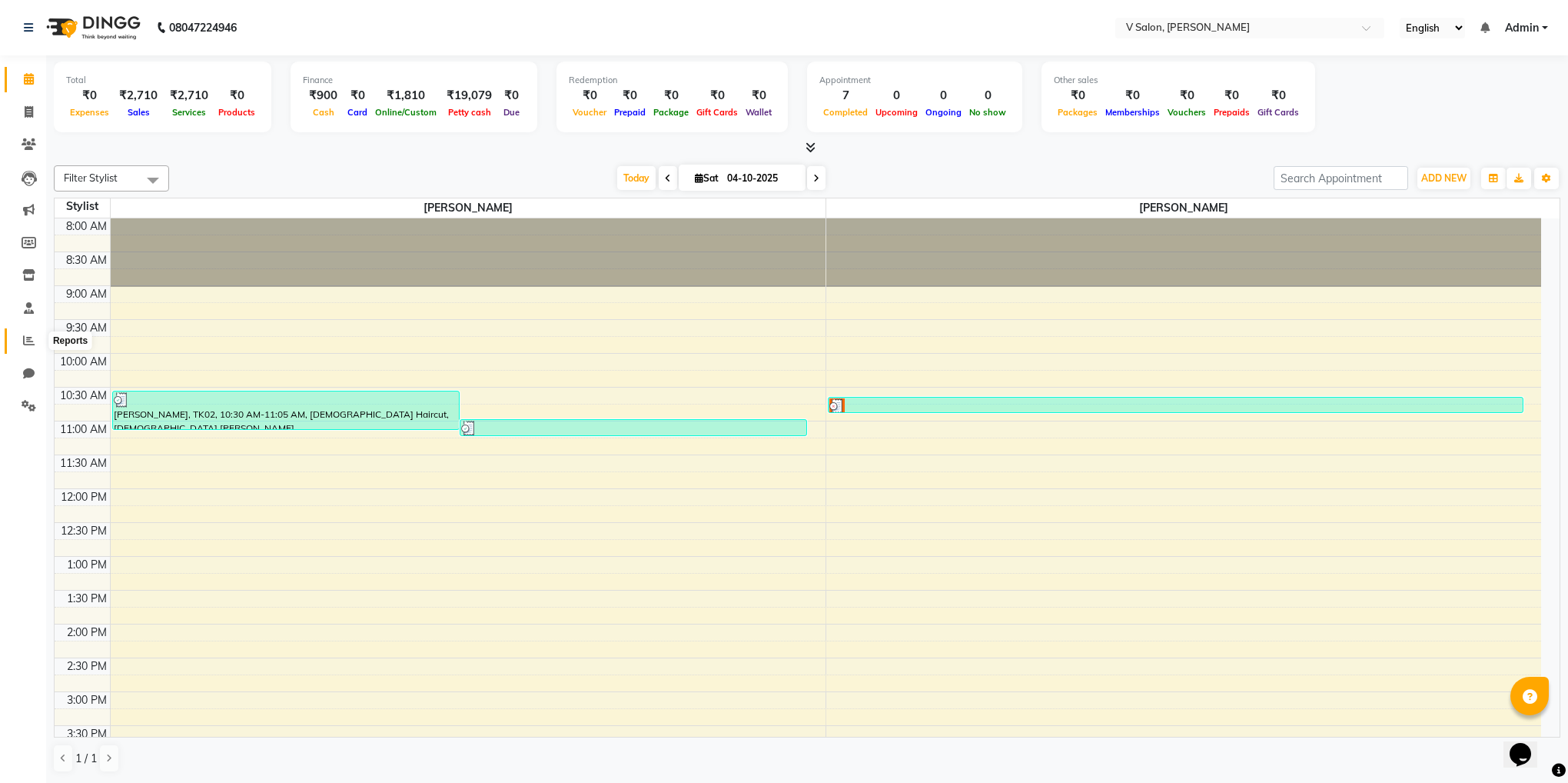
click at [19, 342] on span at bounding box center [28, 341] width 27 height 18
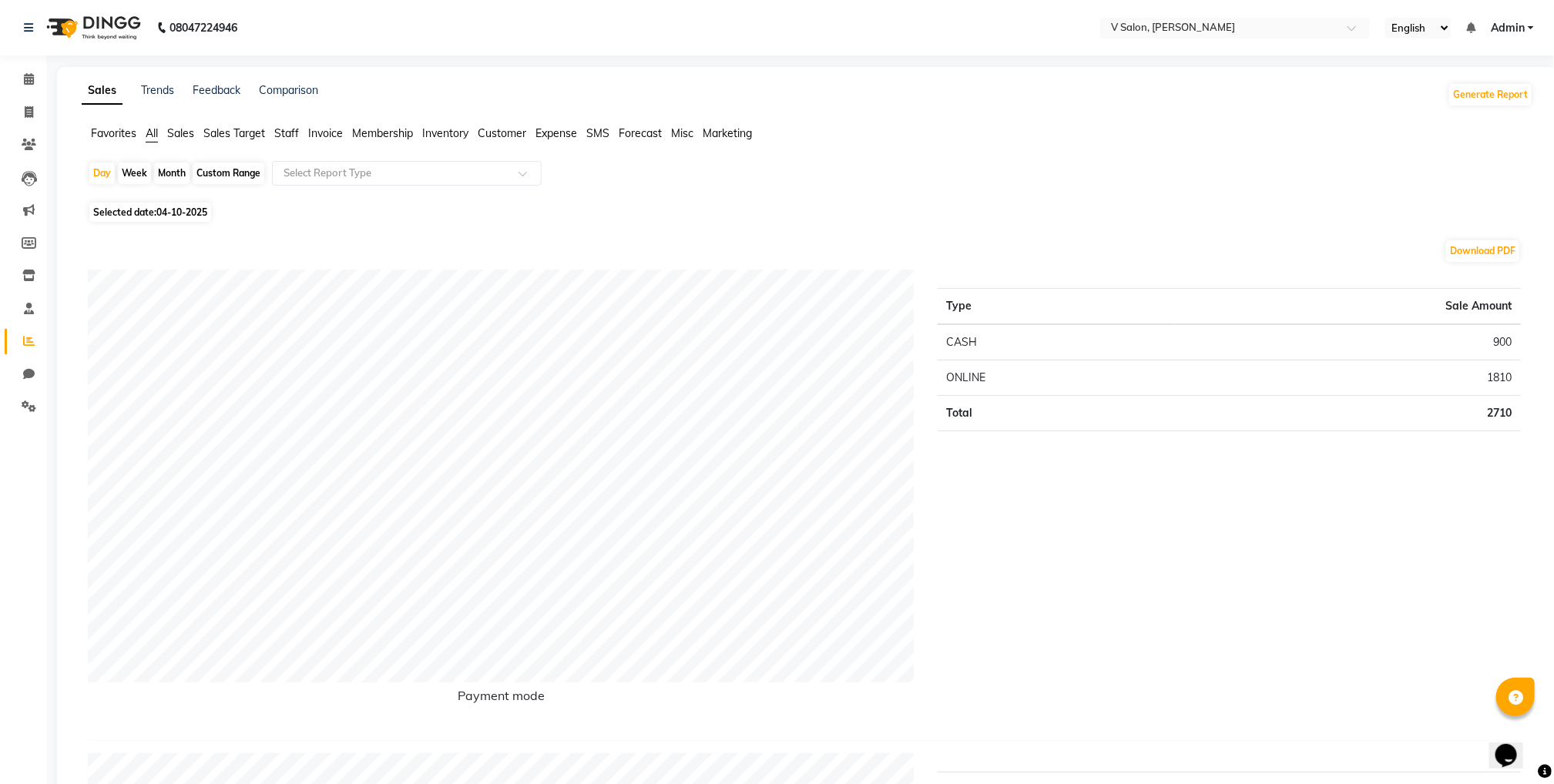
click at [174, 204] on span "Selected date: [DATE]" at bounding box center [149, 212] width 122 height 19
click at [137, 213] on span "Selected date: [DATE]" at bounding box center [149, 212] width 122 height 19
select select "10"
select select "2025"
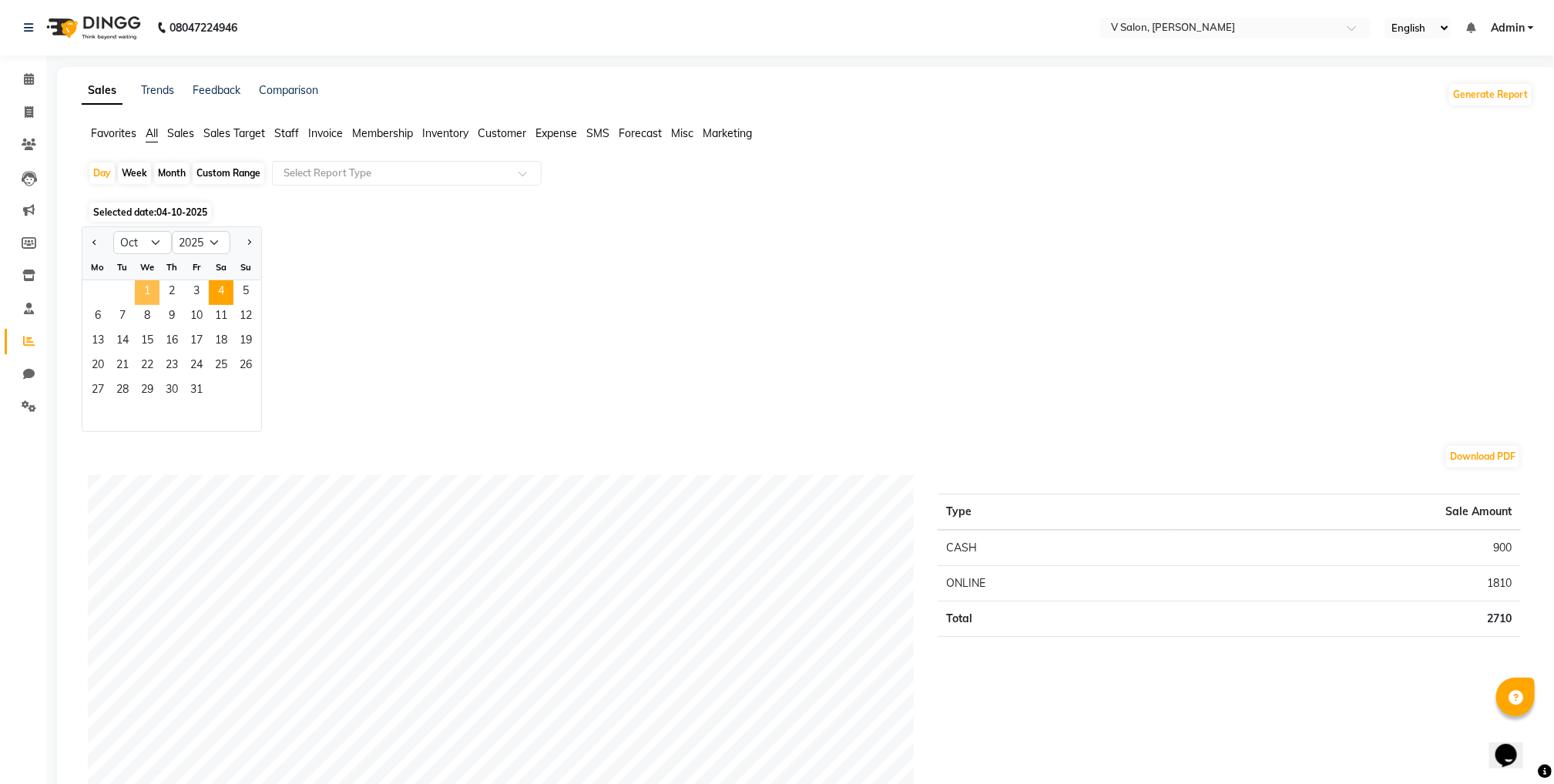
click at [148, 288] on span "1" at bounding box center [147, 293] width 25 height 25
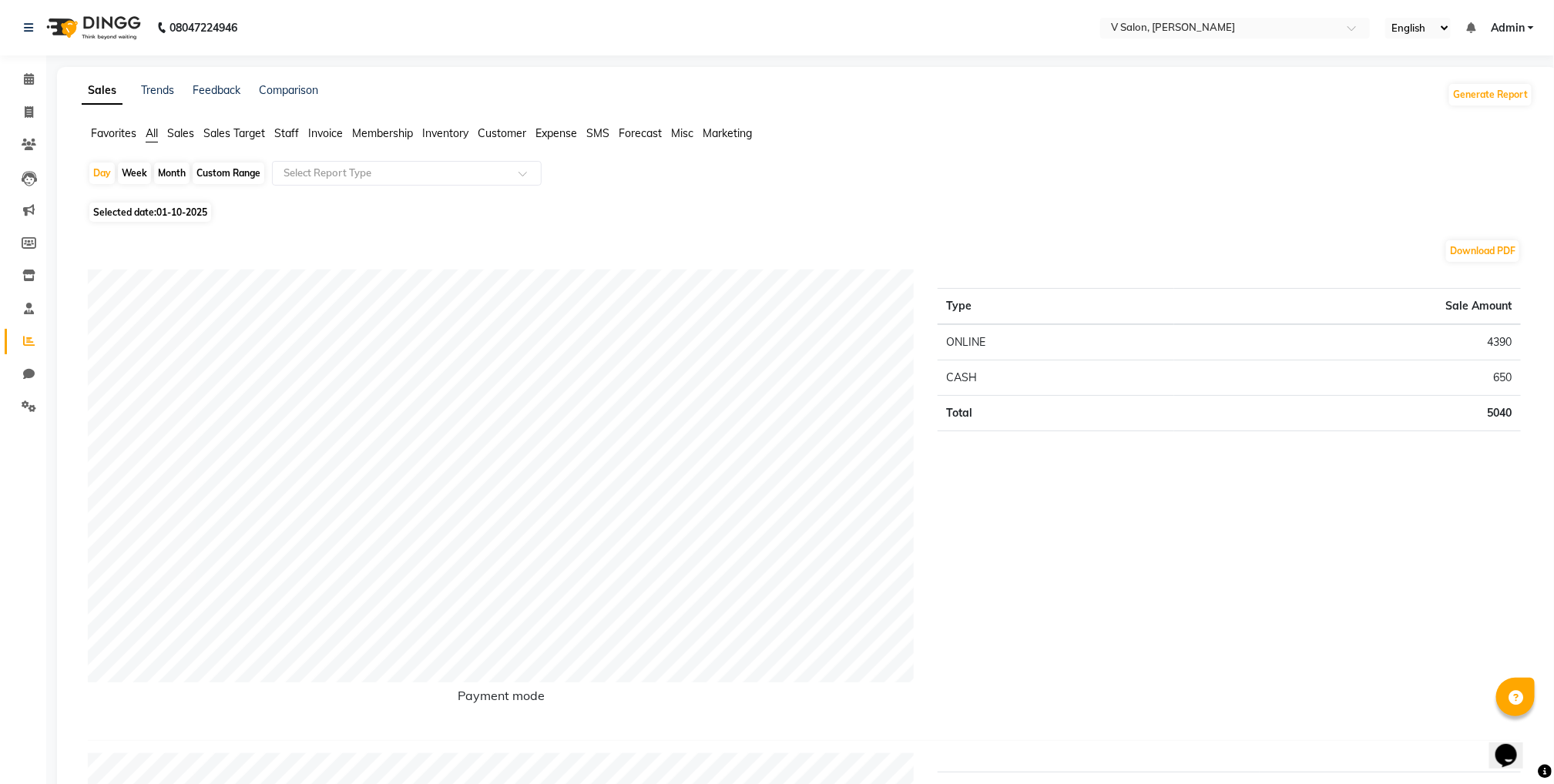
click at [185, 208] on span "01-10-2025" at bounding box center [181, 212] width 51 height 11
select select "10"
select select "2025"
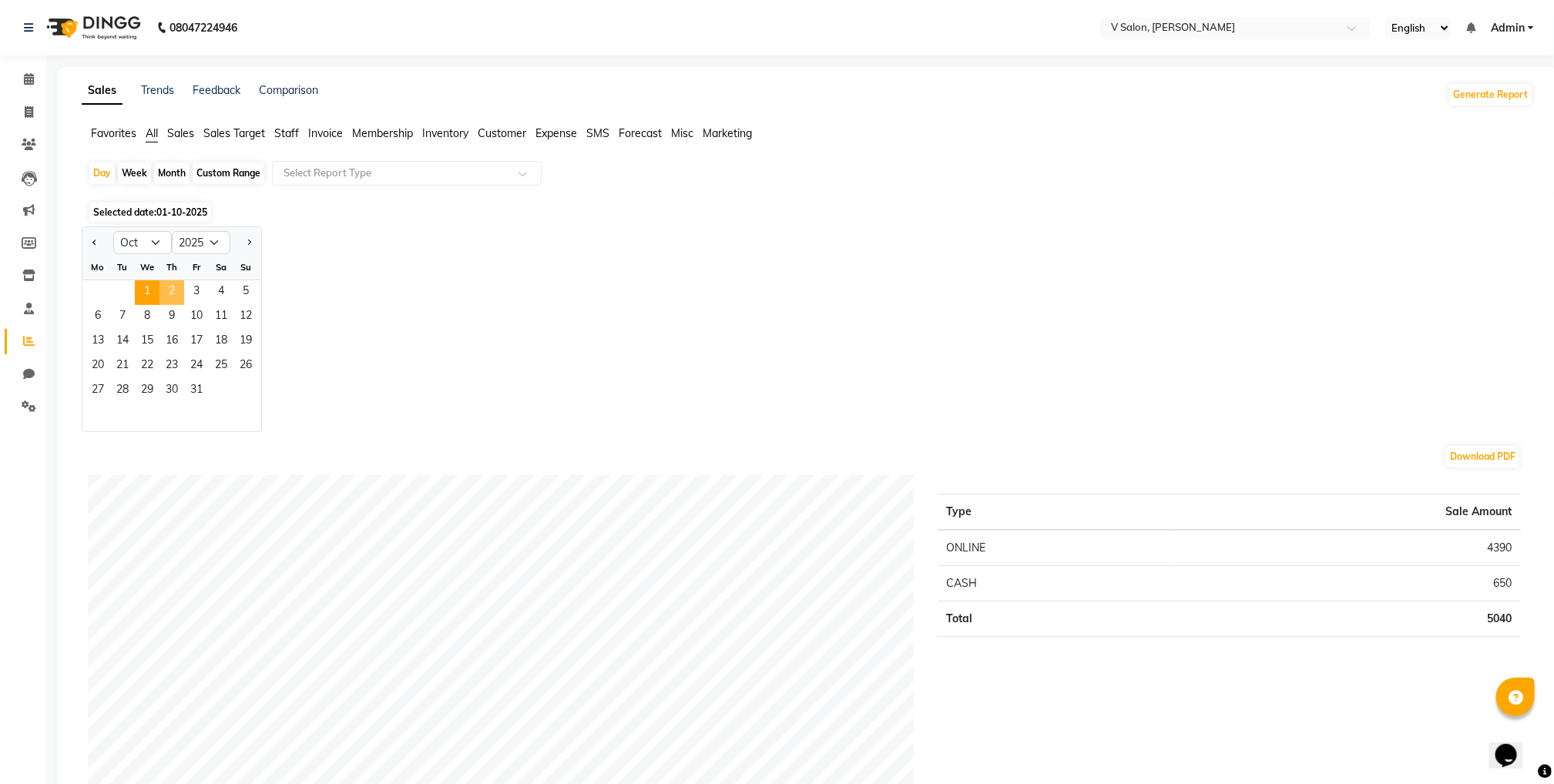
click at [165, 289] on span "2" at bounding box center [172, 293] width 25 height 25
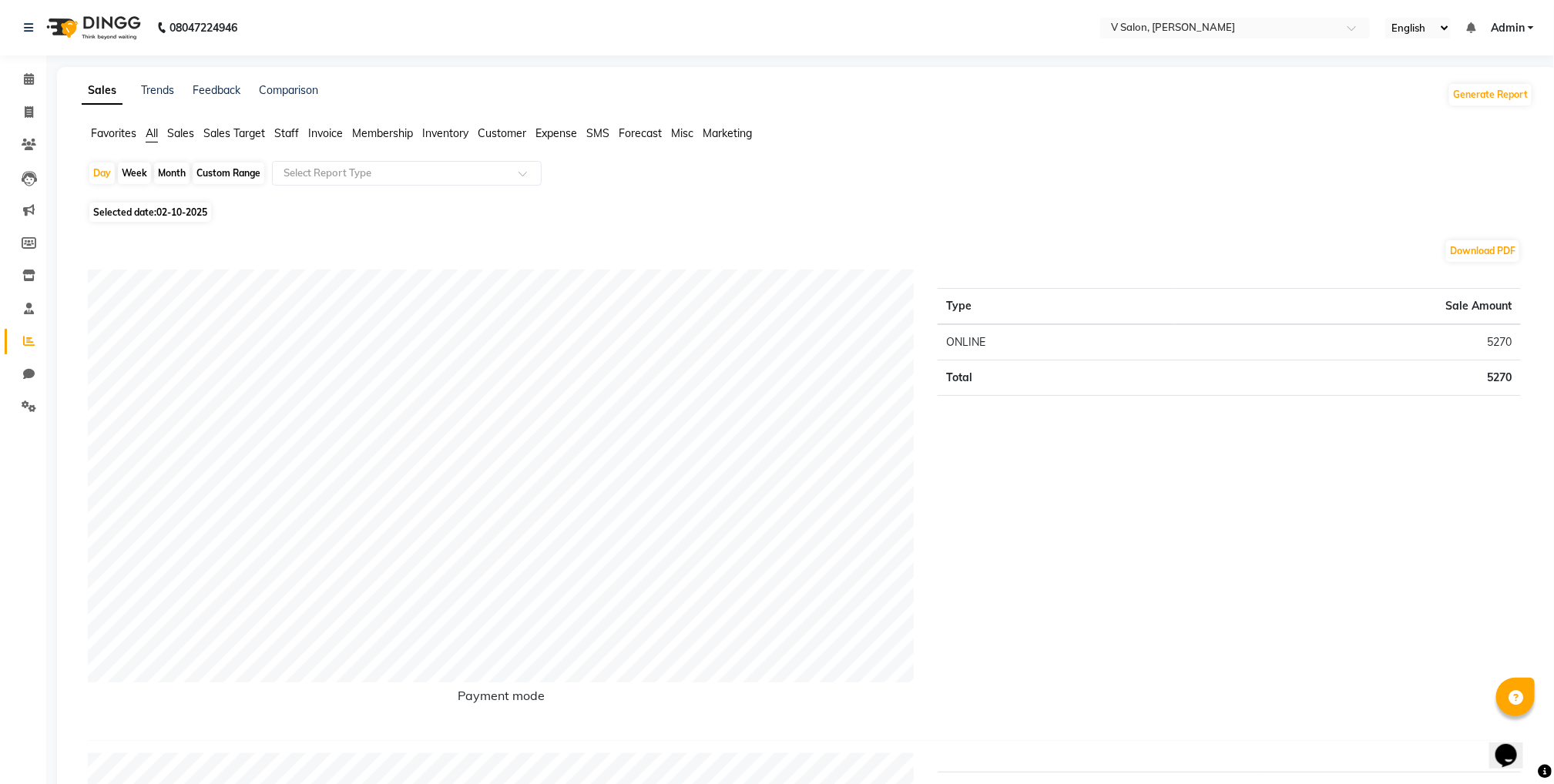
click at [181, 205] on span "Selected date: [DATE]" at bounding box center [149, 212] width 122 height 19
select select "10"
select select "2025"
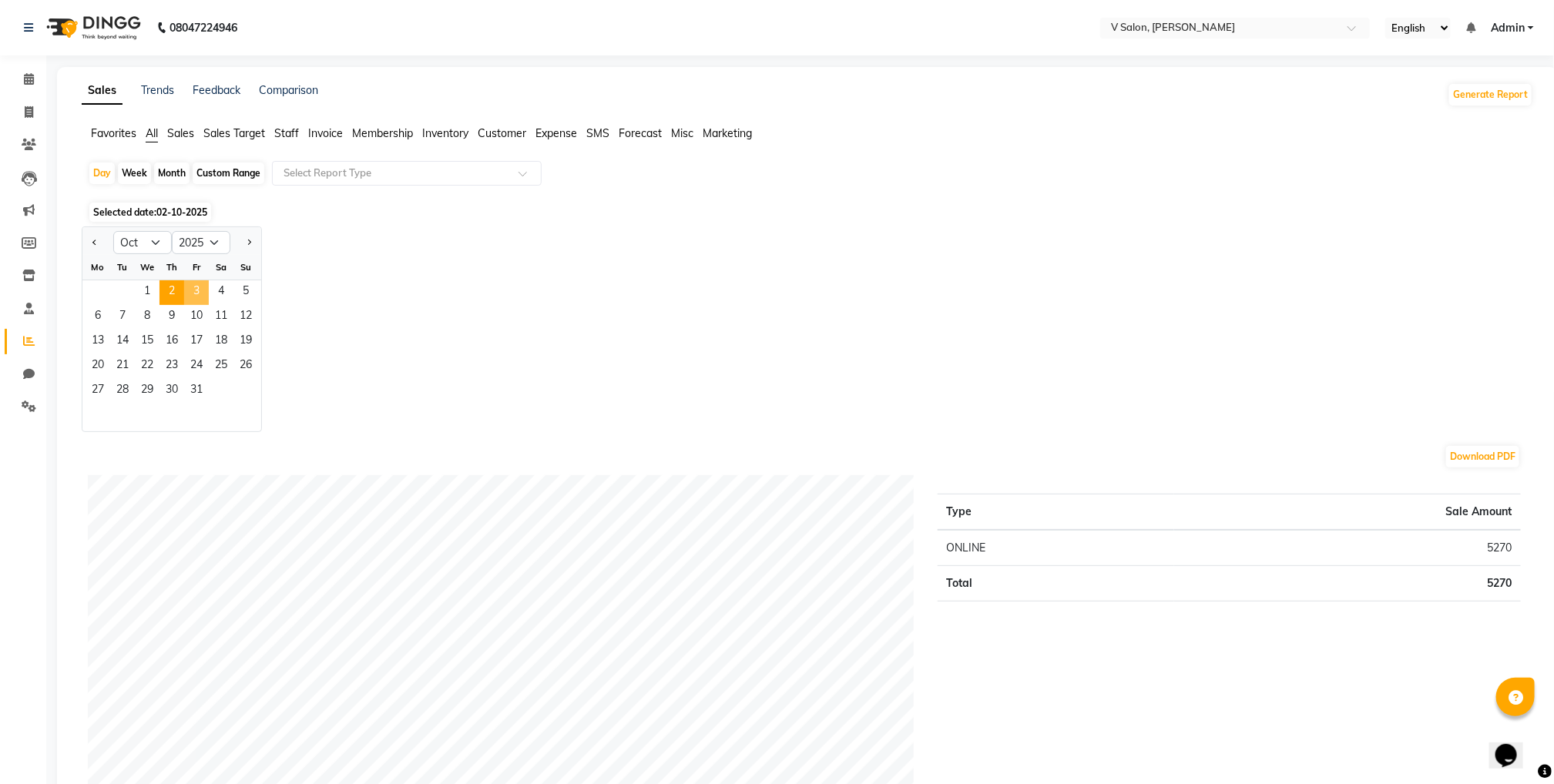
click at [197, 301] on span "3" at bounding box center [196, 293] width 25 height 25
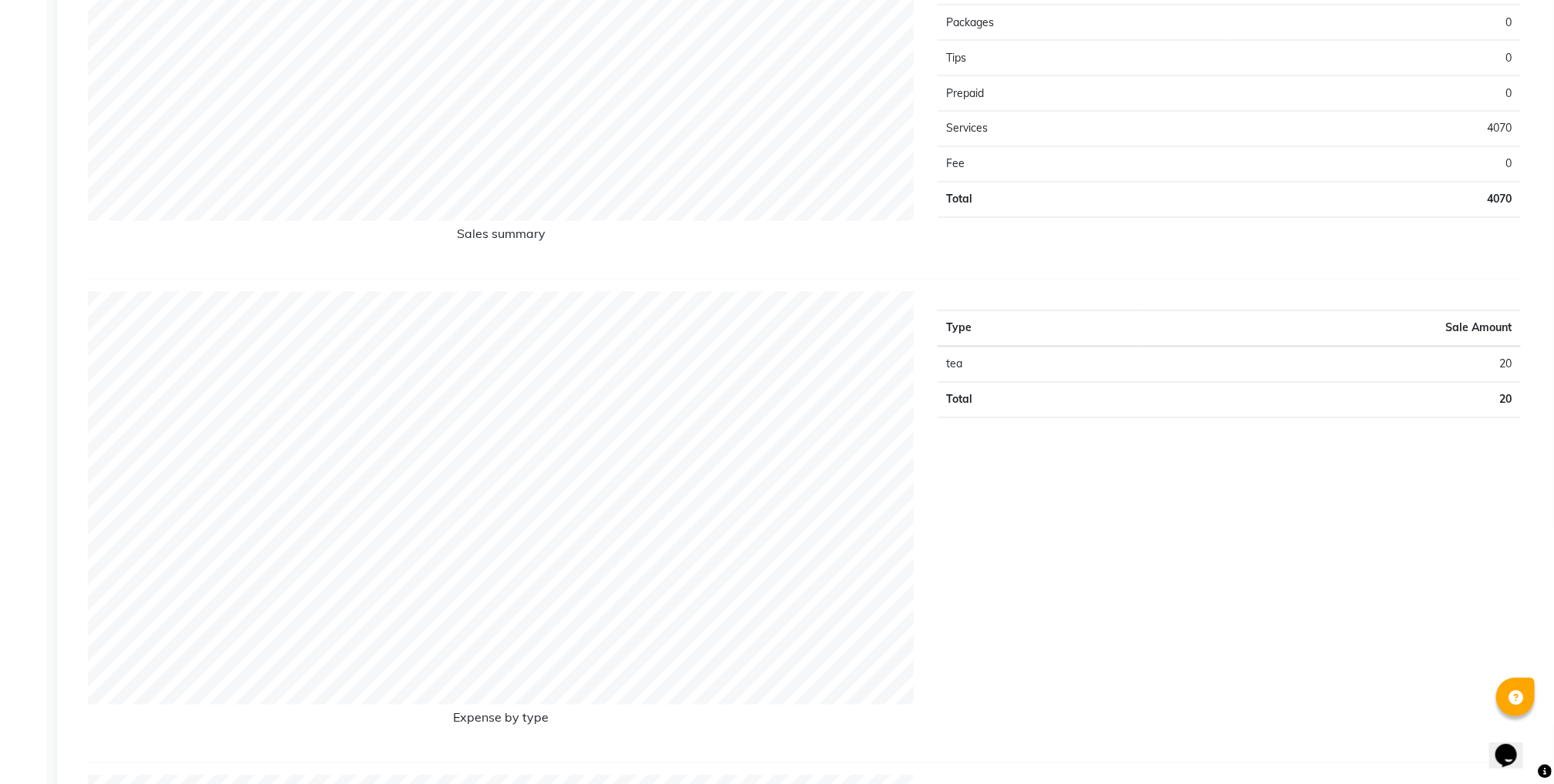
scroll to position [1430, 0]
